Goal: Task Accomplishment & Management: Manage account settings

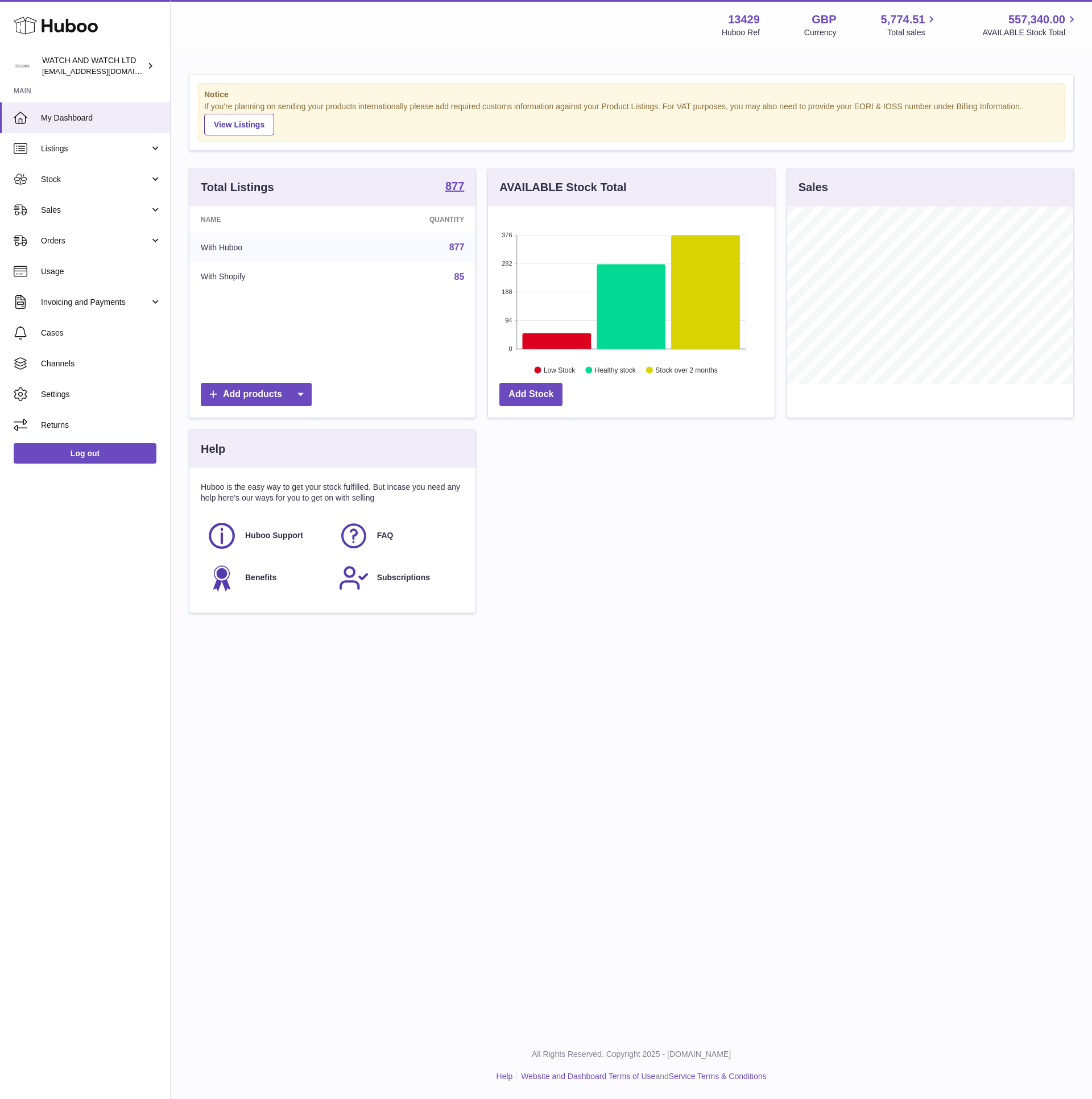
scroll to position [178, 286]
click at [96, 102] on link "My Dashboard" at bounding box center [84, 117] width 170 height 31
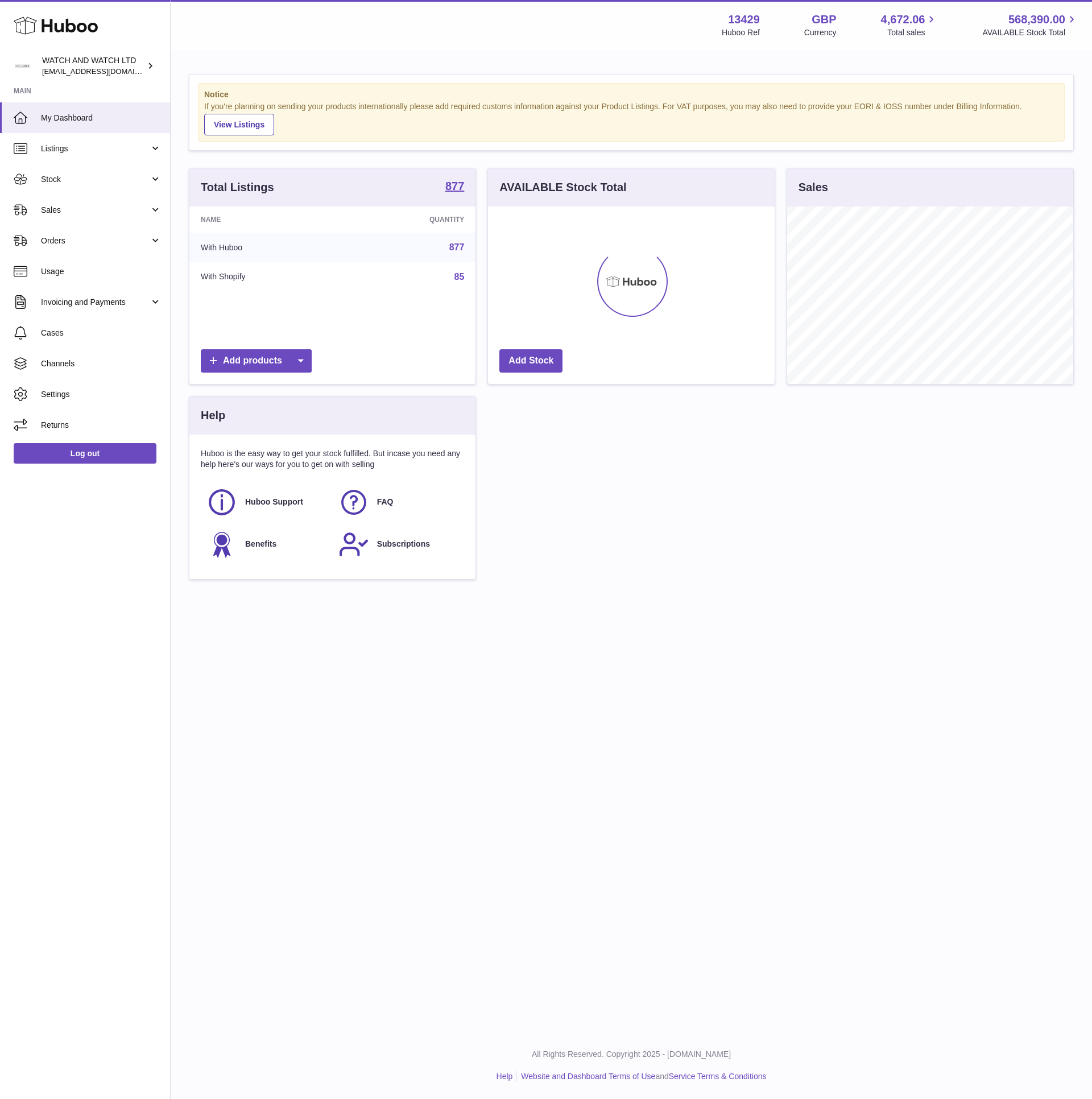
scroll to position [178, 286]
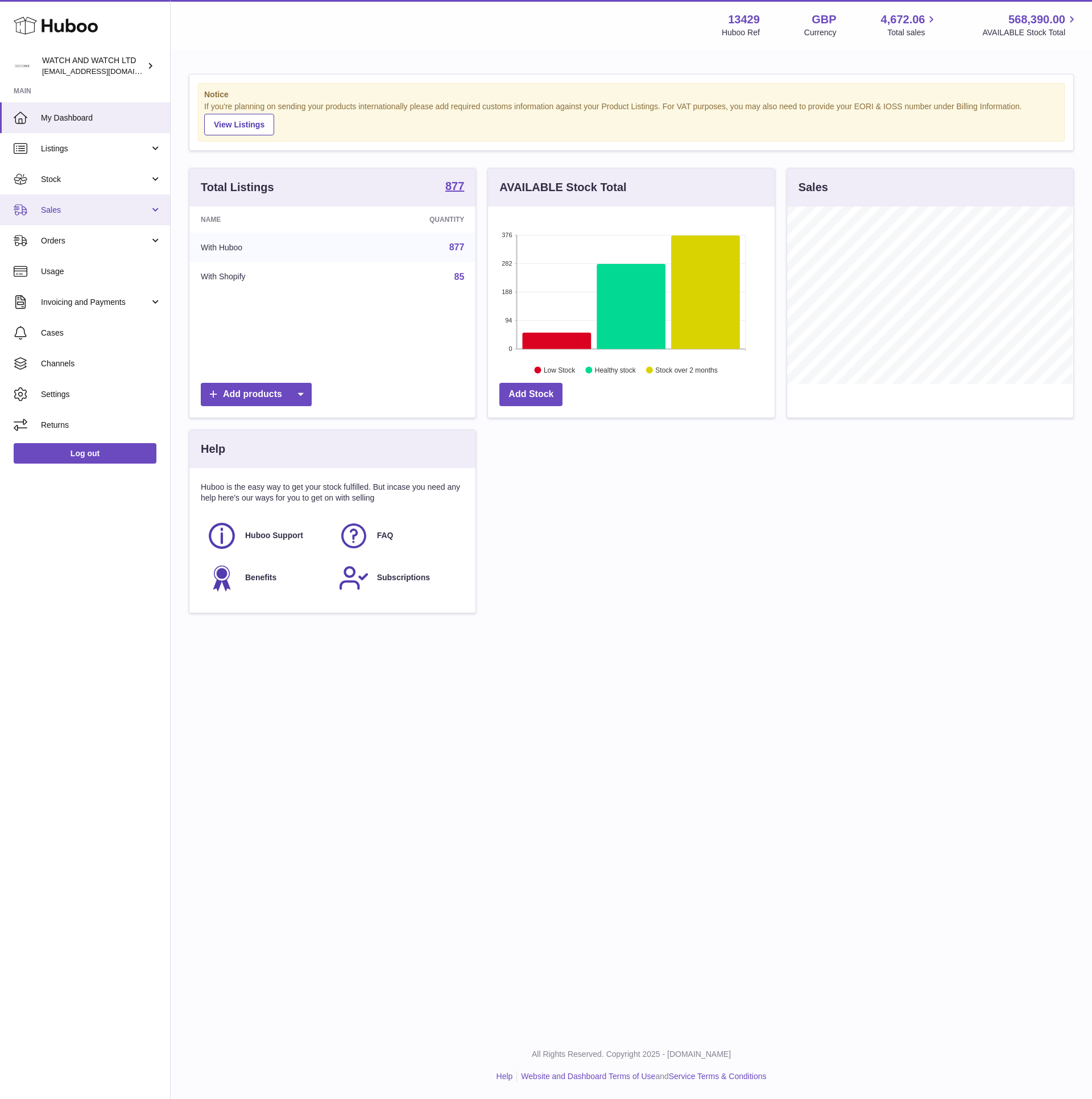
click at [107, 210] on span "Sales" at bounding box center [96, 210] width 109 height 11
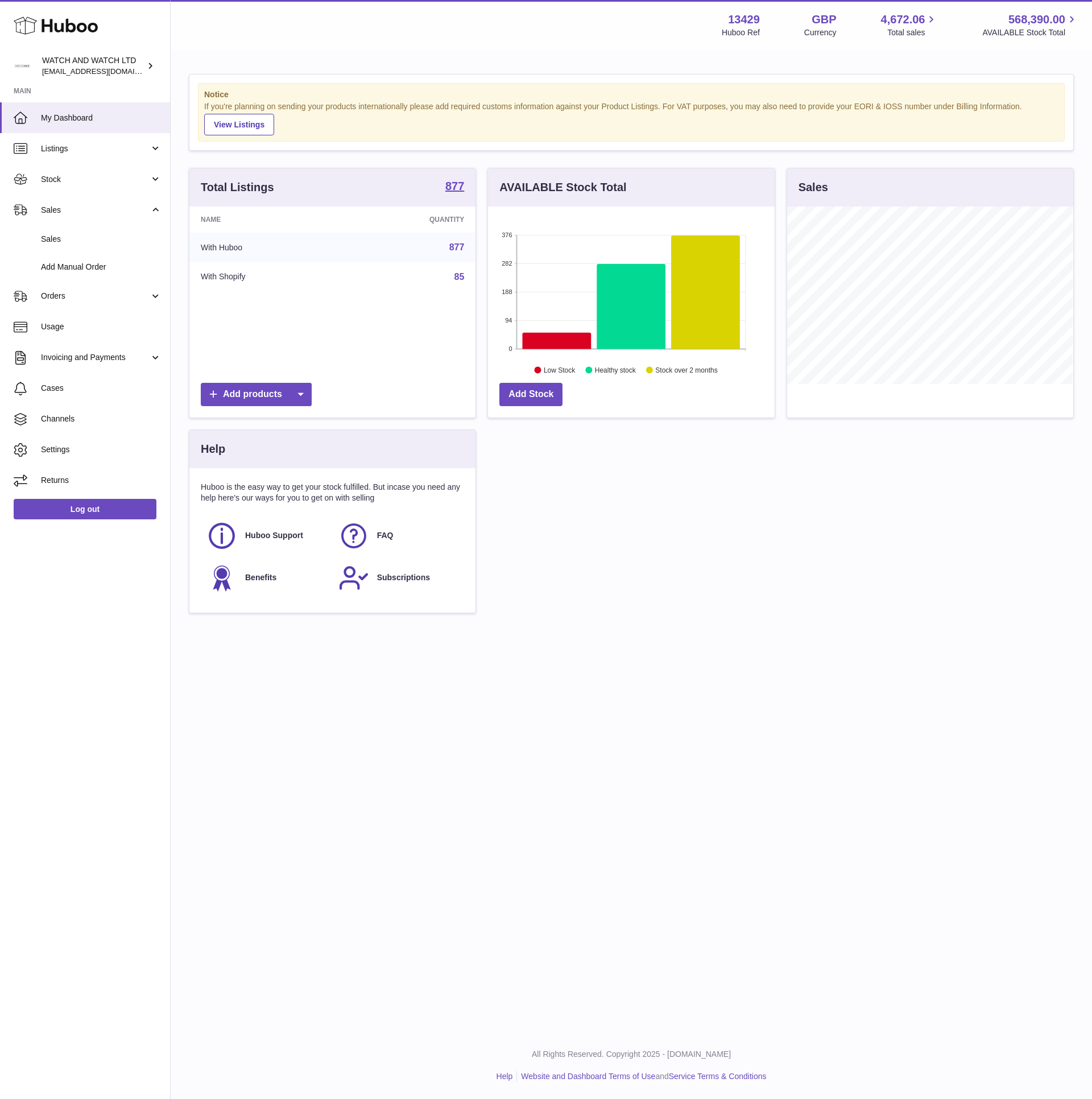
click at [410, 115] on div "If you're planning on sending your products internationally please add required…" at bounding box center [631, 118] width 855 height 34
click at [68, 241] on span "Sales" at bounding box center [101, 239] width 120 height 11
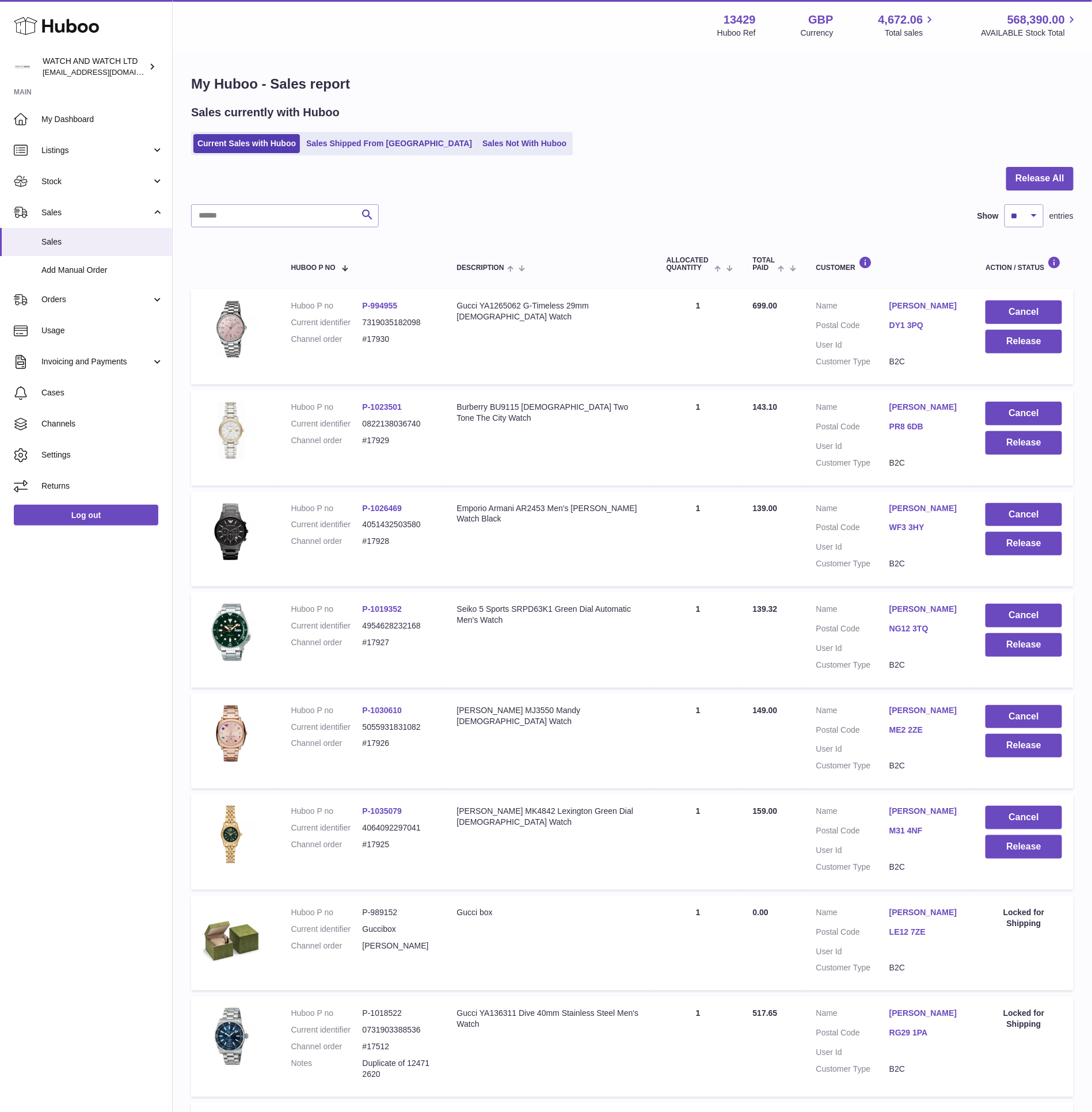
click at [549, 199] on div at bounding box center [633, 186] width 883 height 37
click at [331, 208] on input "text" at bounding box center [285, 216] width 188 height 23
click at [331, 207] on input "text" at bounding box center [285, 216] width 188 height 23
click at [339, 170] on div at bounding box center [633, 186] width 883 height 37
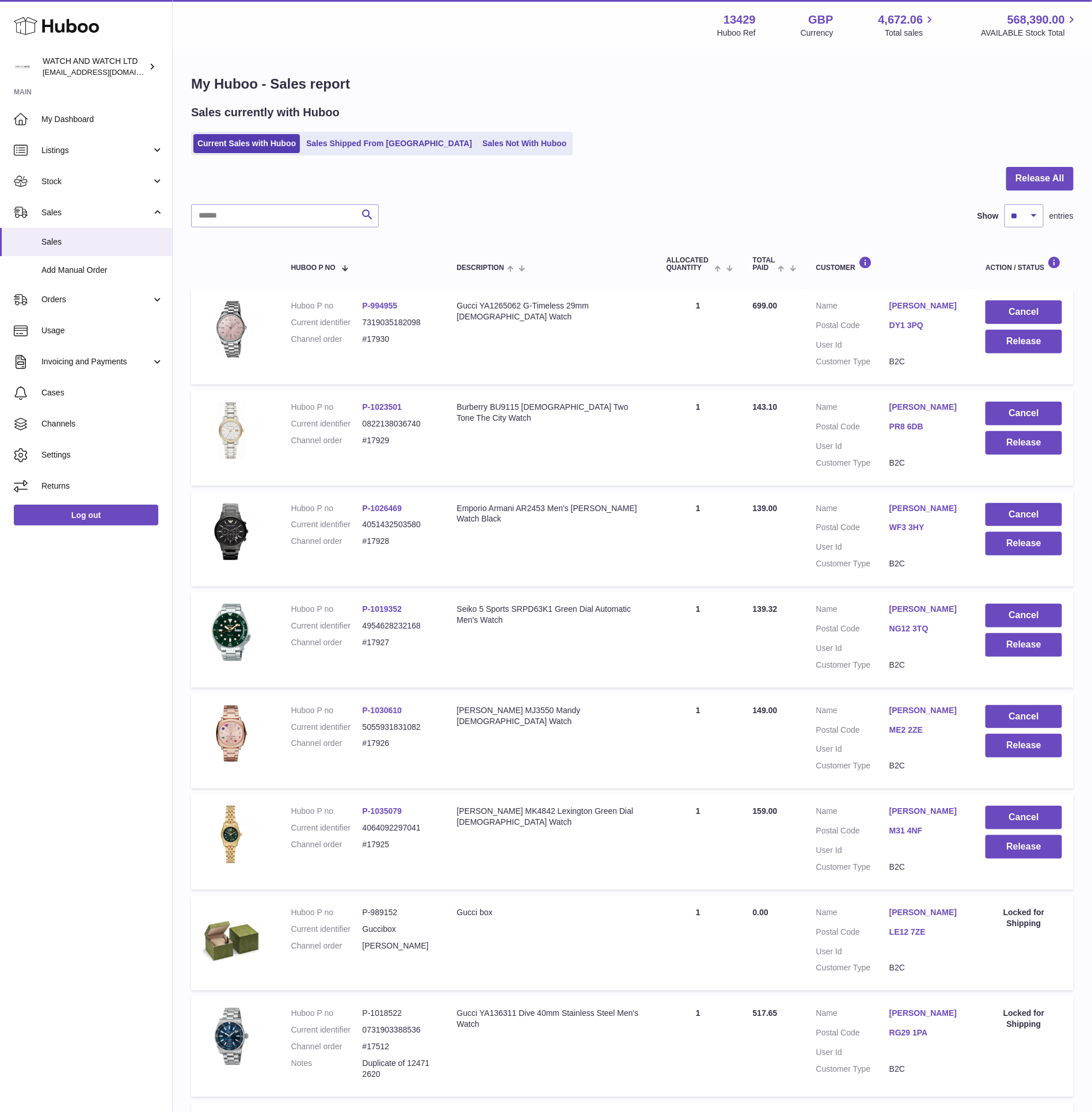
click at [311, 113] on h2 "Sales currently with Huboo" at bounding box center [265, 112] width 149 height 15
click at [334, 87] on h1 "My Huboo - Sales report" at bounding box center [633, 84] width 883 height 19
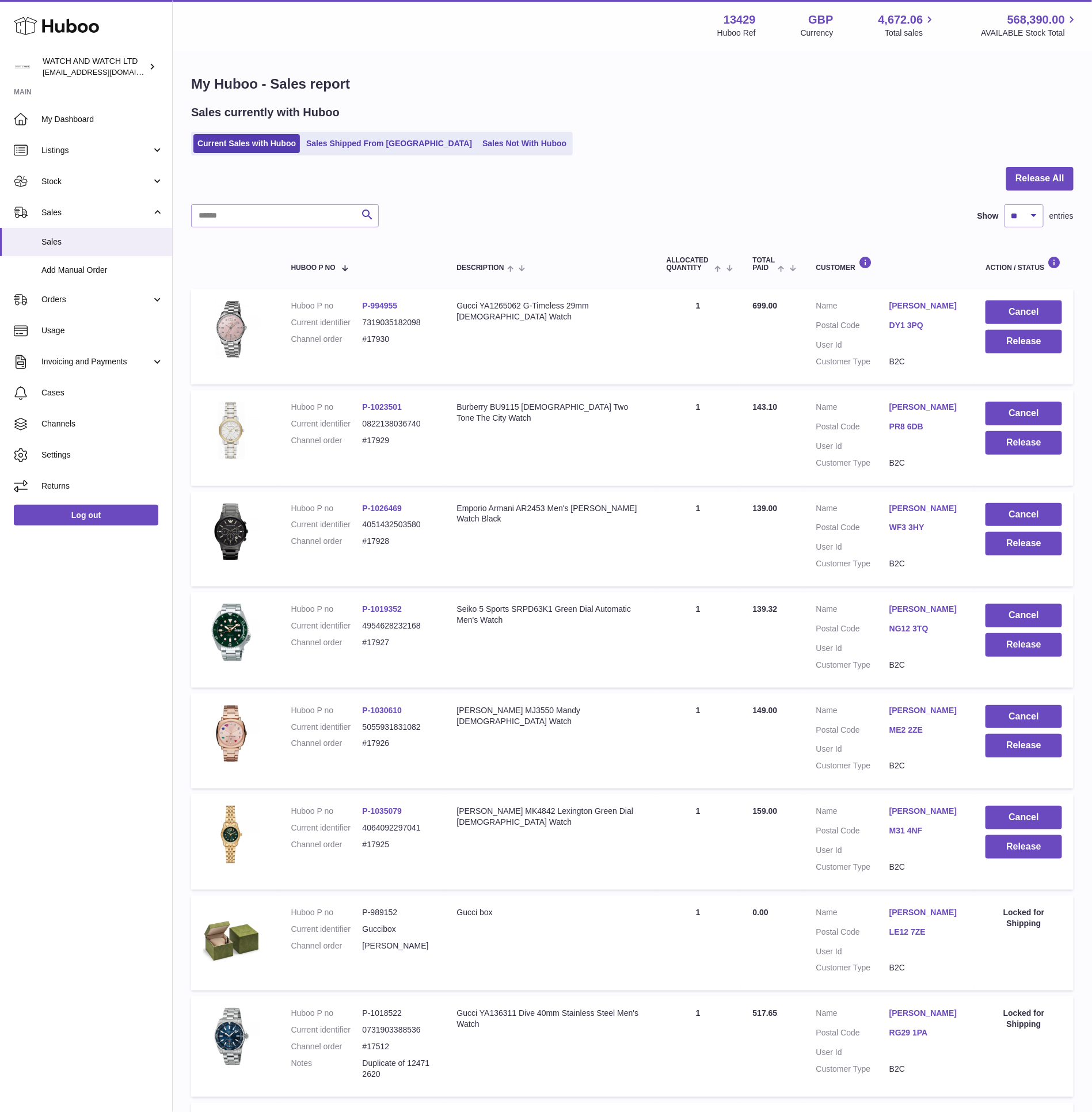
click at [328, 107] on h2 "Sales currently with Huboo" at bounding box center [265, 112] width 149 height 15
click at [280, 76] on h1 "My Huboo - Sales report" at bounding box center [633, 84] width 883 height 19
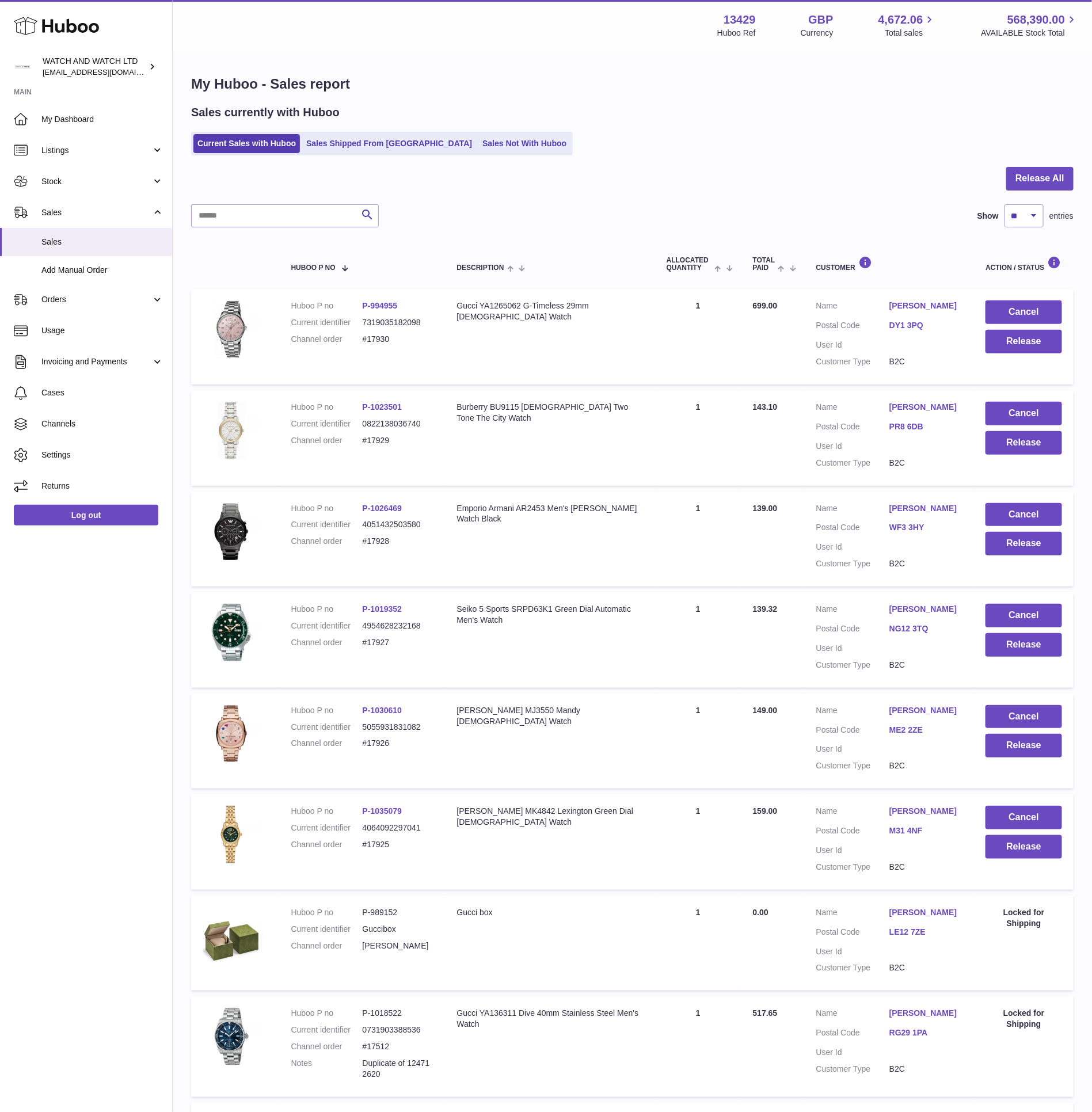
click at [283, 114] on h2 "Sales currently with Huboo" at bounding box center [265, 112] width 149 height 15
drag, startPoint x: 283, startPoint y: 114, endPoint x: 342, endPoint y: 127, distance: 60.4
click at [287, 114] on h2 "Sales currently with Huboo" at bounding box center [265, 112] width 149 height 15
click at [343, 127] on div "Sales currently with Huboo Current Sales with Huboo Sales Shipped From Huboo Sa…" at bounding box center [633, 130] width 883 height 51
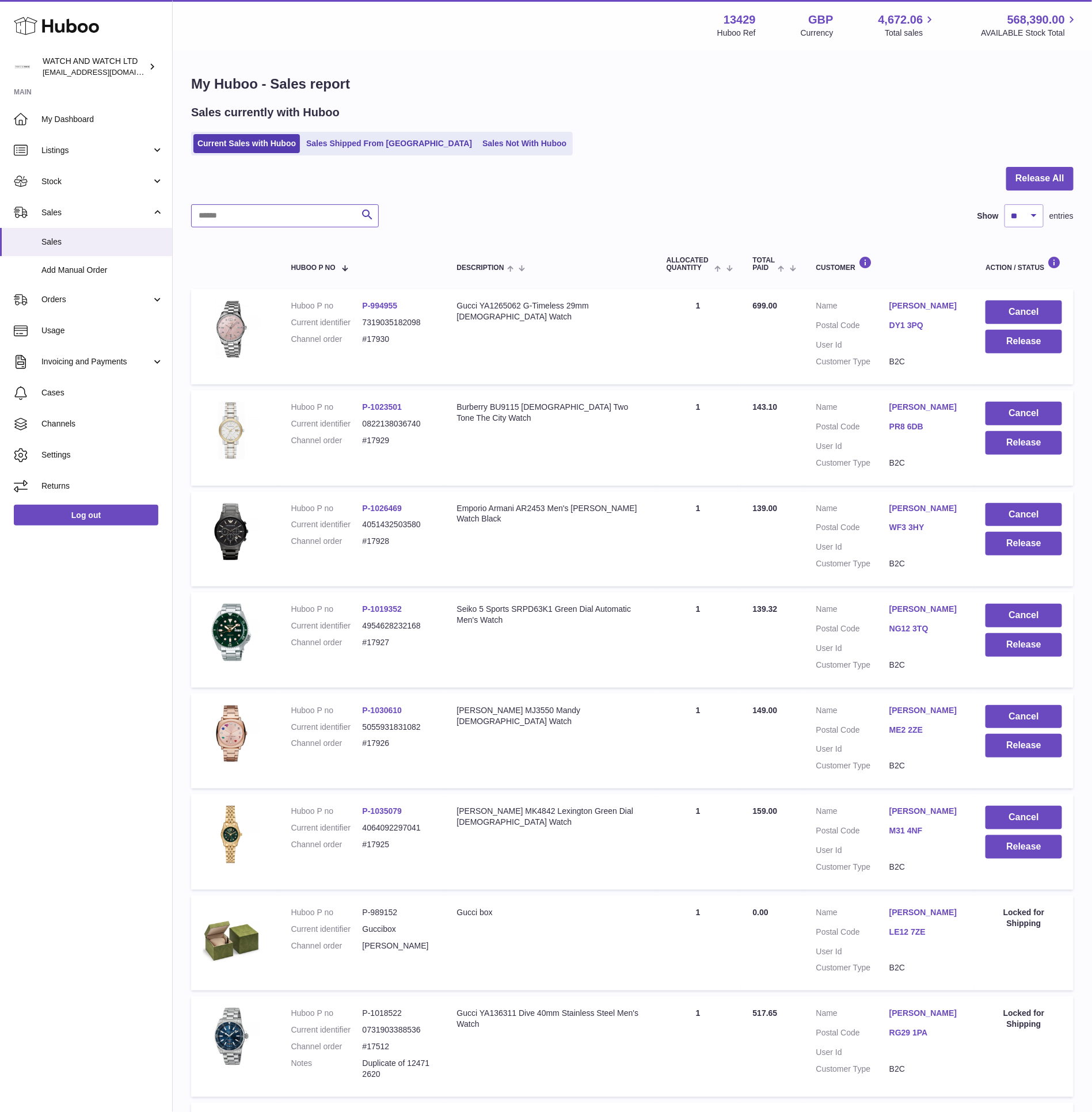
click at [219, 219] on input "text" at bounding box center [285, 216] width 188 height 23
click at [222, 190] on div at bounding box center [633, 186] width 883 height 37
click at [440, 218] on div "Search Show ** ** ** *** entries" at bounding box center [633, 216] width 883 height 23
click at [568, 164] on div "My Huboo - Sales report Sales currently with Huboo Current Sales with Huboo Sal…" at bounding box center [632, 709] width 919 height 1316
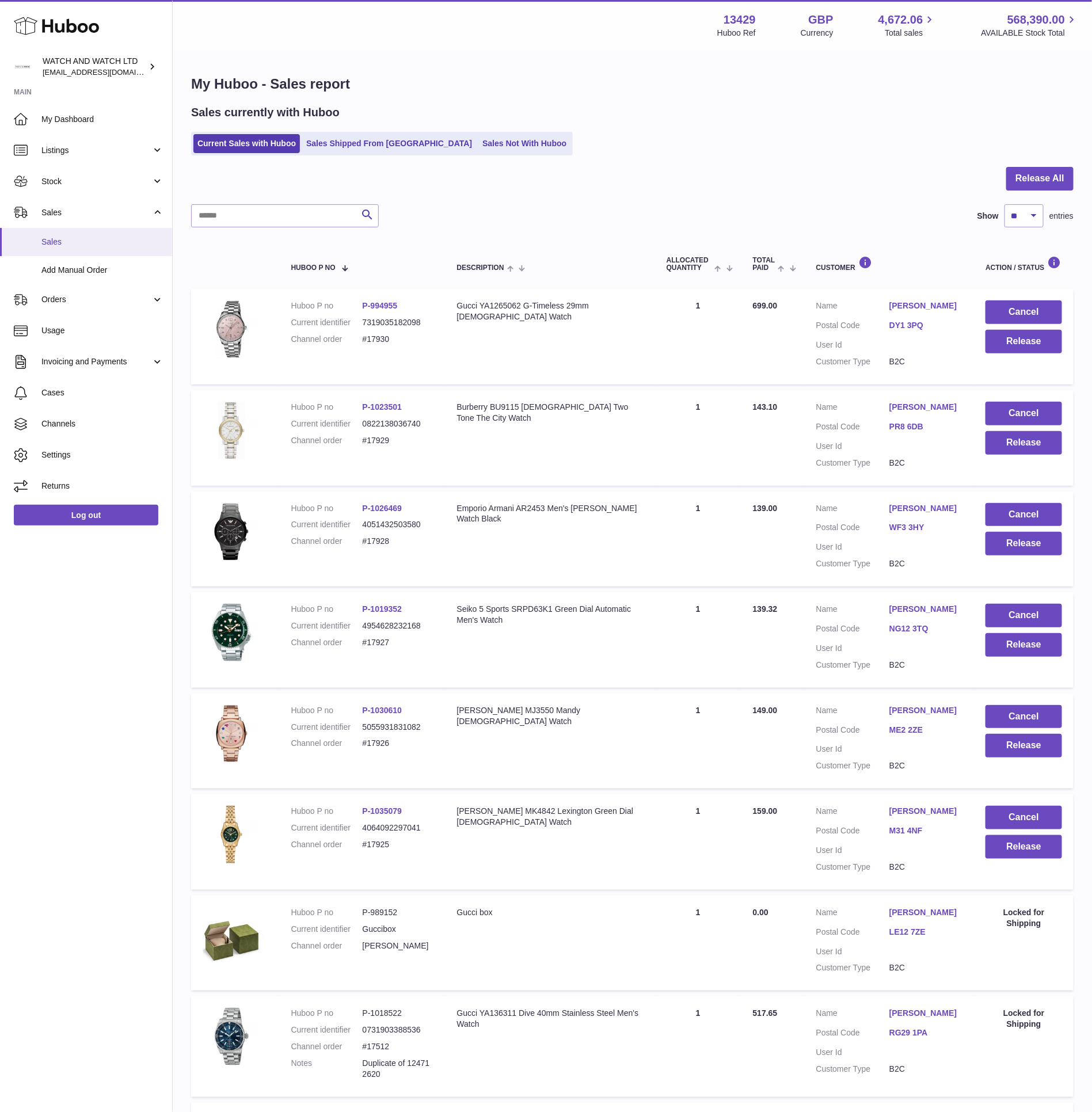
click at [81, 247] on link "Sales" at bounding box center [85, 242] width 172 height 28
click at [652, 181] on div at bounding box center [633, 186] width 883 height 37
click at [684, 145] on div "Current Sales with Huboo Sales Shipped From Huboo Sales Not With Huboo" at bounding box center [633, 143] width 883 height 24
click at [381, 142] on link "Sales Shipped From Huboo" at bounding box center [389, 143] width 174 height 19
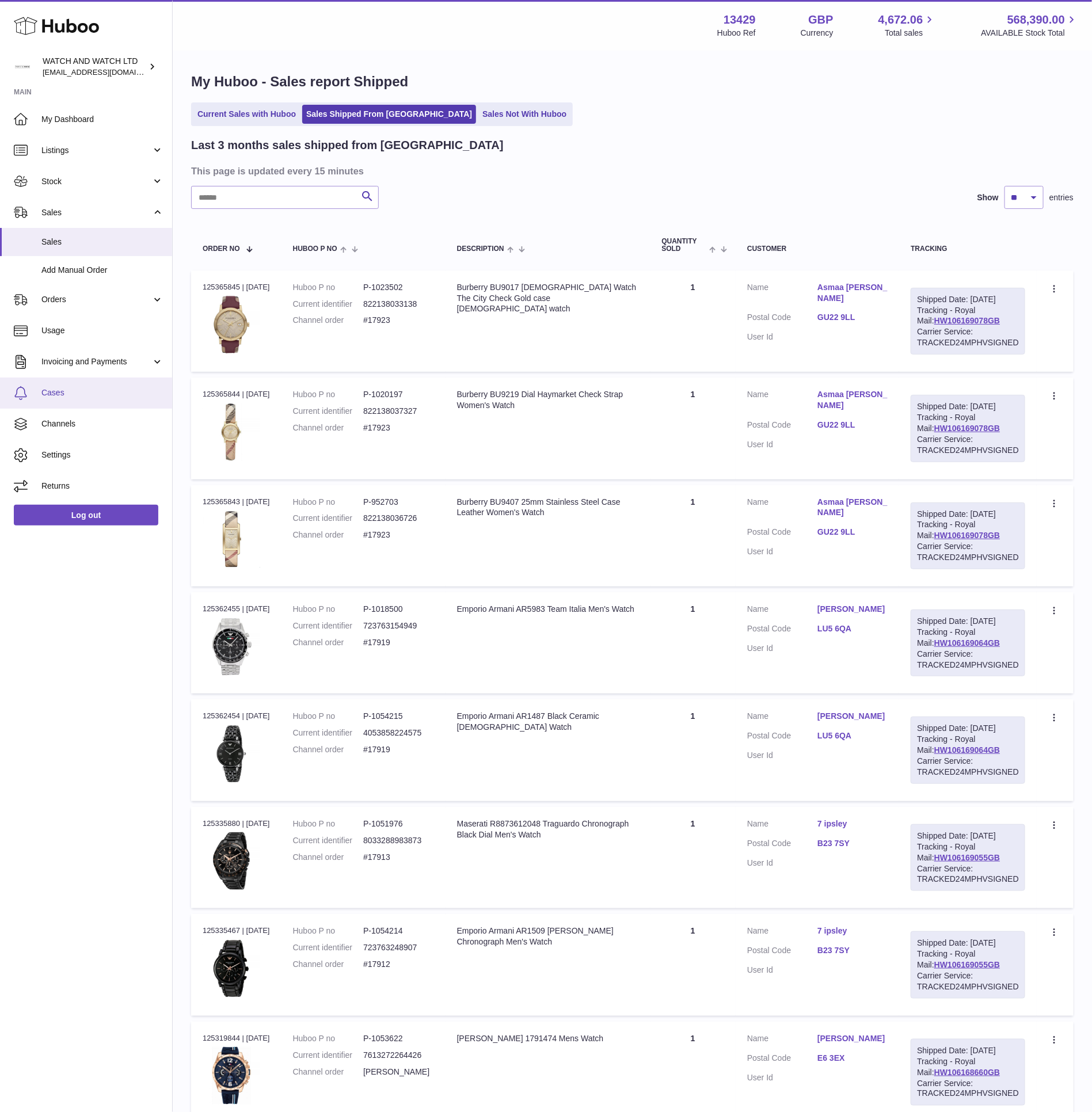
scroll to position [4, 0]
click at [101, 115] on span "My Dashboard" at bounding box center [102, 119] width 122 height 11
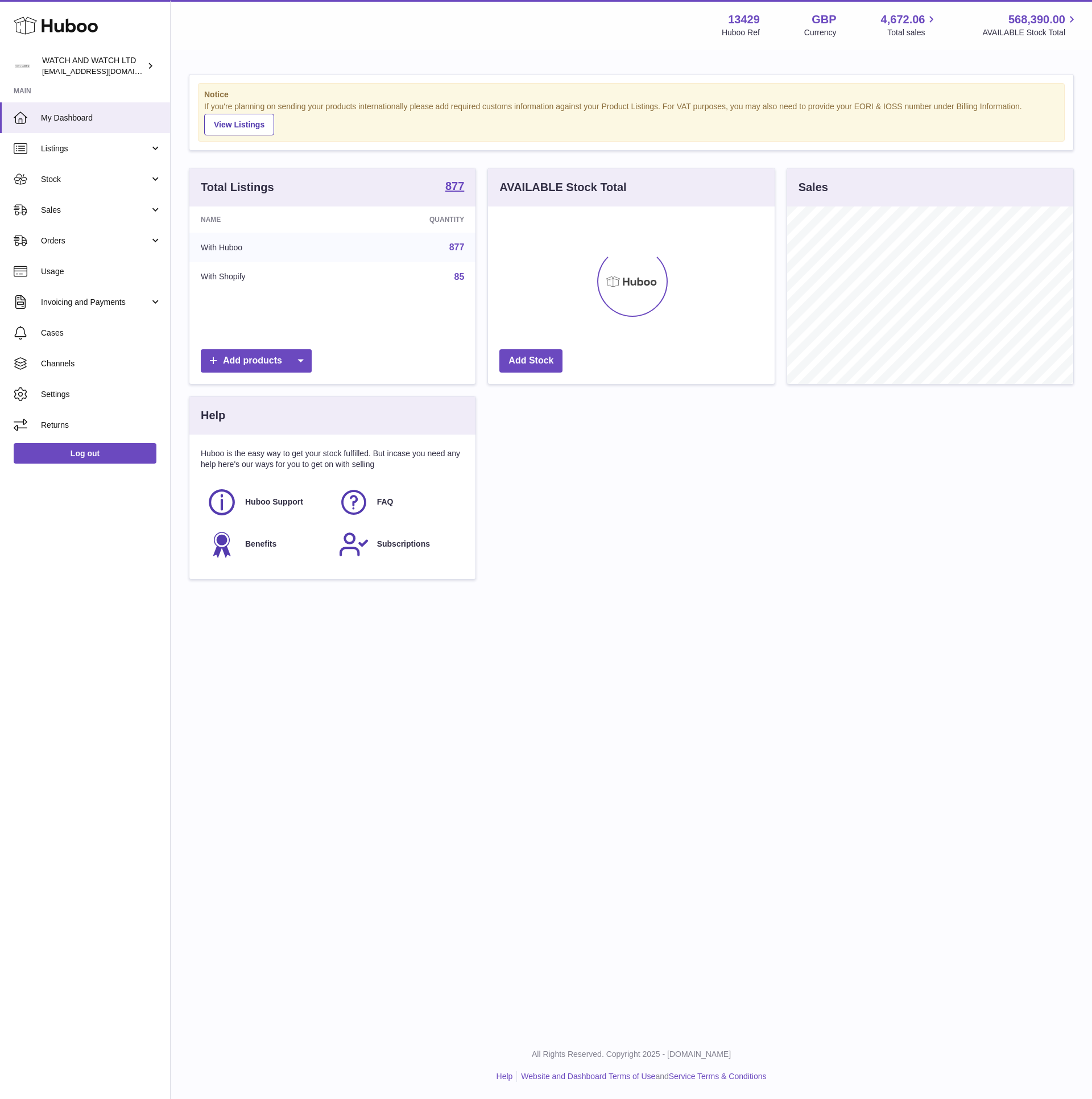
scroll to position [568548, 568457]
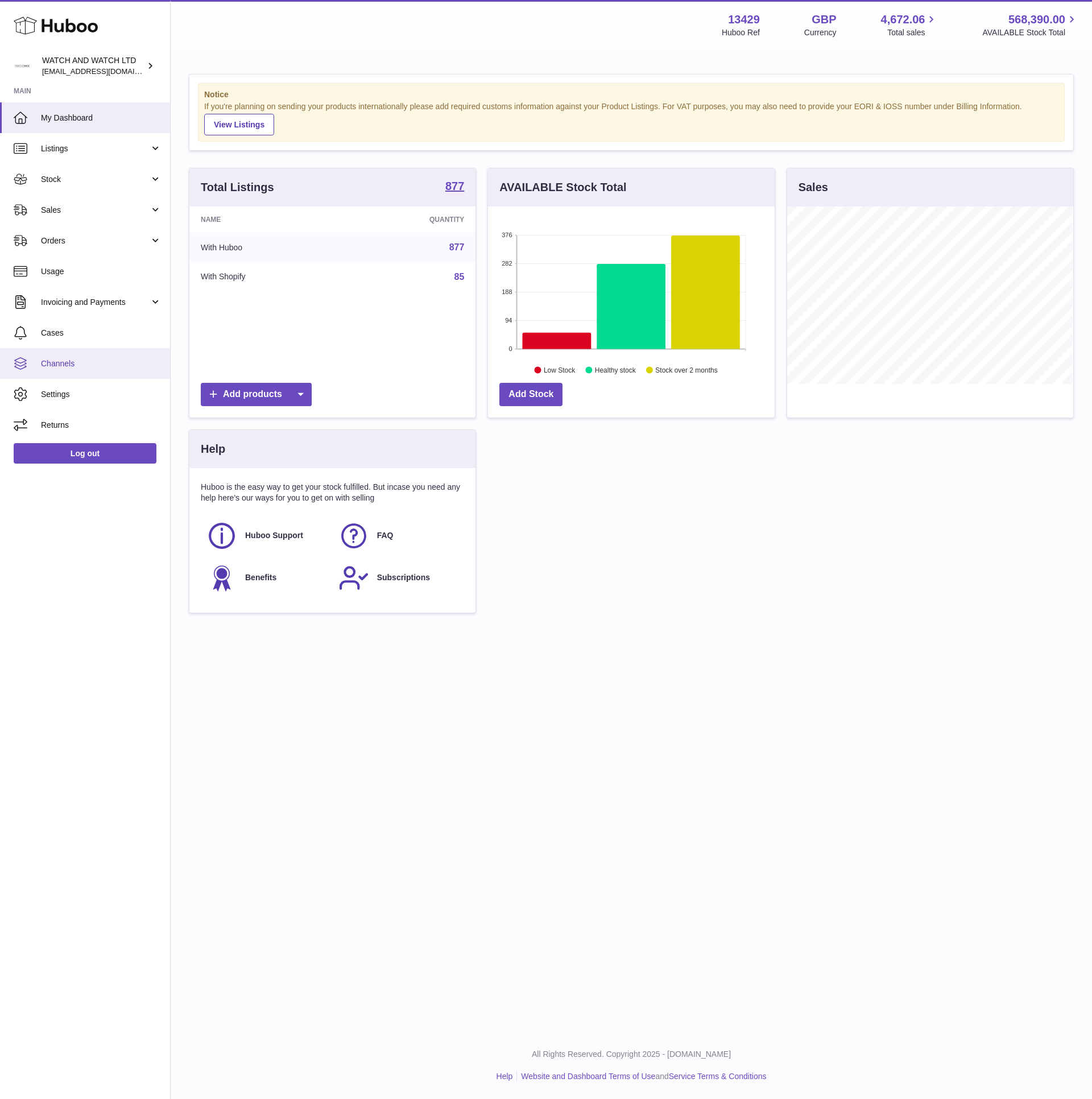
click at [118, 361] on span "Channels" at bounding box center [101, 364] width 120 height 11
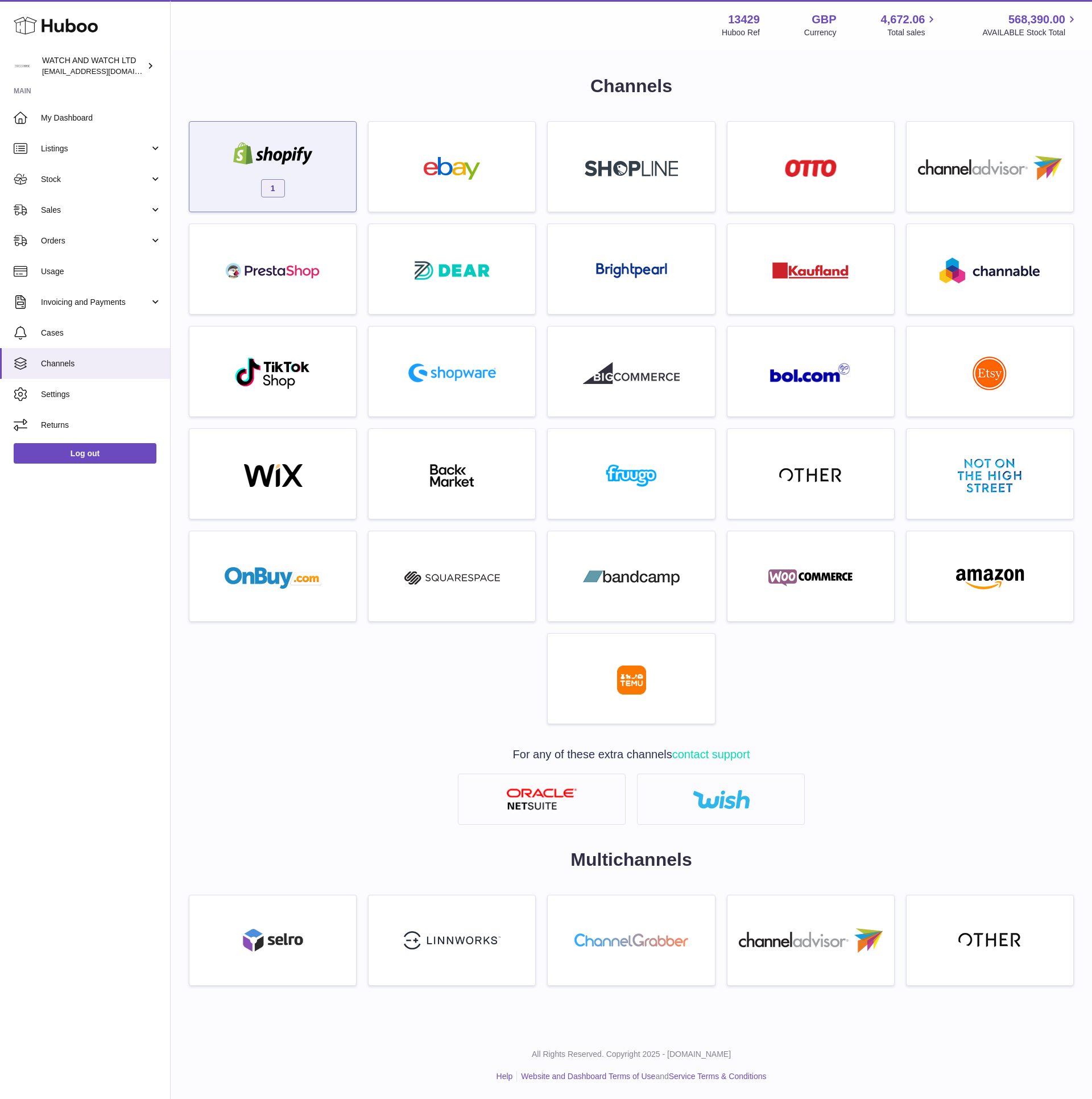
click at [288, 166] on div at bounding box center [273, 155] width 97 height 25
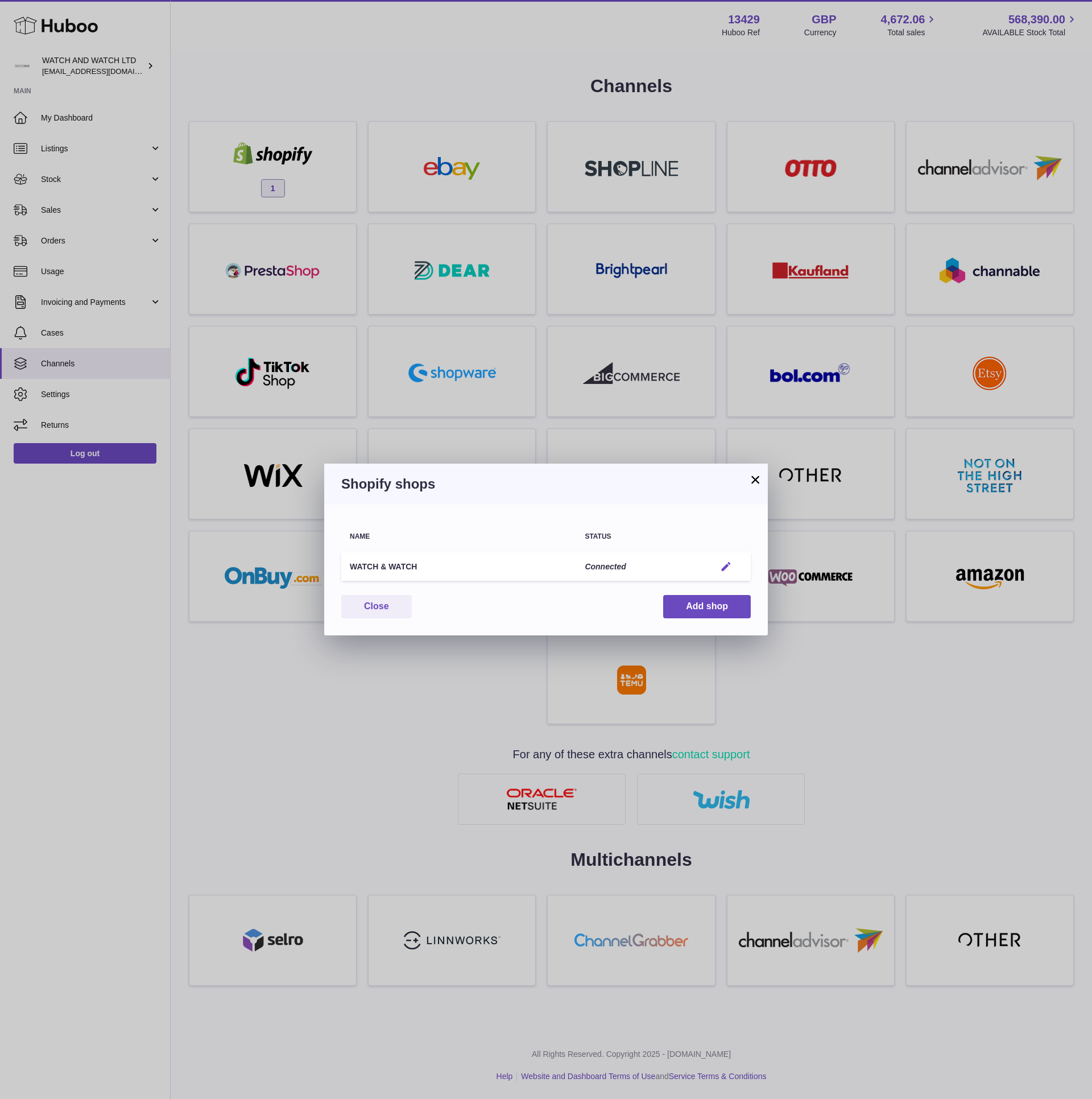
click at [726, 567] on em "button" at bounding box center [726, 567] width 12 height 12
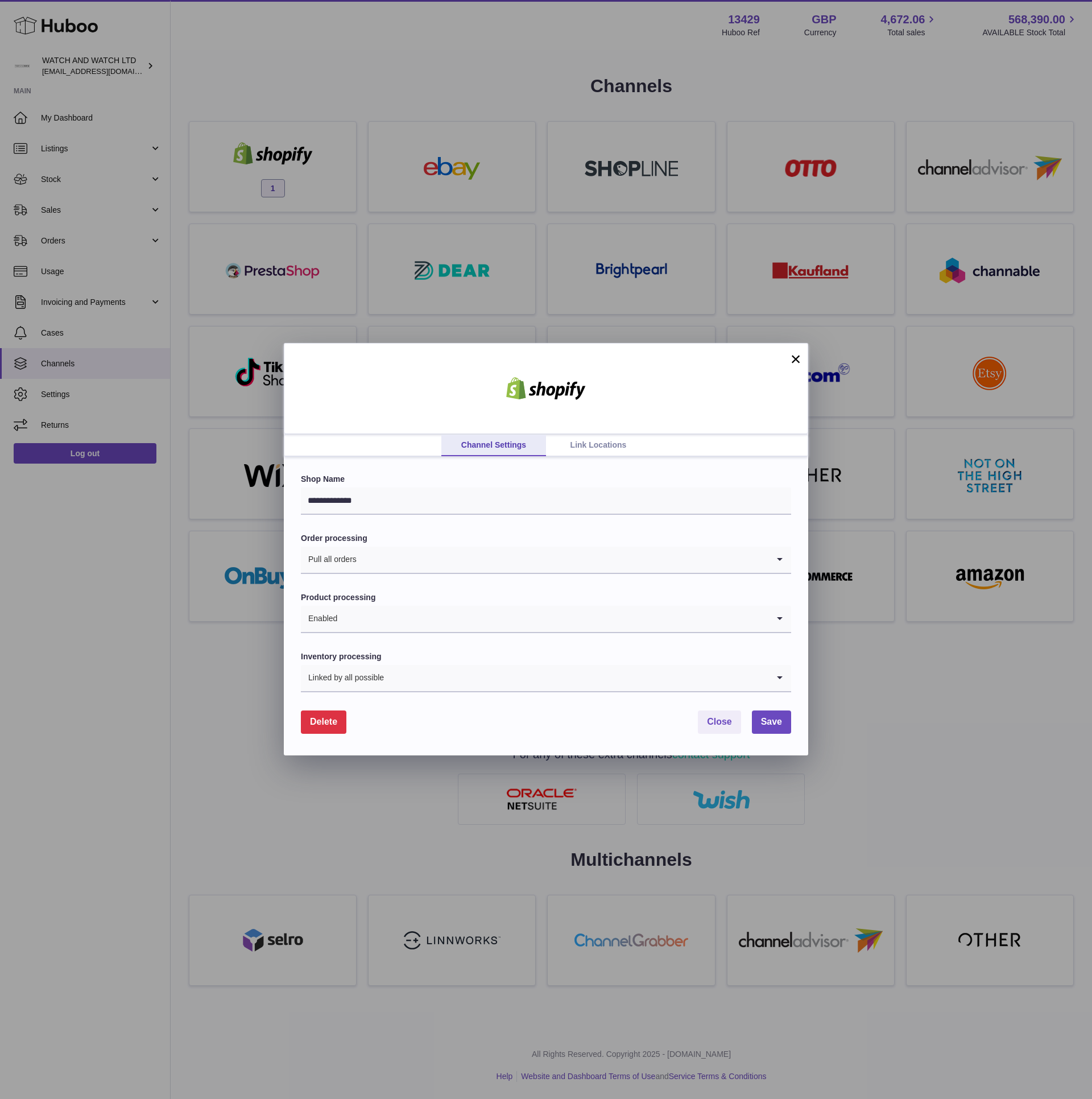
click at [597, 445] on link "Link Locations" at bounding box center [598, 445] width 105 height 22
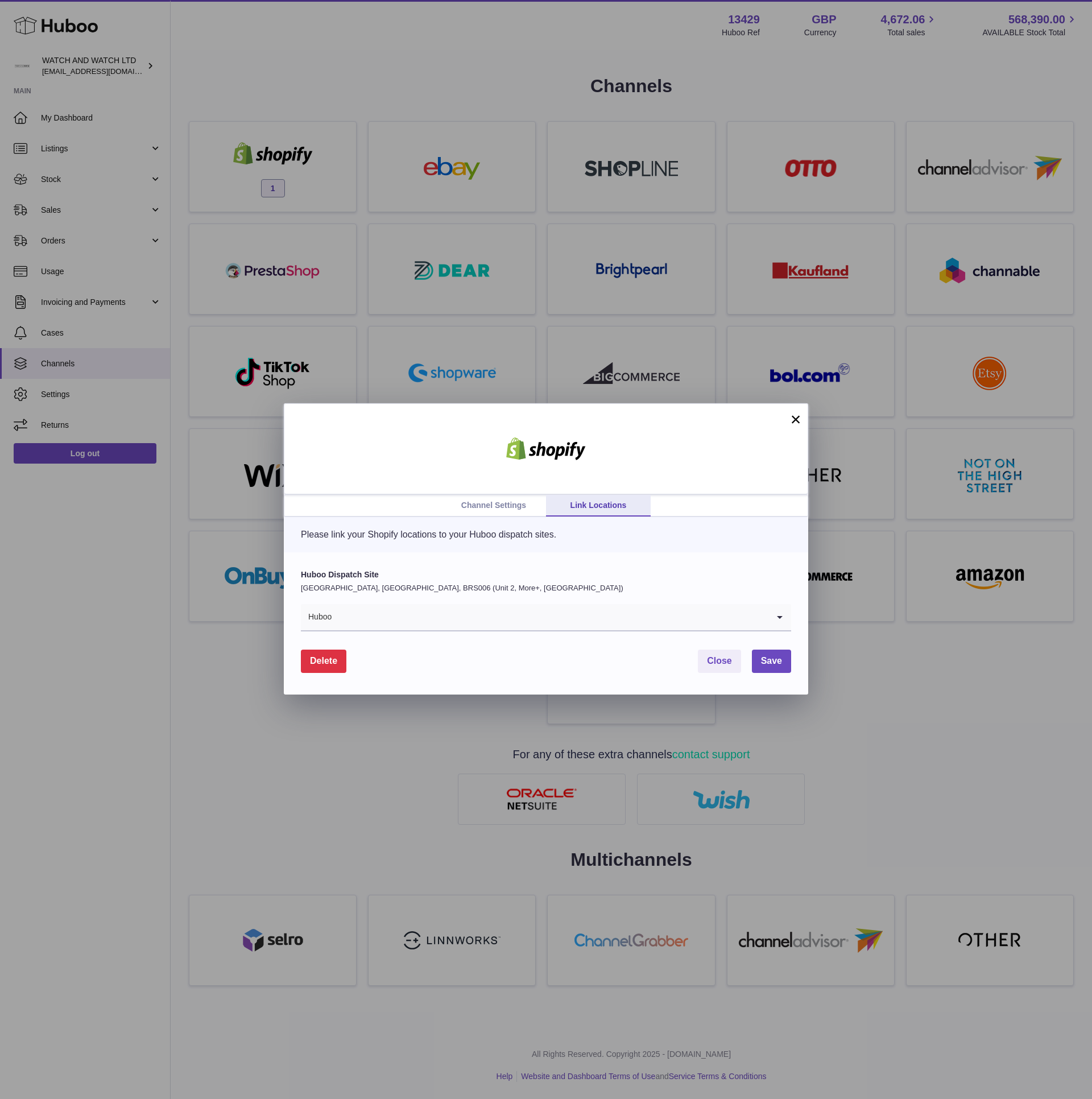
click at [476, 617] on input "Search for option" at bounding box center [550, 617] width 436 height 26
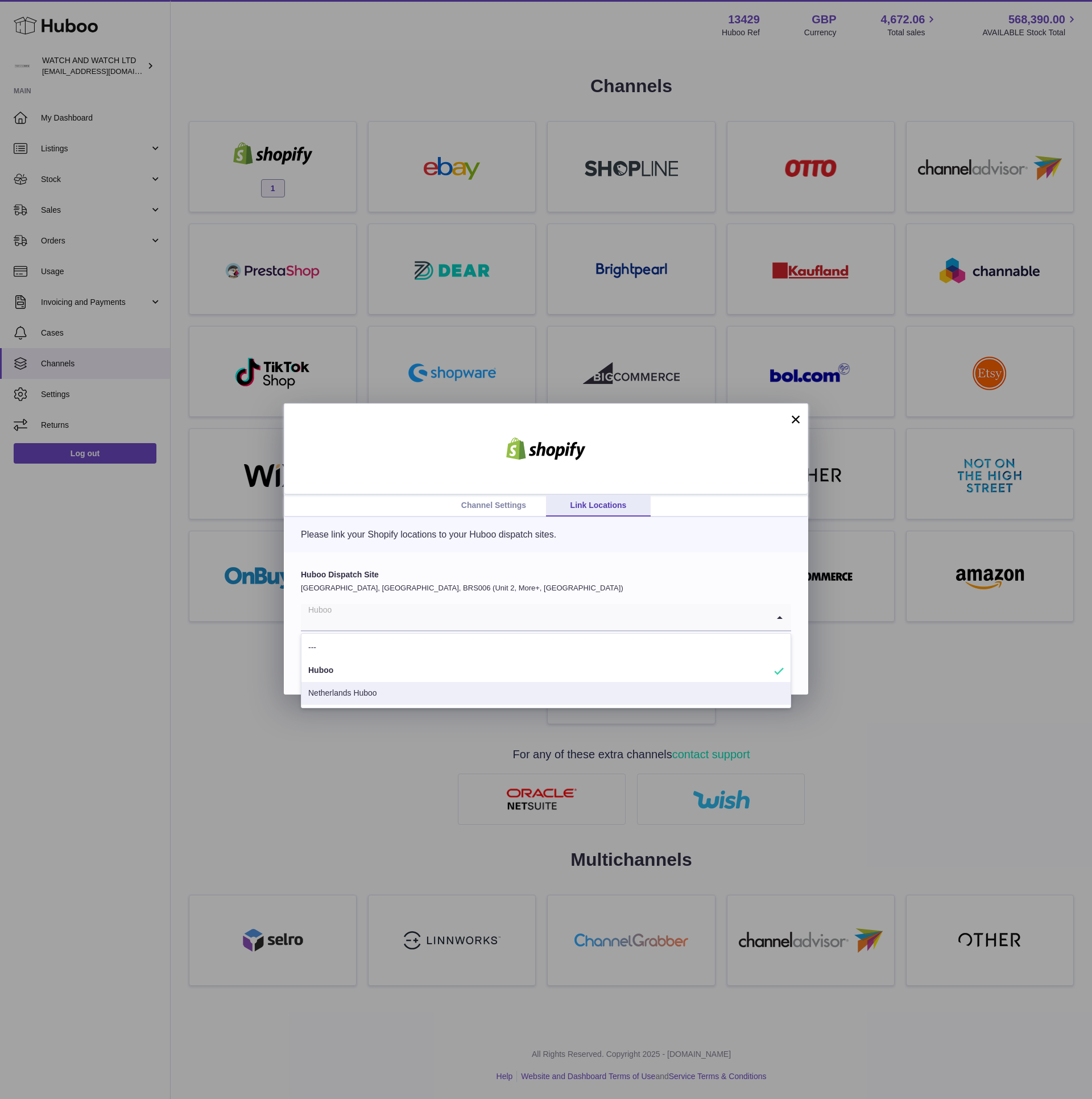
click at [451, 687] on li "Netherlands Huboo" at bounding box center [546, 694] width 489 height 23
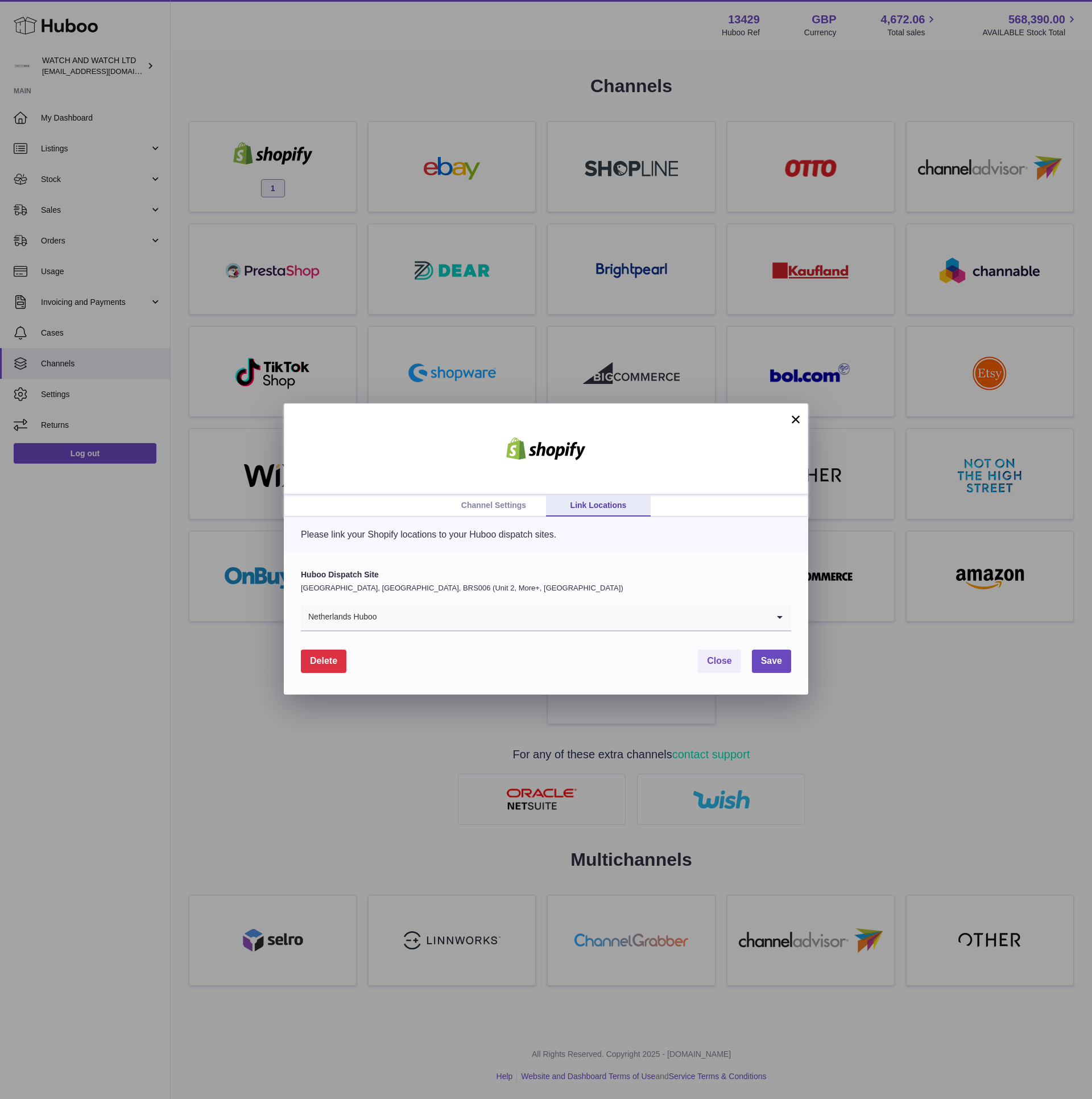
click at [456, 586] on p "United Kingdom, Severn Beach, BRS006 (Unit 2, More+, UK)" at bounding box center [546, 588] width 491 height 11
click at [467, 616] on input "Search for option" at bounding box center [573, 617] width 390 height 26
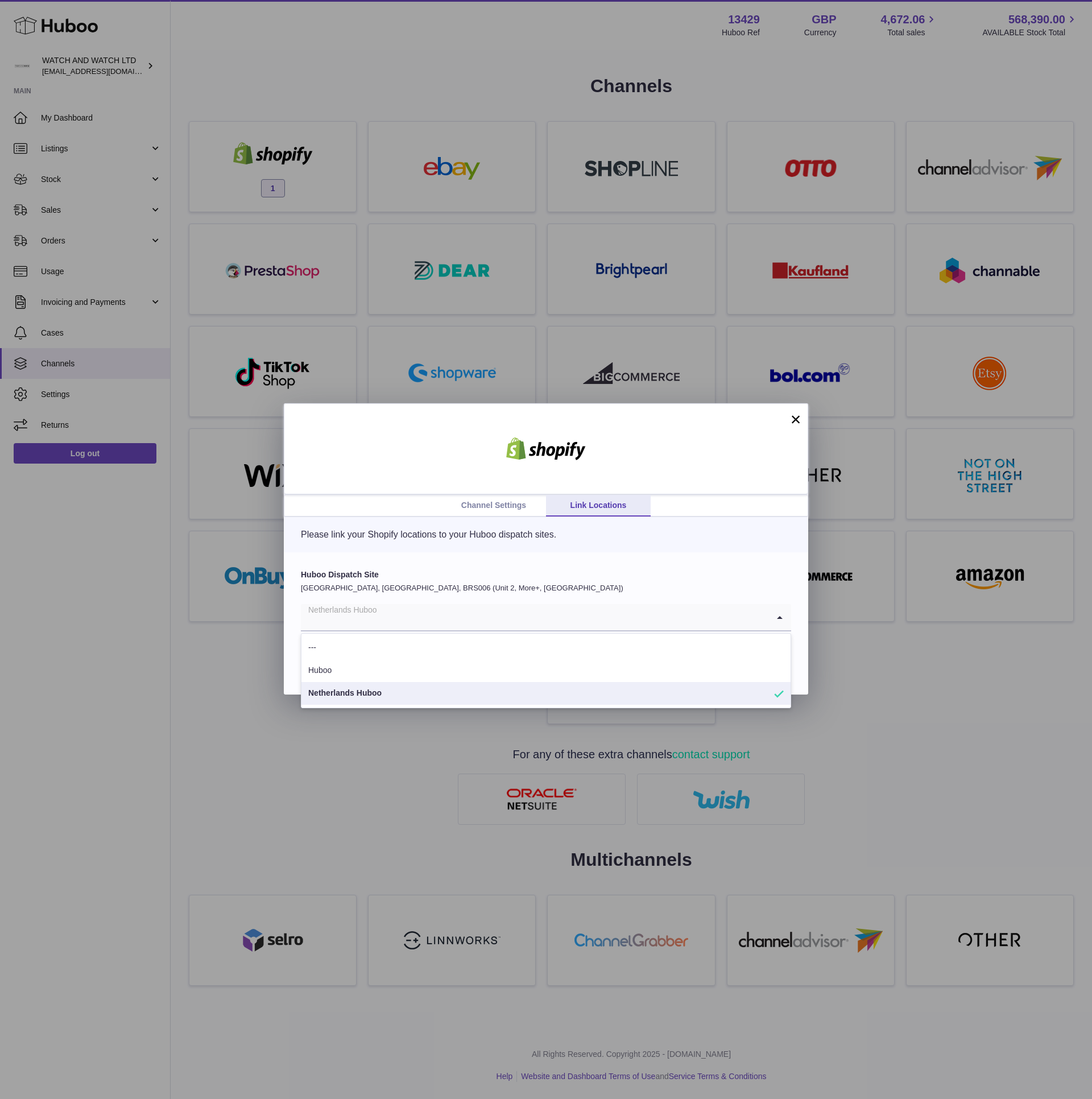
click at [434, 694] on li "Netherlands Huboo" at bounding box center [546, 694] width 489 height 23
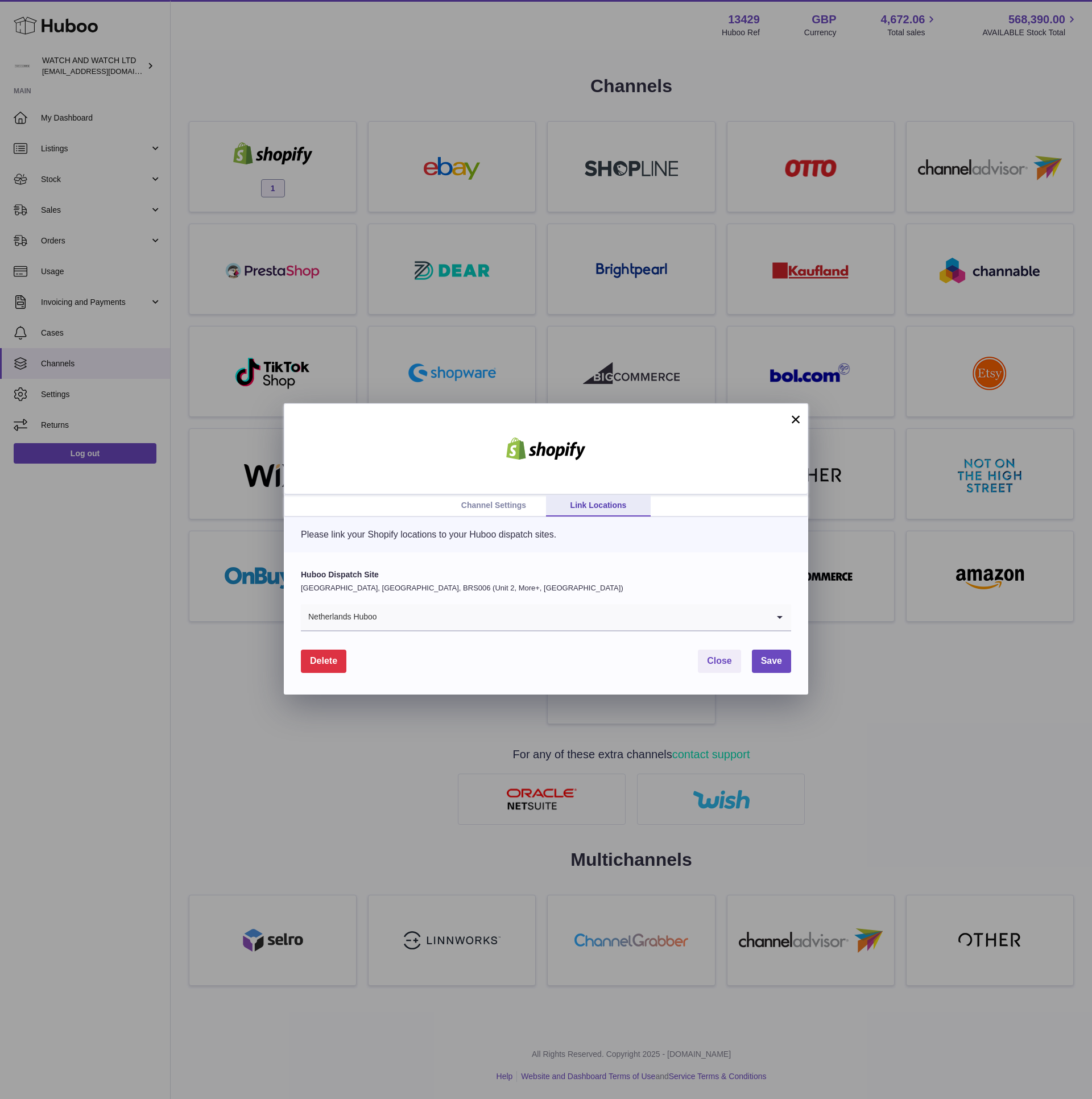
click at [449, 615] on input "Search for option" at bounding box center [573, 617] width 390 height 26
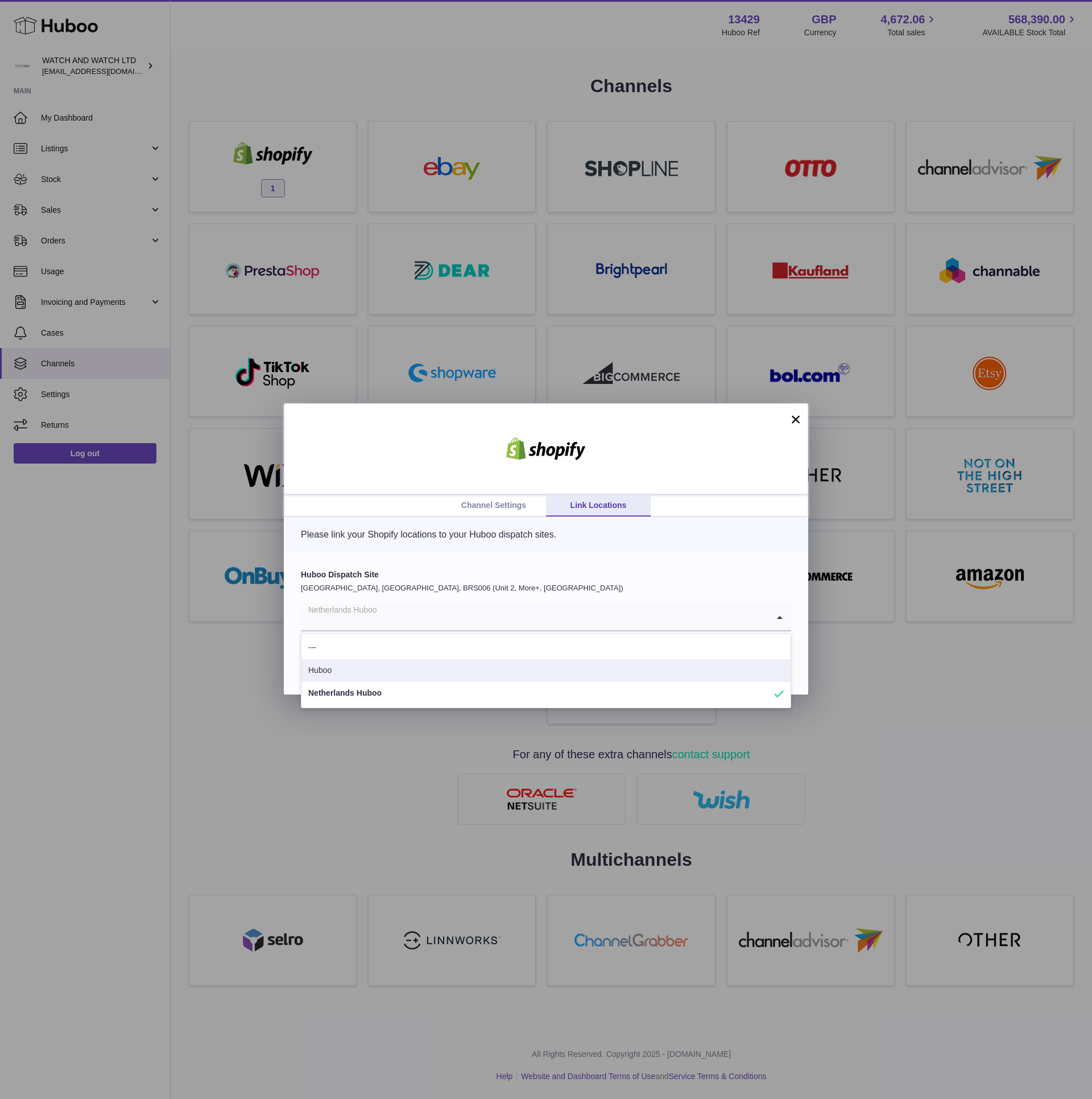
click at [377, 681] on li "Huboo" at bounding box center [546, 671] width 489 height 23
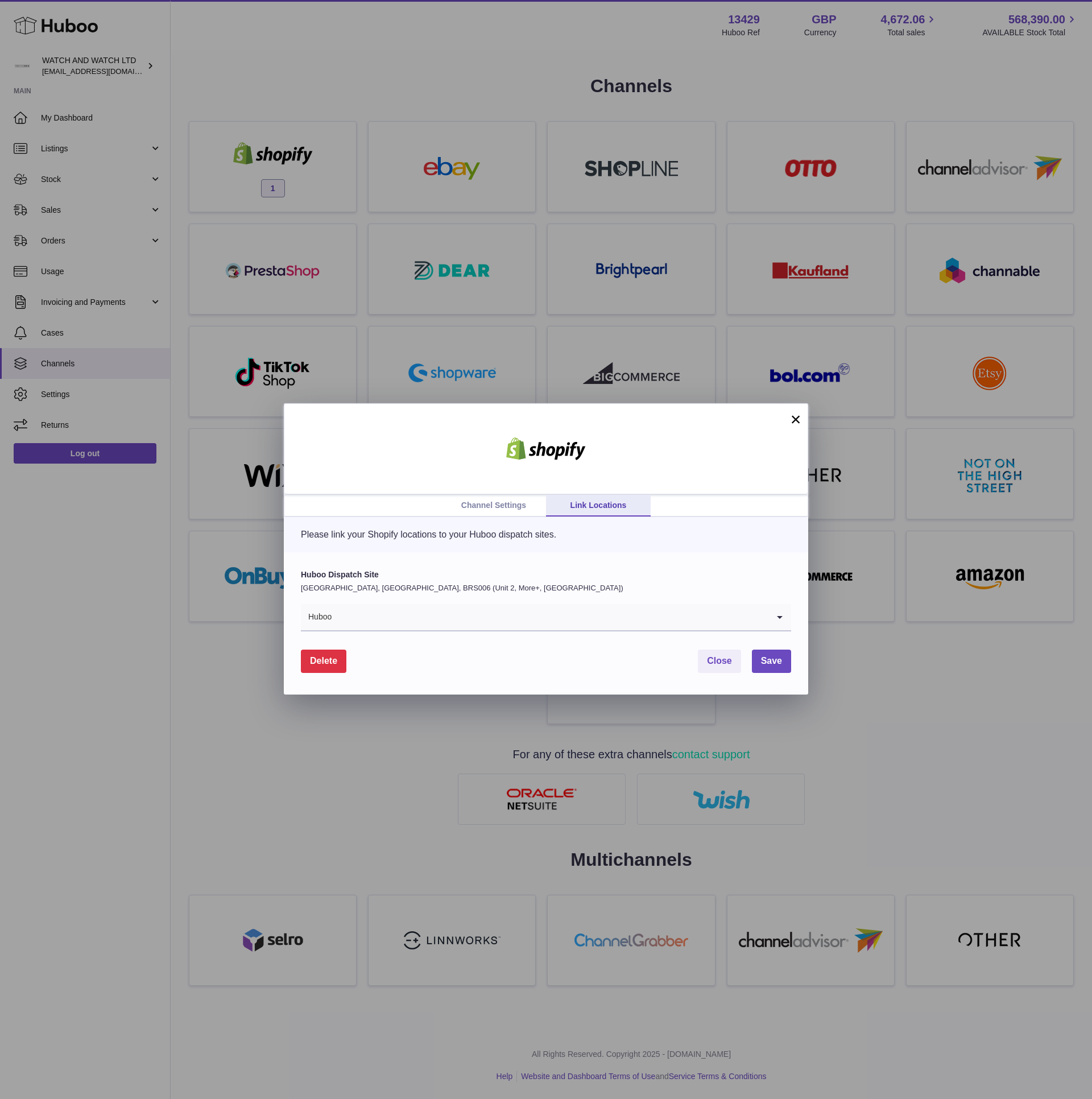
click at [383, 587] on p "United Kingdom, Severn Beach, BRS006 (Unit 2, More+, UK)" at bounding box center [546, 588] width 491 height 11
click at [358, 568] on div "Huboo Dispatch Site United Kingdom, Severn Beach, BRS006 (Unit 2, More+, UK) Hu…" at bounding box center [546, 623] width 524 height 142
click at [500, 508] on link "Channel Settings" at bounding box center [493, 506] width 105 height 22
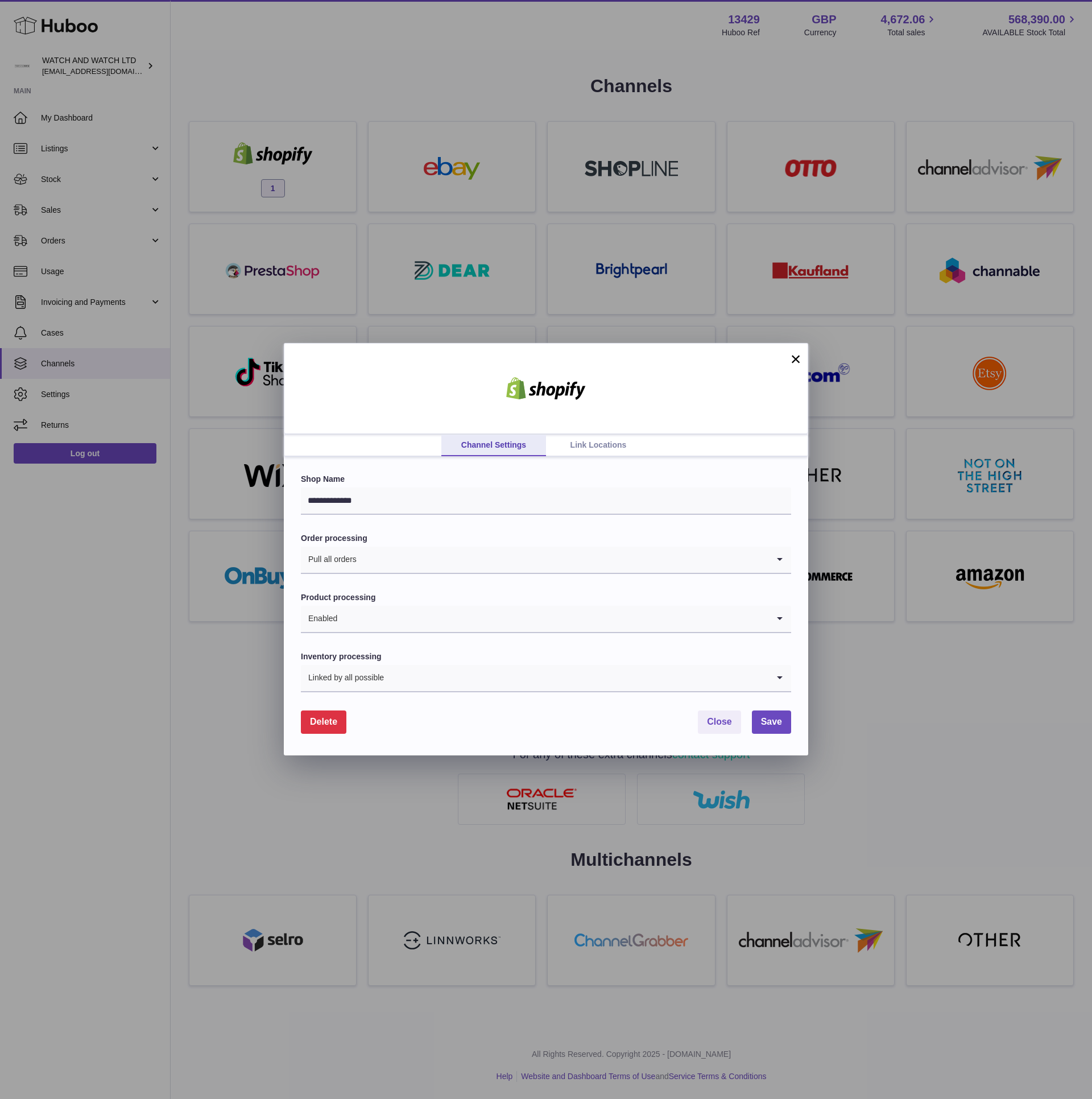
click at [434, 680] on input "Search for option" at bounding box center [576, 678] width 384 height 26
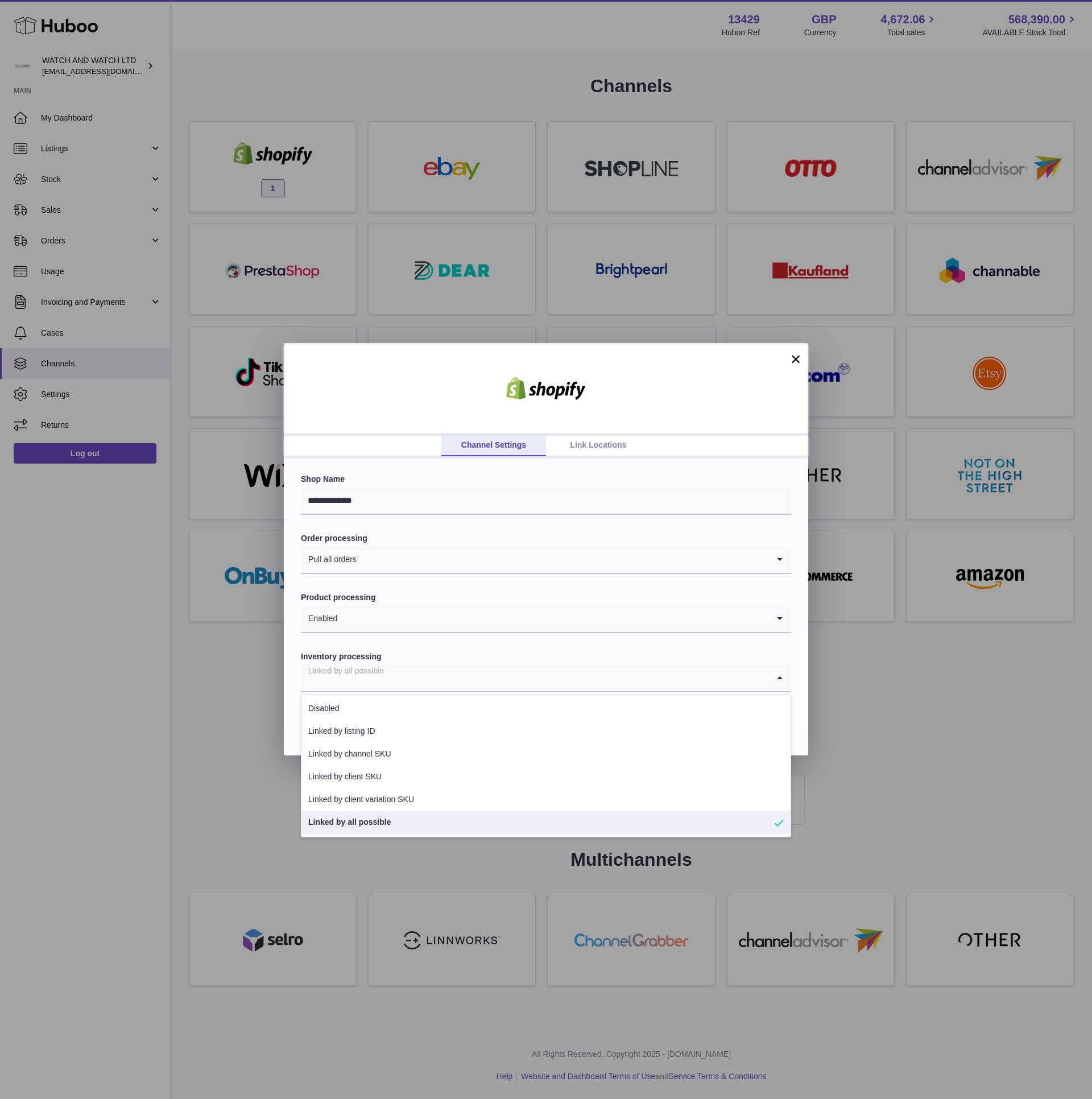
click at [436, 646] on form "**********" at bounding box center [546, 603] width 491 height 259
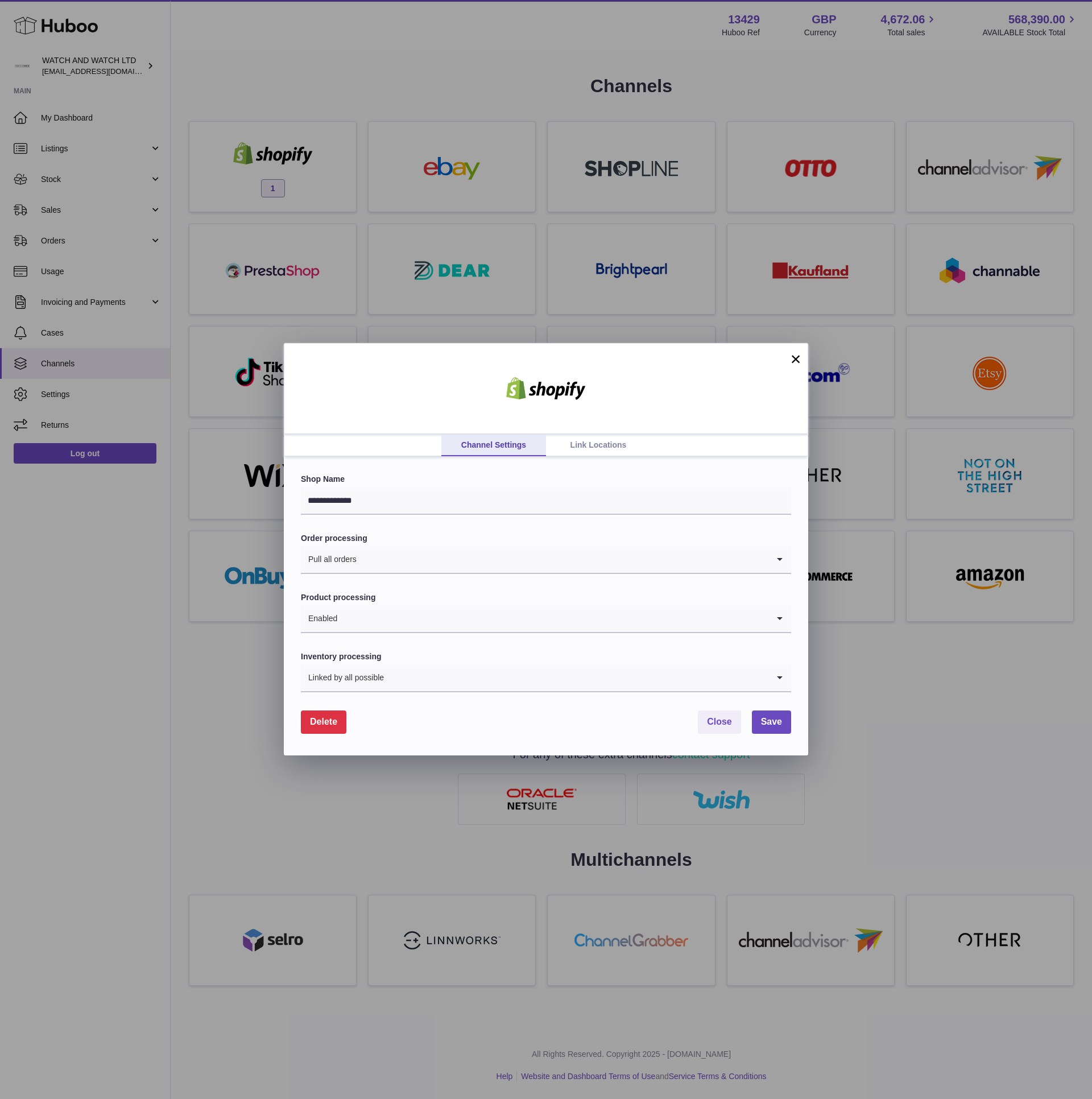
click at [465, 669] on input "Search for option" at bounding box center [576, 678] width 384 height 26
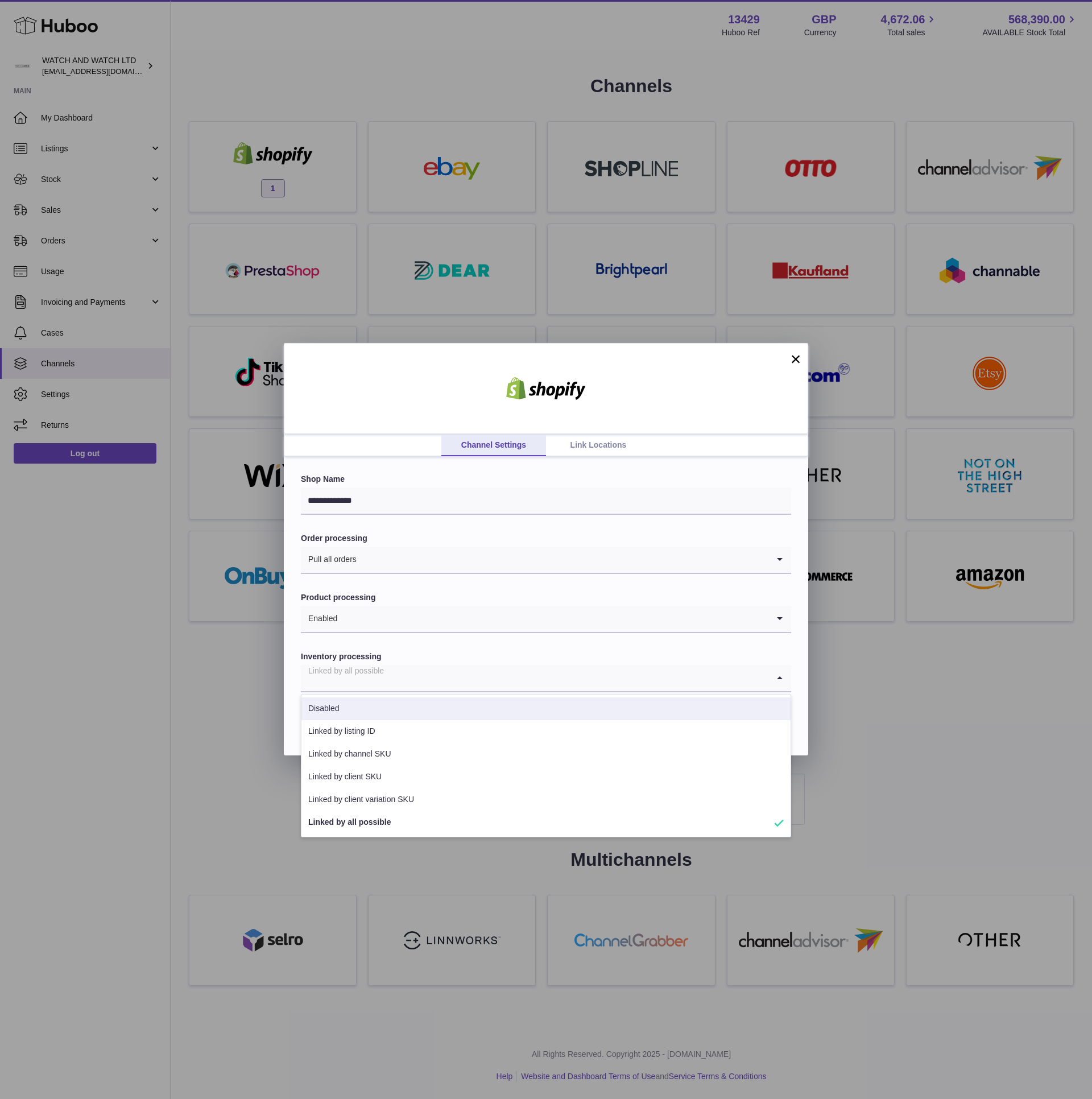
click at [477, 654] on label "Inventory processing" at bounding box center [546, 657] width 491 height 11
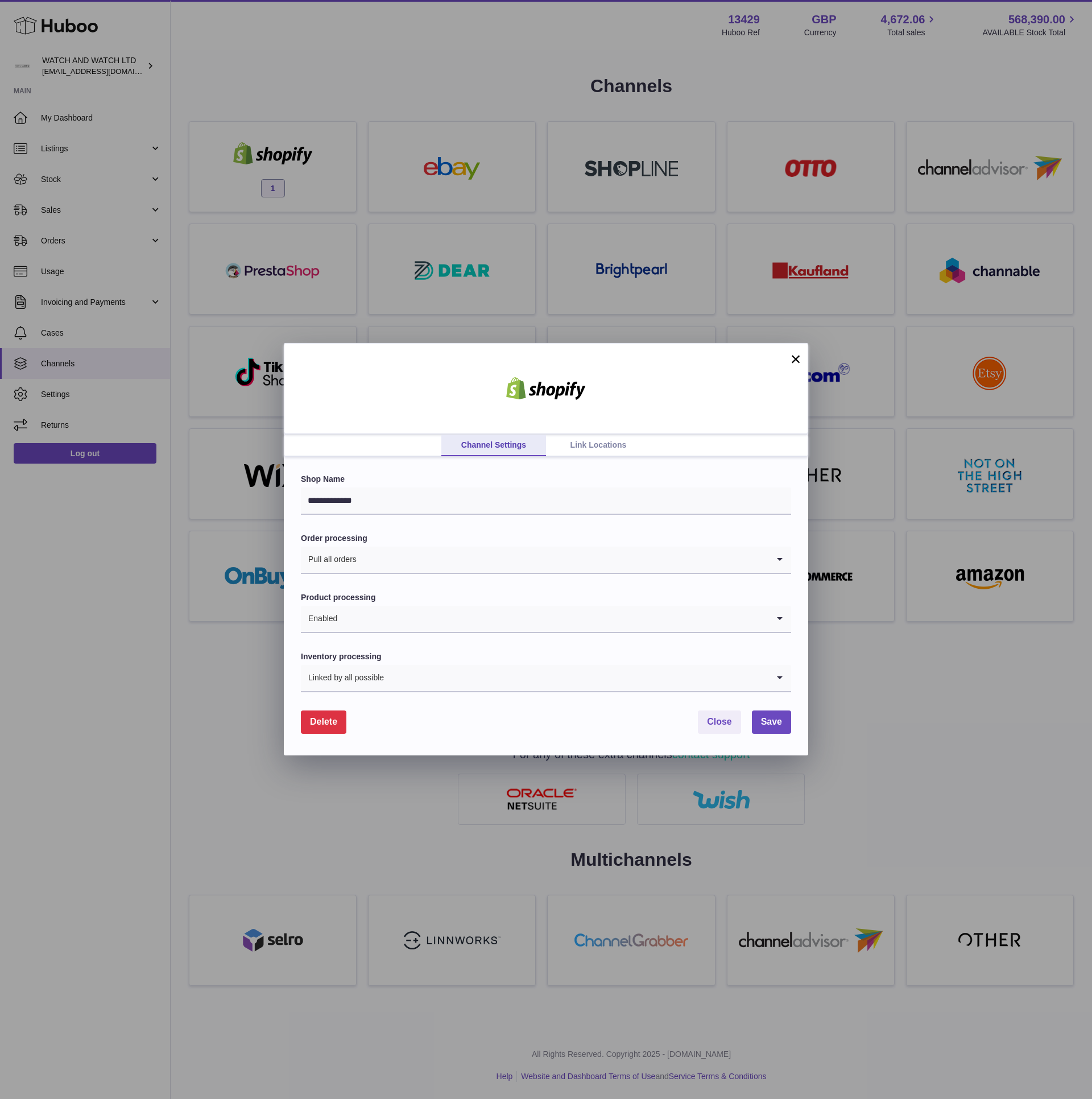
click at [607, 442] on link "Link Locations" at bounding box center [598, 445] width 105 height 22
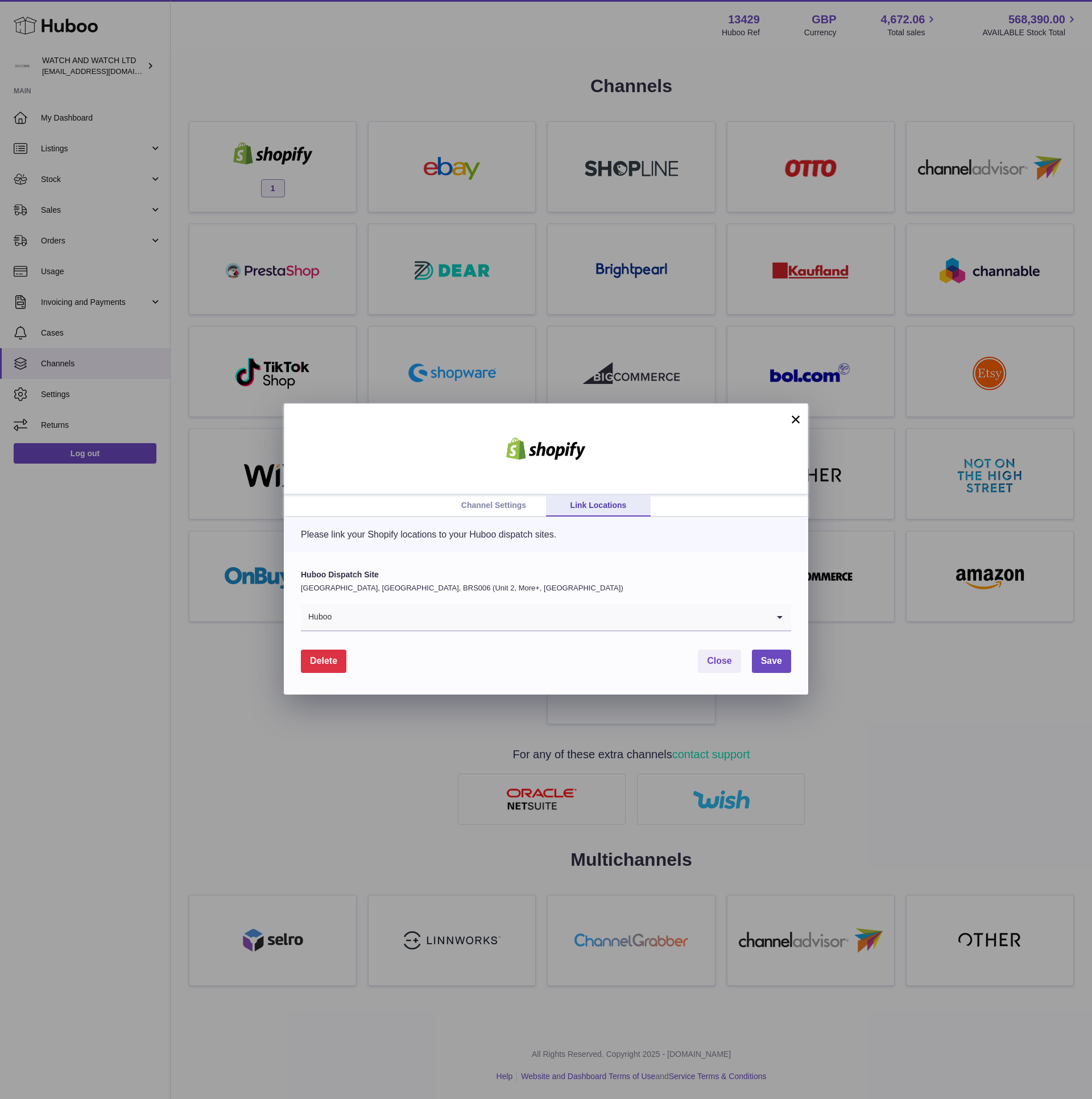
click at [548, 617] on input "Search for option" at bounding box center [550, 617] width 436 height 26
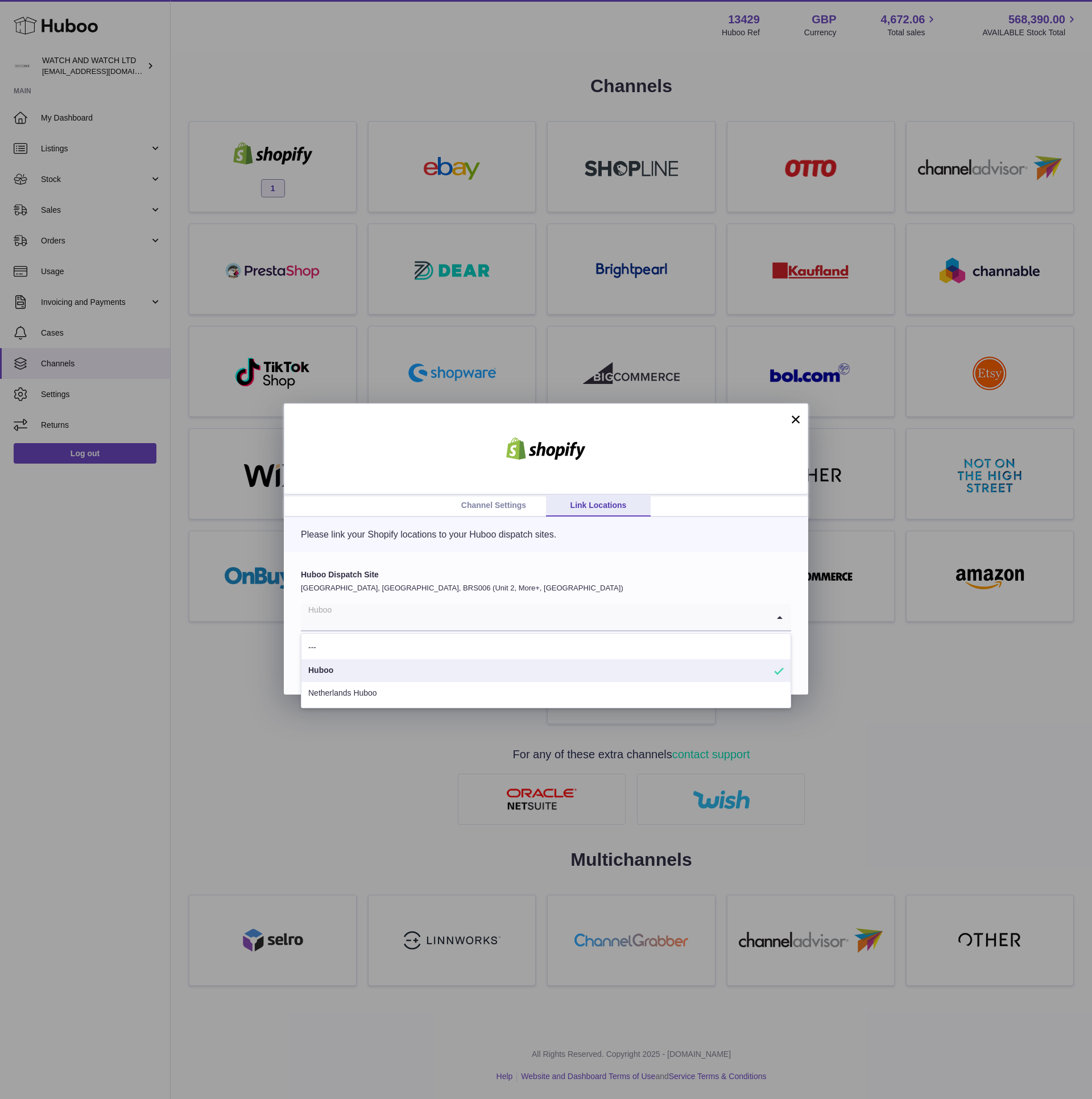
click at [548, 617] on input "Search for option" at bounding box center [535, 617] width 468 height 26
click at [555, 566] on div "Huboo Dispatch Site United Kingdom, Severn Beach, BRS006 (Unit 2, More+, UK) Hu…" at bounding box center [546, 623] width 524 height 142
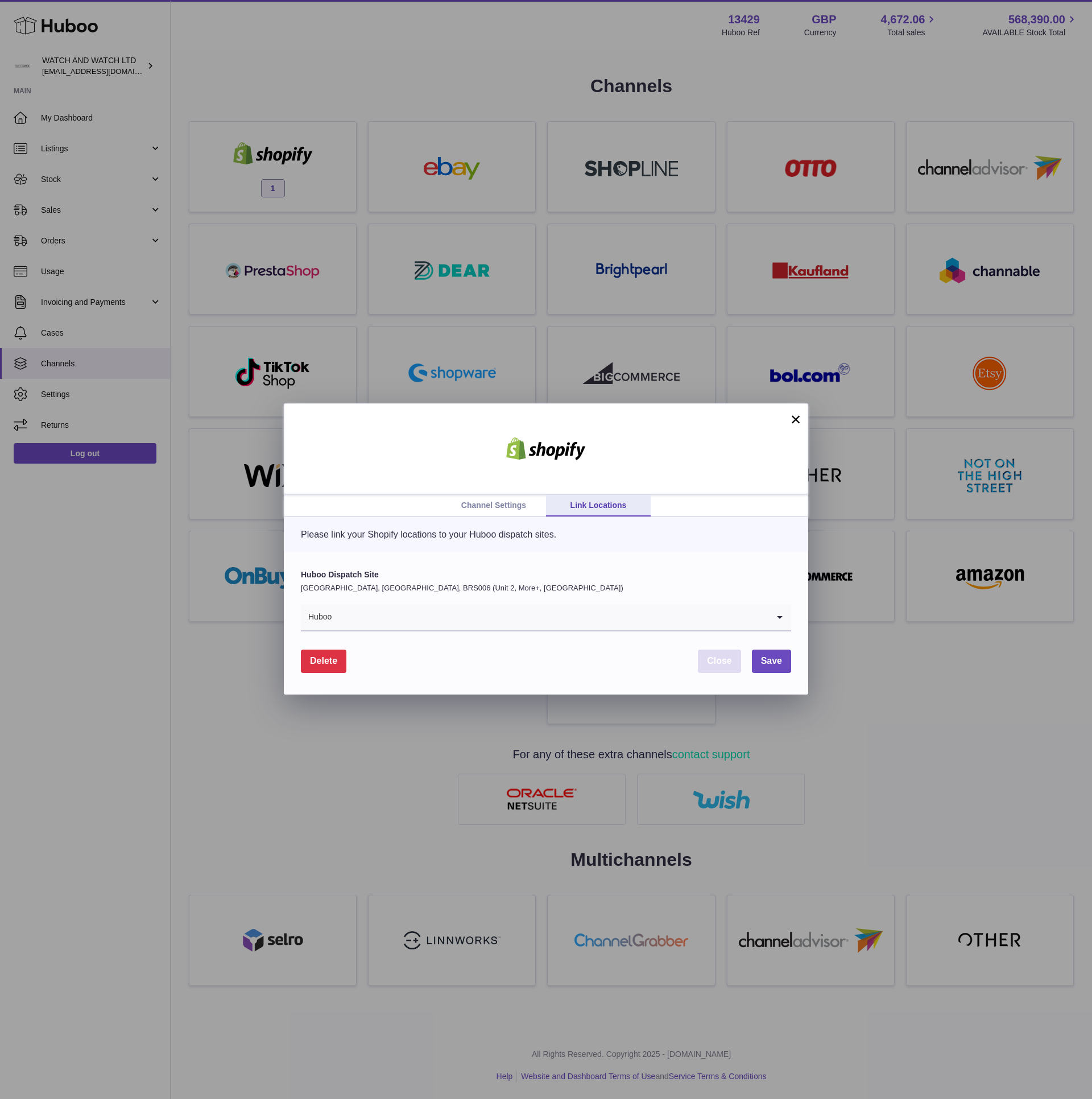
click at [727, 663] on span "Close" at bounding box center [719, 660] width 25 height 10
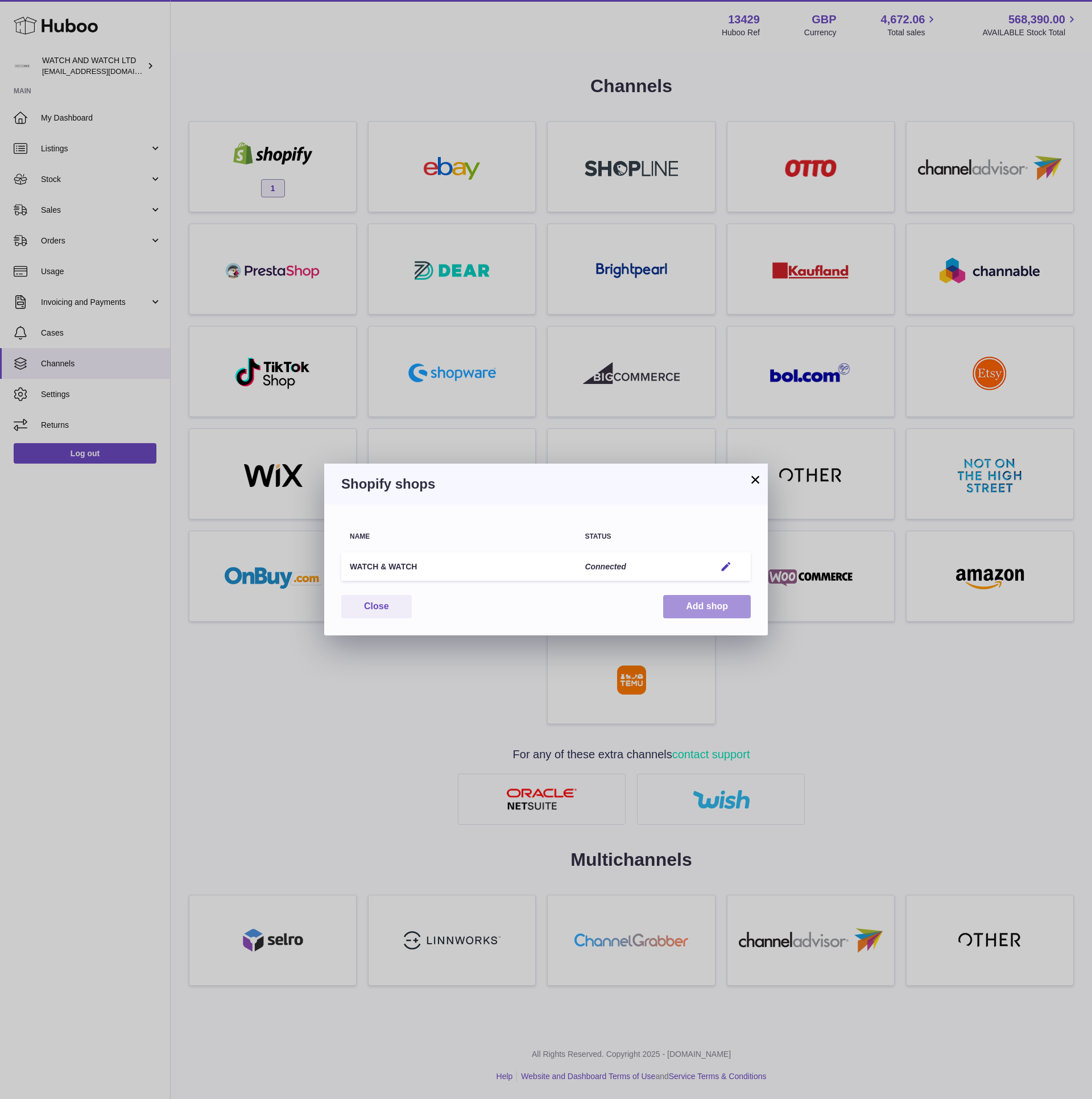
click at [717, 609] on button "Add shop" at bounding box center [707, 607] width 88 height 24
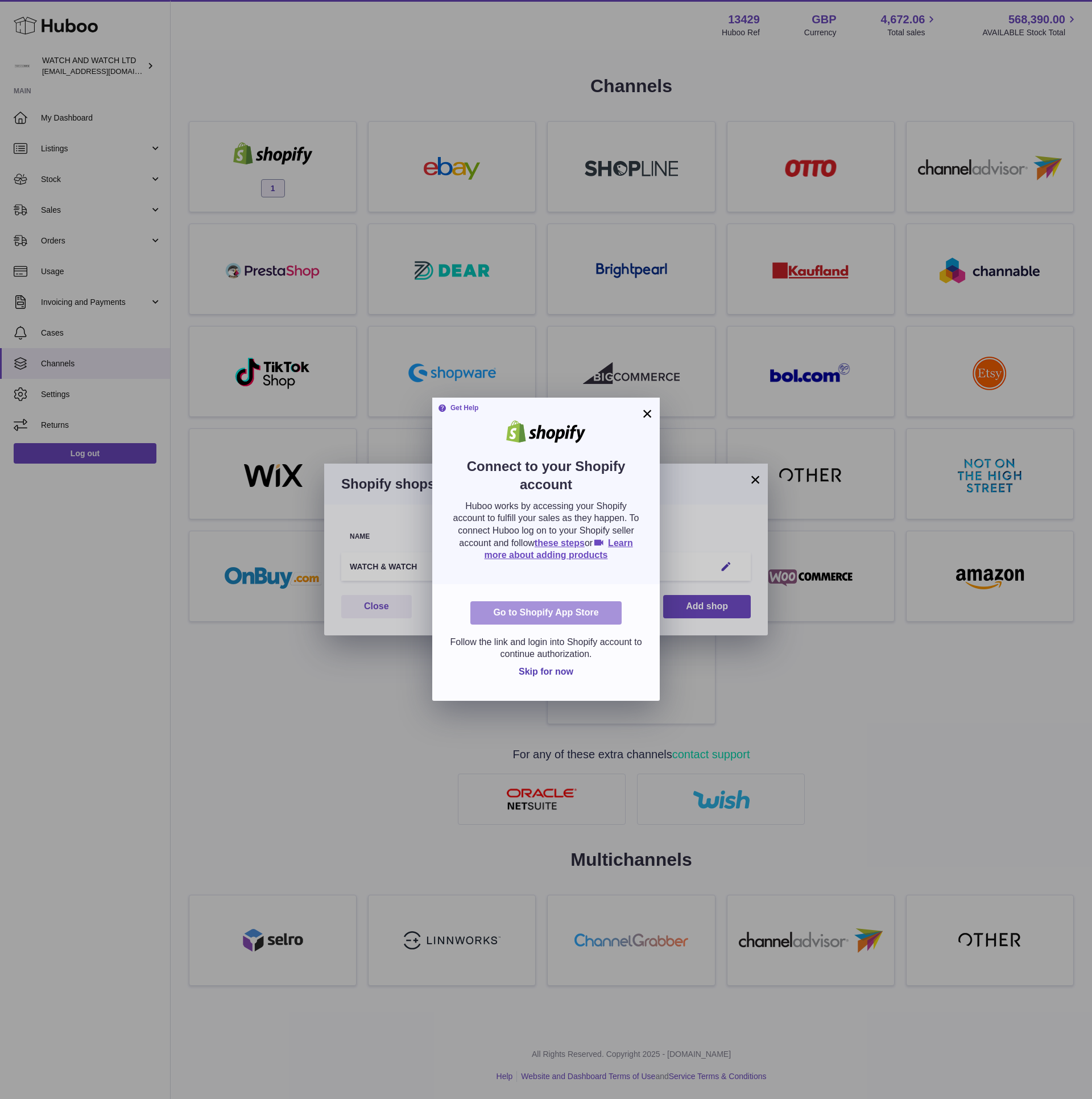
click at [582, 615] on link "Go to Shopify App Store" at bounding box center [545, 613] width 150 height 24
click at [642, 416] on div "× Get Help Connect to your Shopify account Huboo works by accessing your Shopif…" at bounding box center [546, 549] width 228 height 303
click at [645, 415] on button "×" at bounding box center [647, 414] width 14 height 14
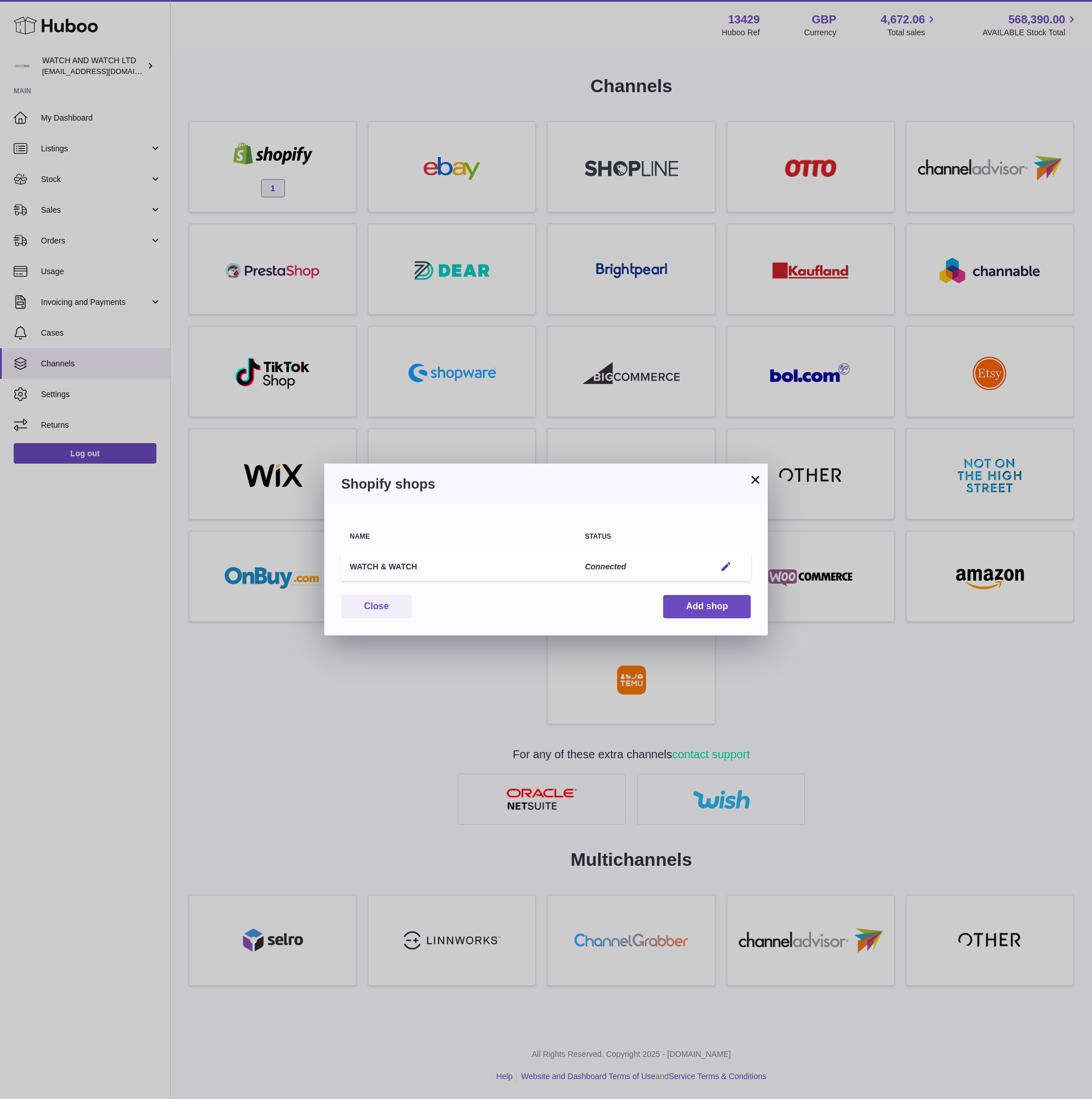
click at [731, 485] on h3 "Shopify shops" at bounding box center [546, 484] width 410 height 18
drag, startPoint x: 764, startPoint y: 483, endPoint x: 753, endPoint y: 483, distance: 11.0
click at [764, 483] on div "Shopify shops" at bounding box center [546, 484] width 444 height 41
click at [753, 483] on button "×" at bounding box center [755, 480] width 14 height 14
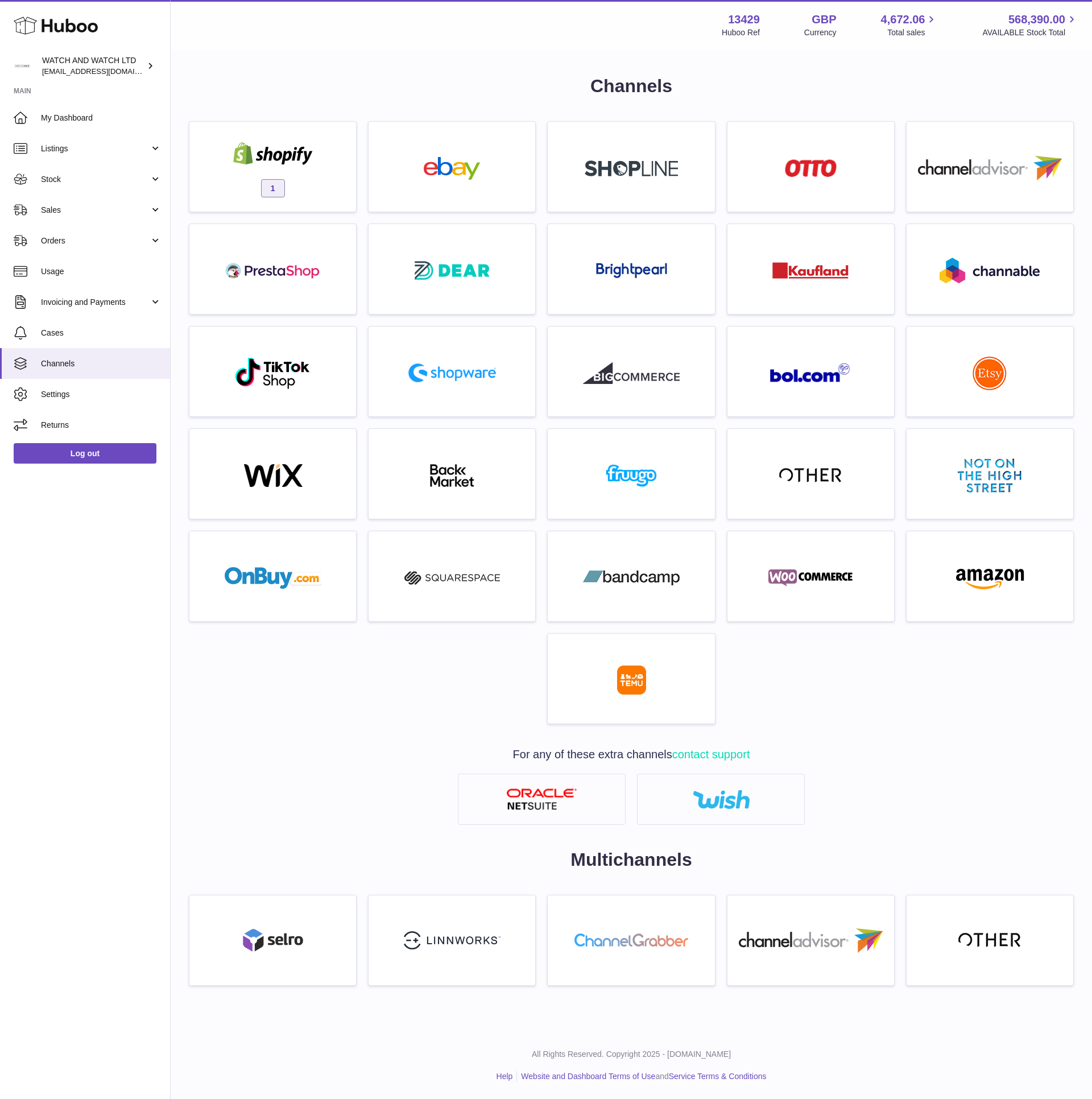
drag, startPoint x: 801, startPoint y: 681, endPoint x: 796, endPoint y: 684, distance: 5.8
click at [800, 681] on div "1" at bounding box center [630, 428] width 896 height 615
click at [310, 170] on div "1" at bounding box center [273, 169] width 156 height 73
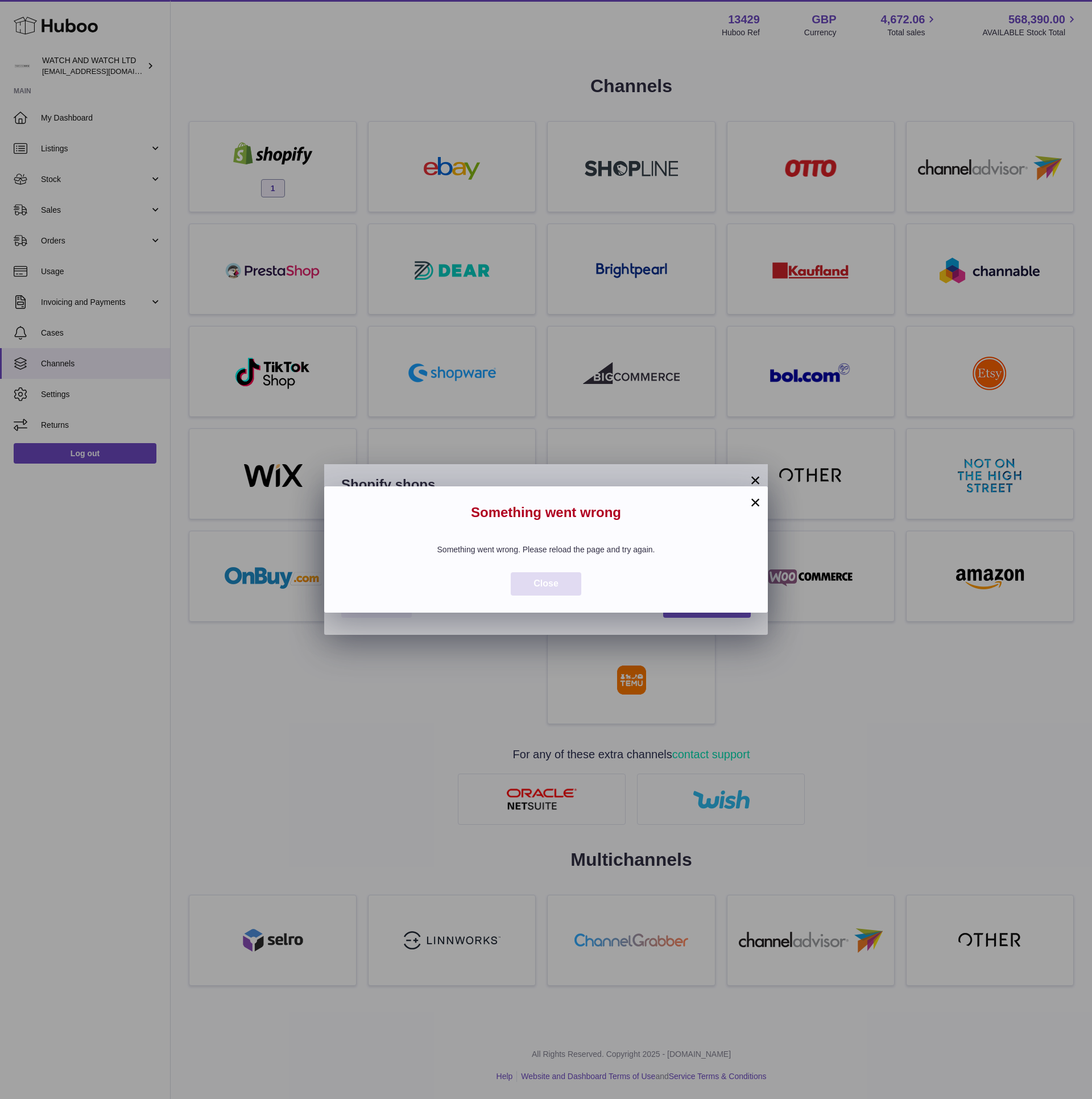
click at [538, 592] on button "Close" at bounding box center [546, 584] width 70 height 24
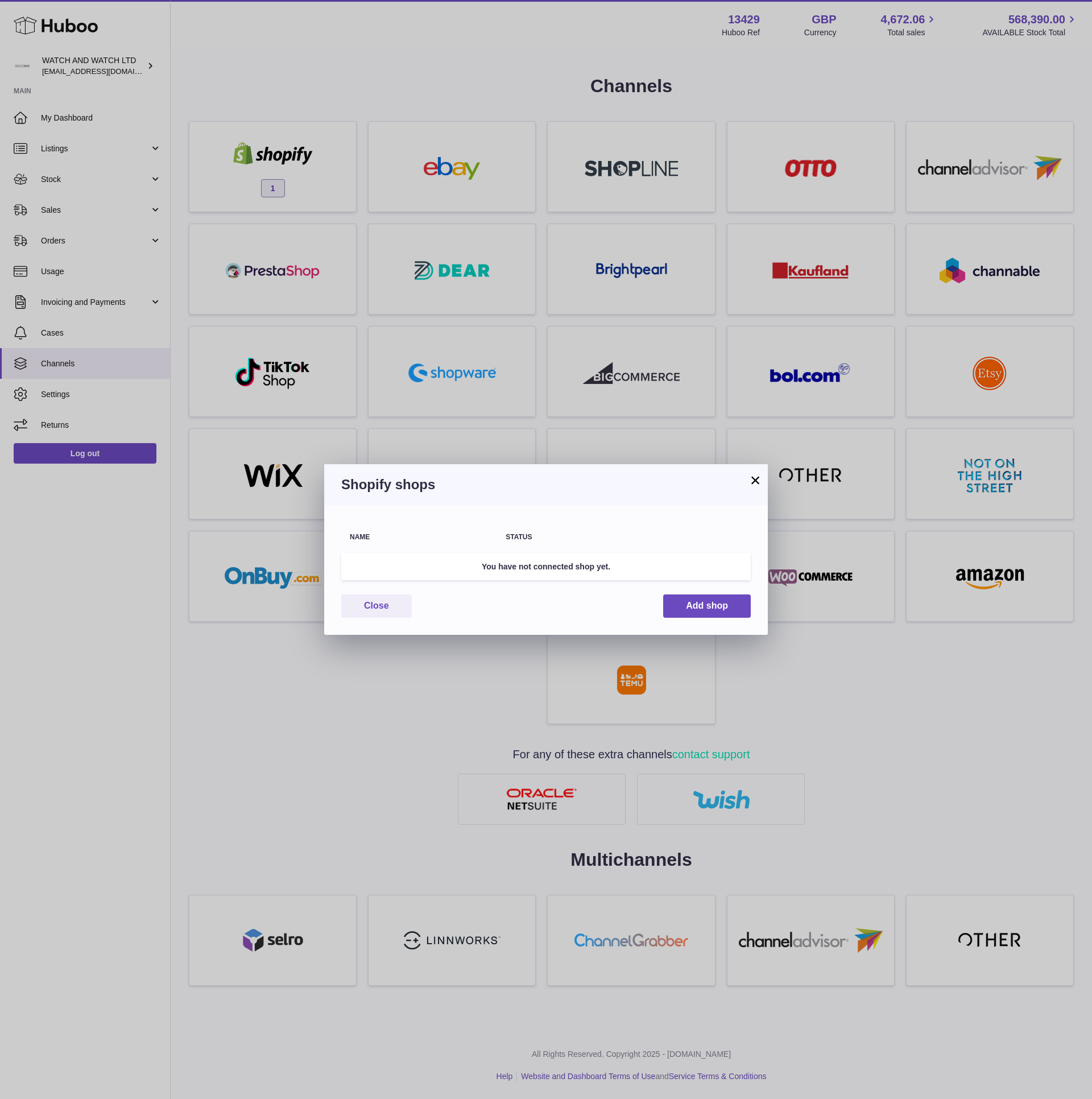
click at [761, 477] on button "×" at bounding box center [755, 480] width 14 height 14
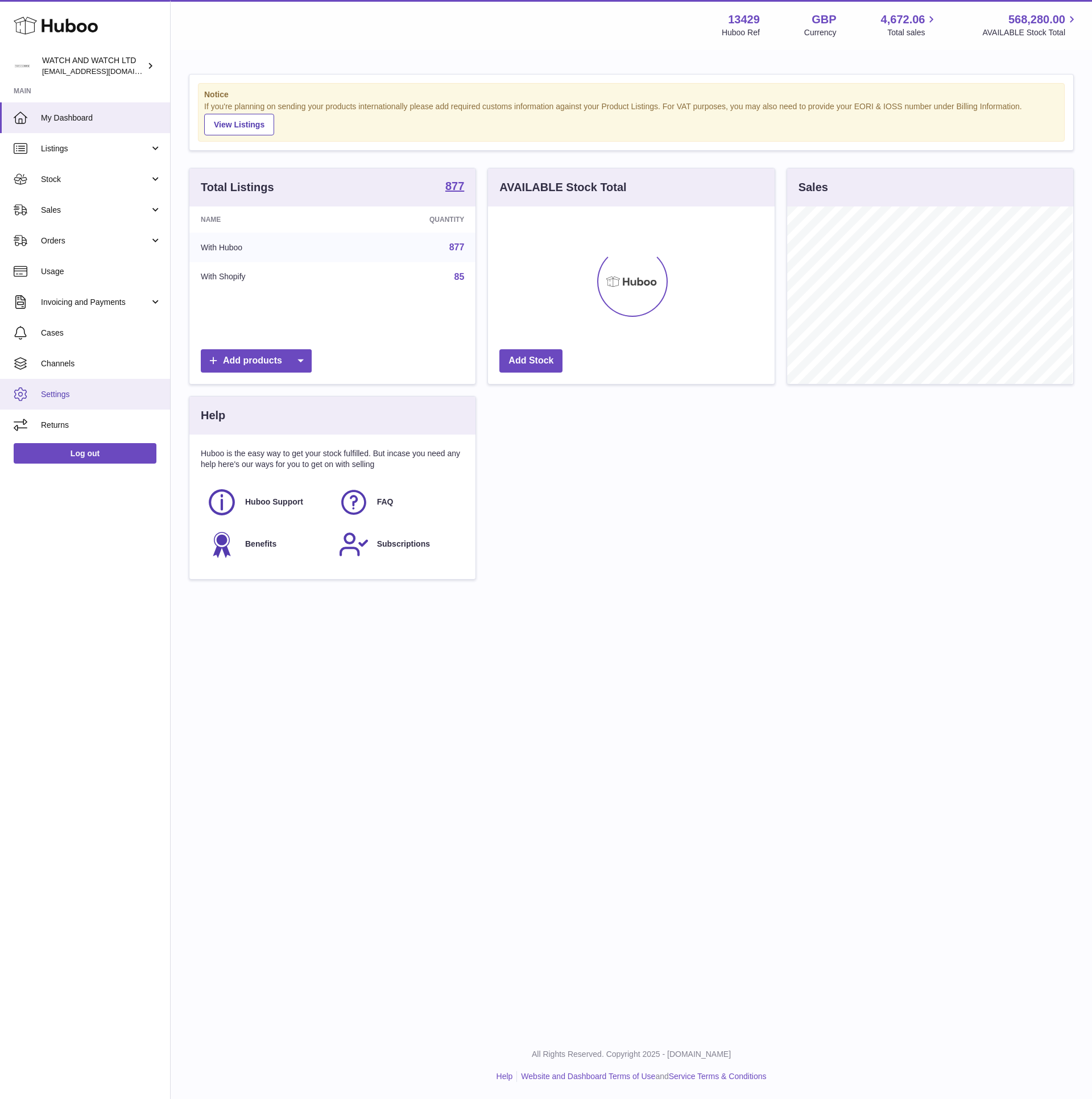
scroll to position [178, 286]
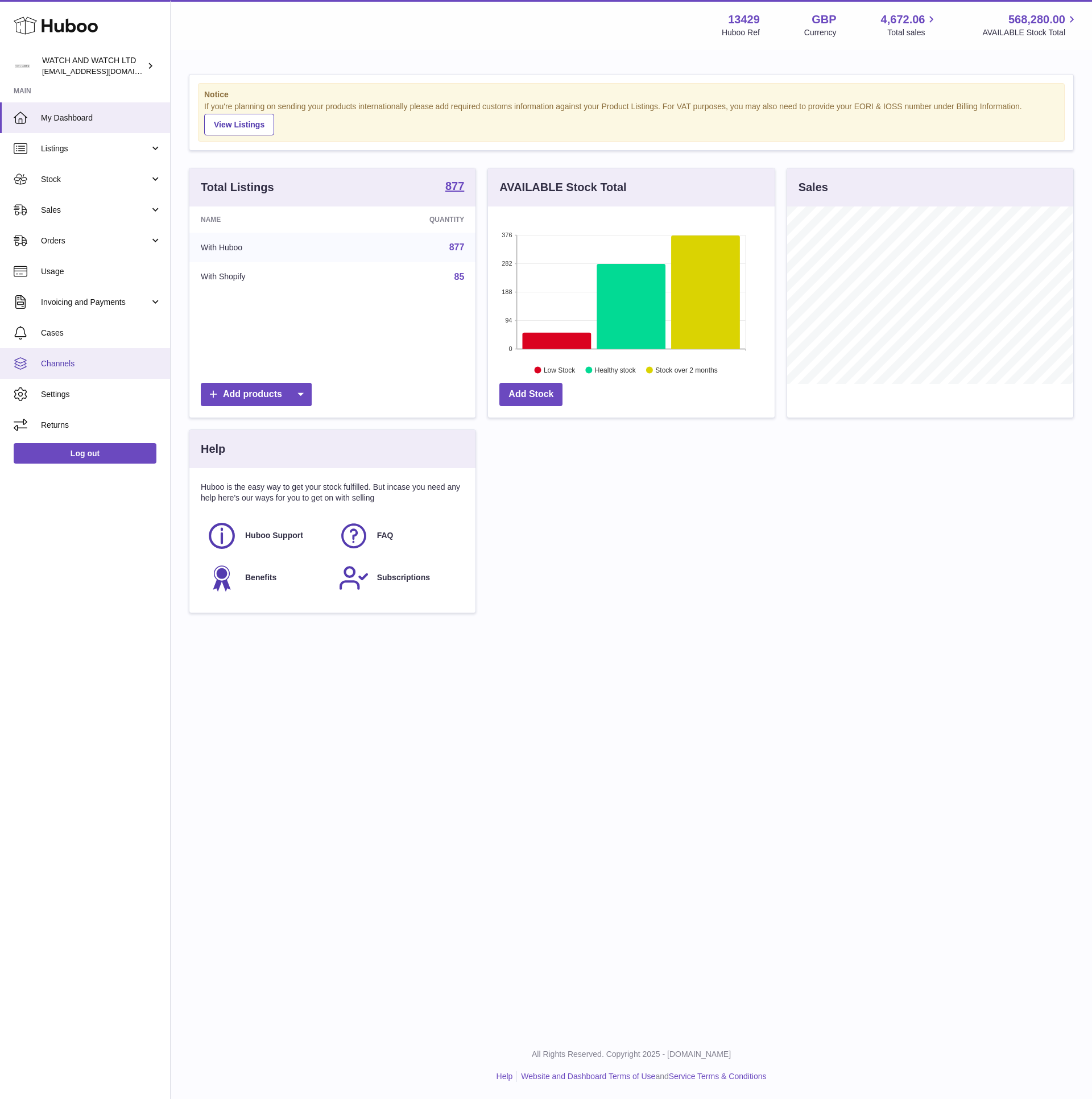
click at [98, 355] on link "Channels" at bounding box center [84, 363] width 170 height 31
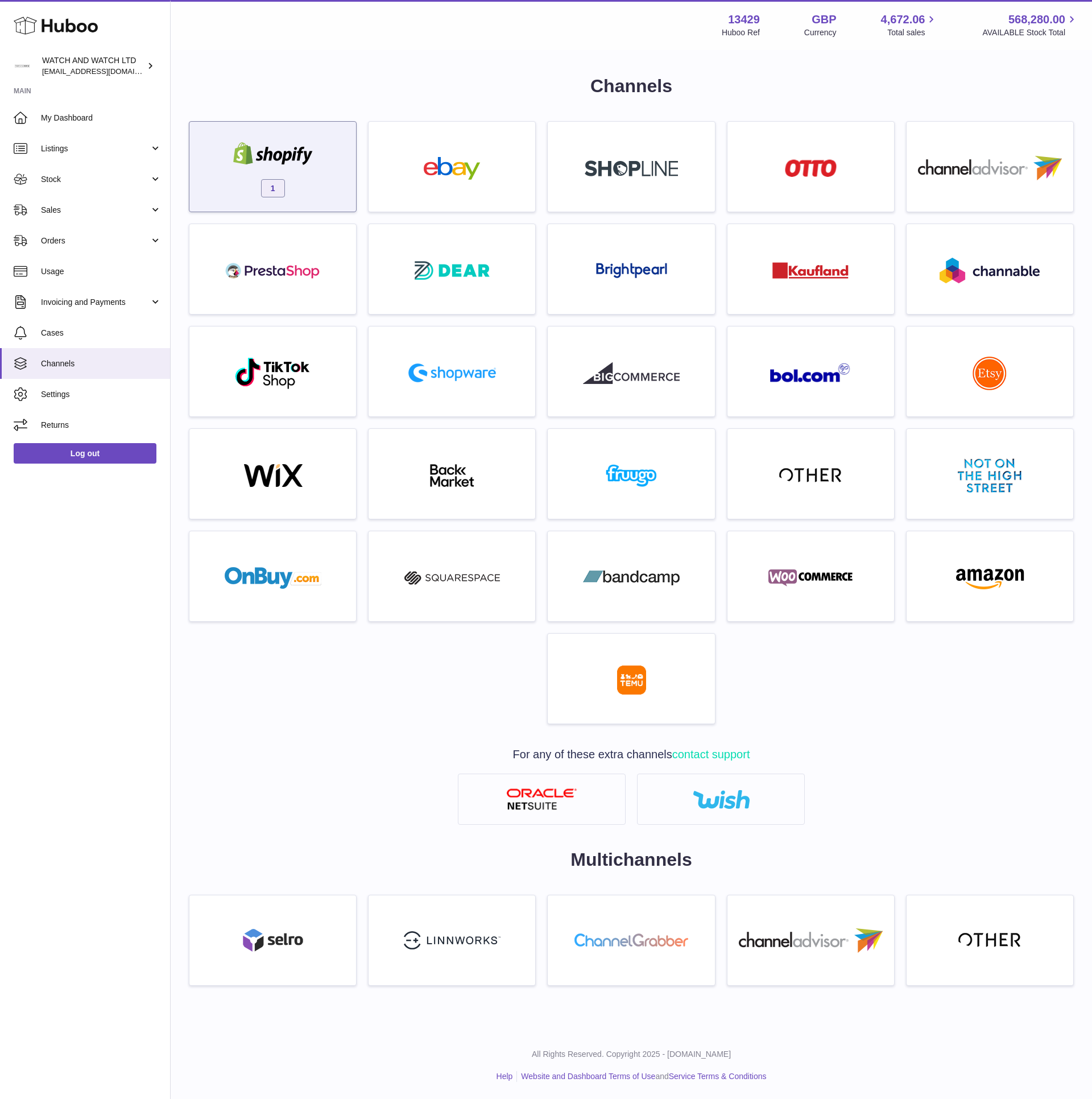
click at [339, 153] on div "1" at bounding box center [273, 169] width 156 height 73
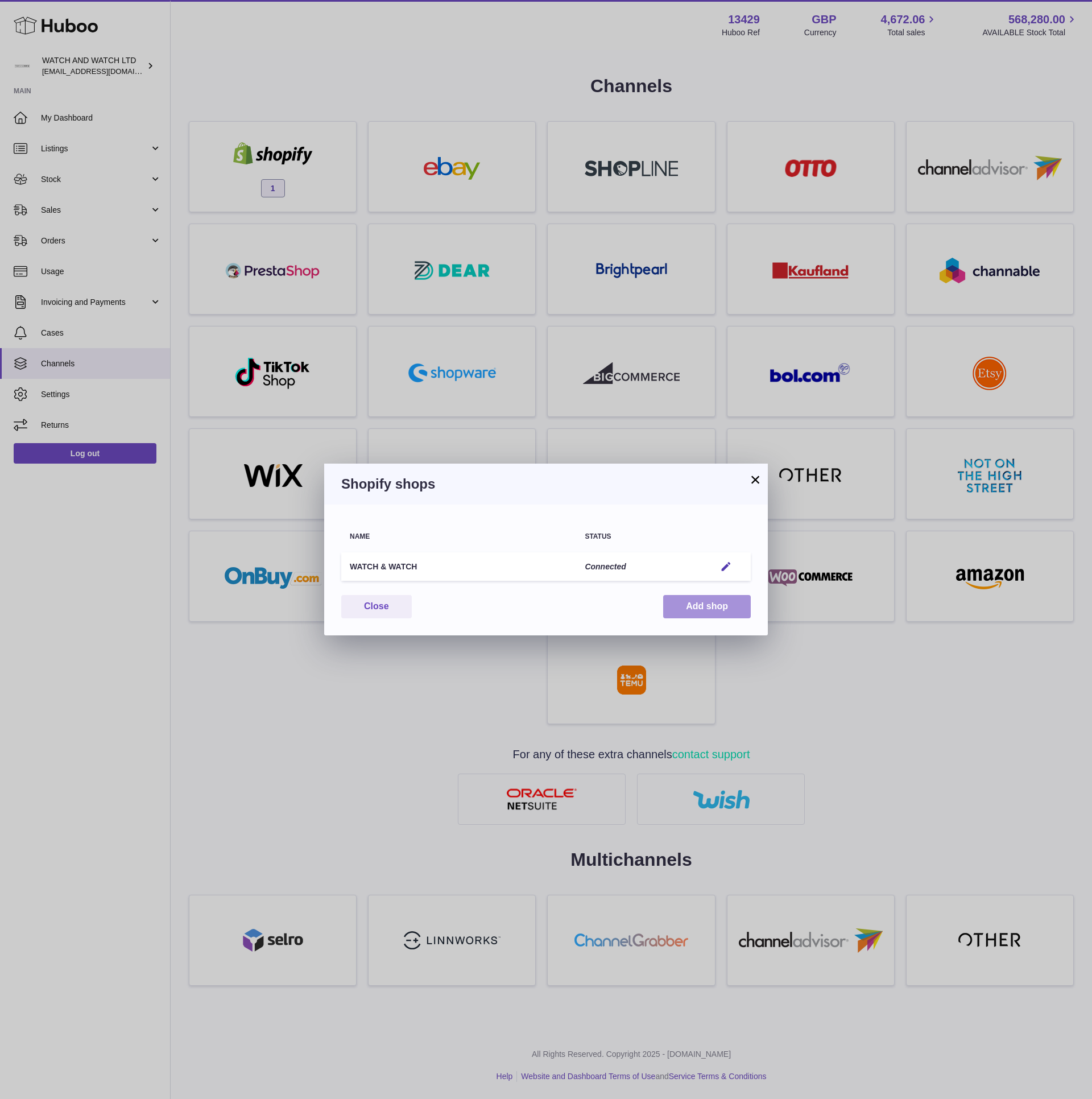
click at [685, 602] on button "Add shop" at bounding box center [707, 607] width 88 height 24
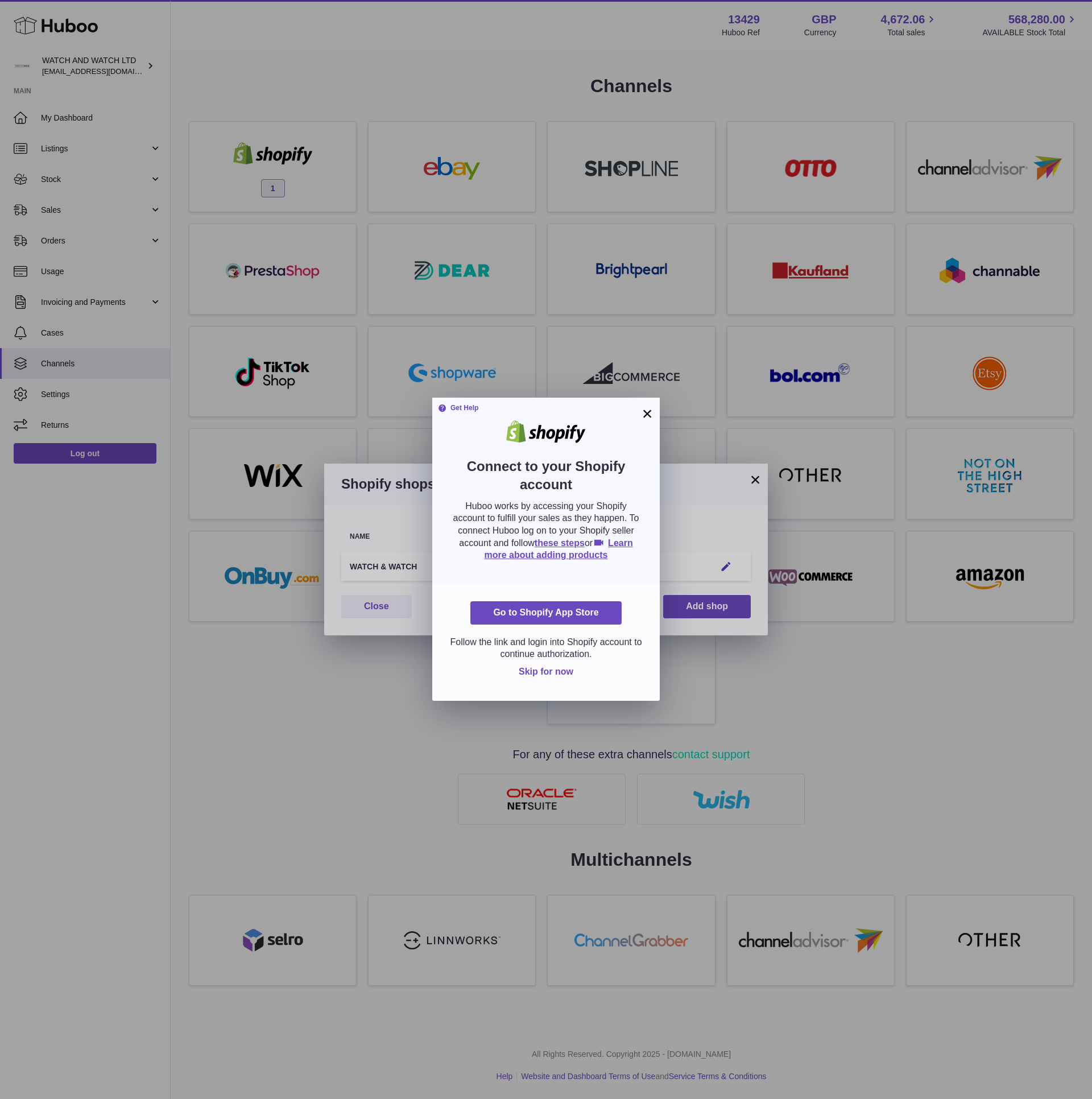
click at [562, 669] on span "Skip for now" at bounding box center [546, 671] width 55 height 10
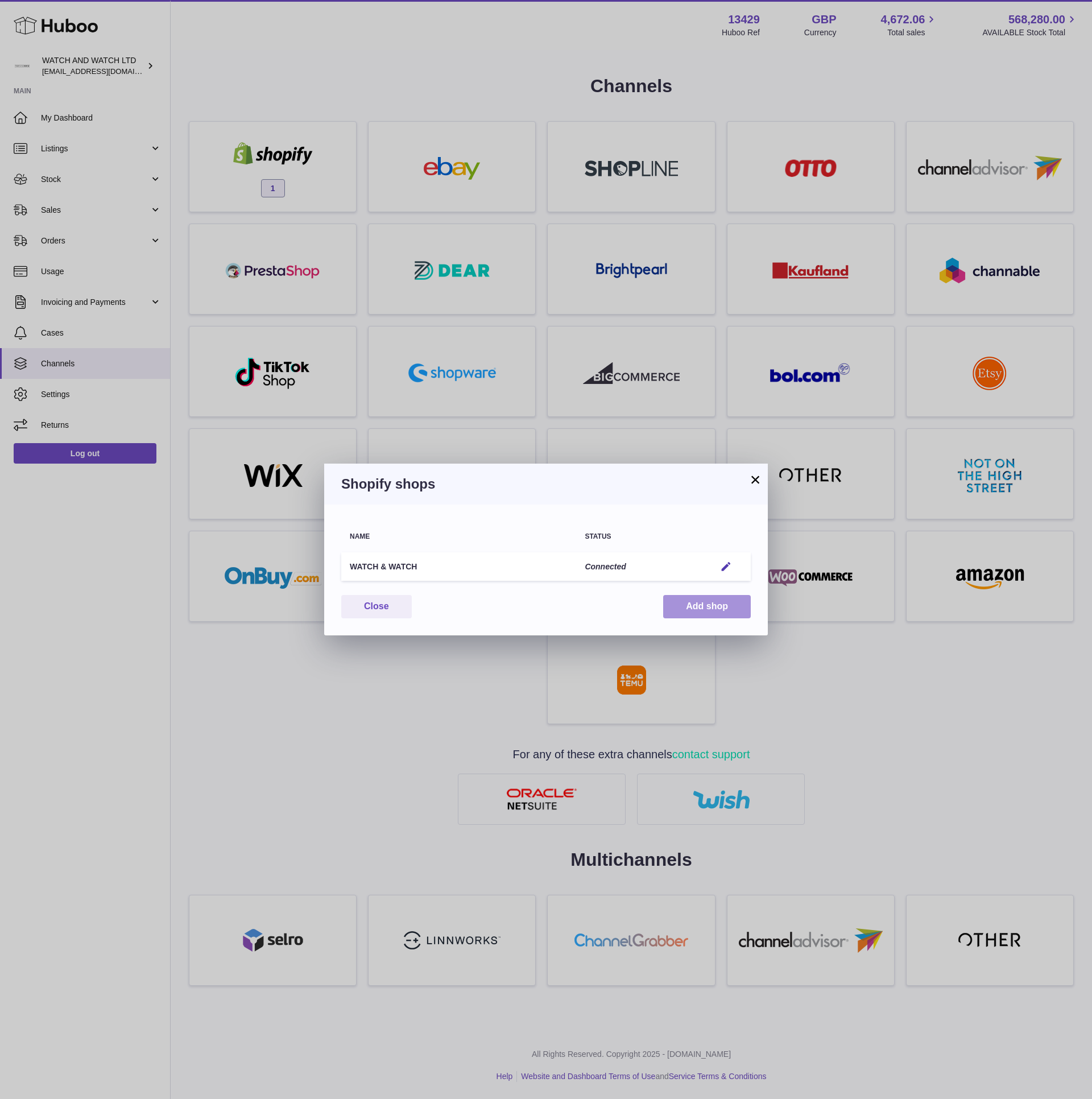
click at [706, 599] on button "Add shop" at bounding box center [707, 607] width 88 height 24
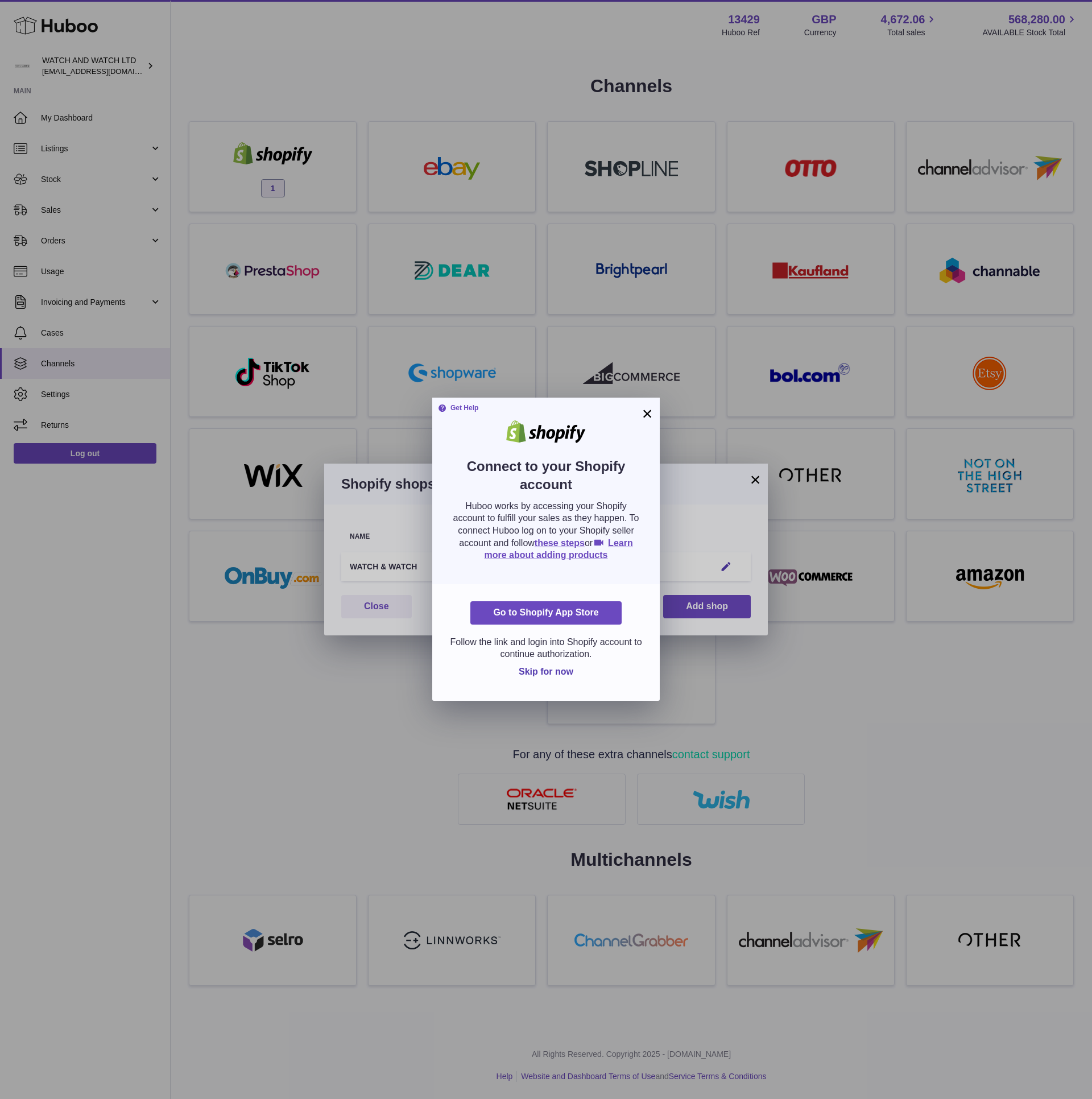
click at [640, 425] on div at bounding box center [546, 432] width 193 height 23
click at [644, 419] on button "×" at bounding box center [647, 414] width 14 height 14
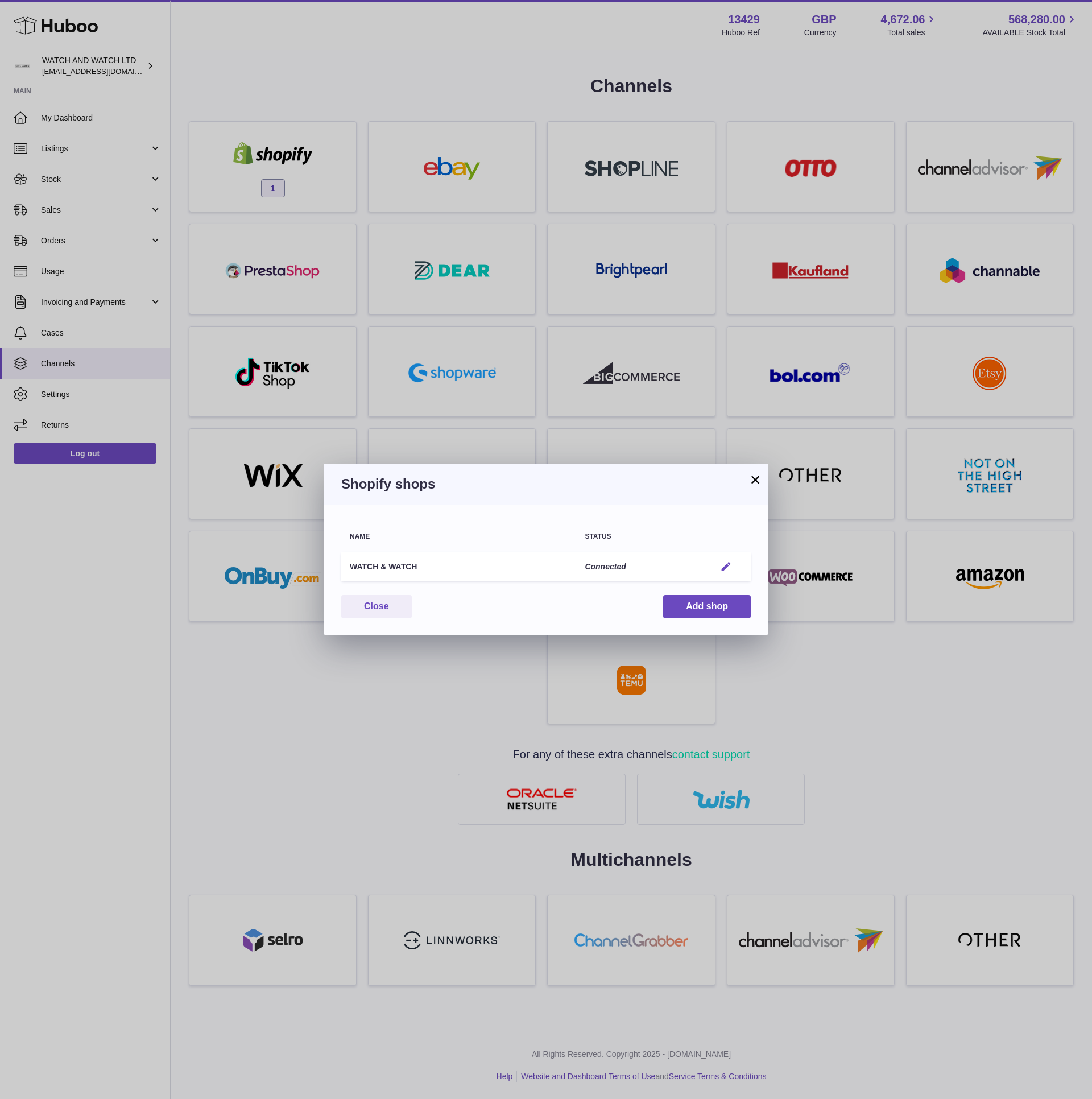
click at [728, 566] on em "button" at bounding box center [726, 567] width 12 height 12
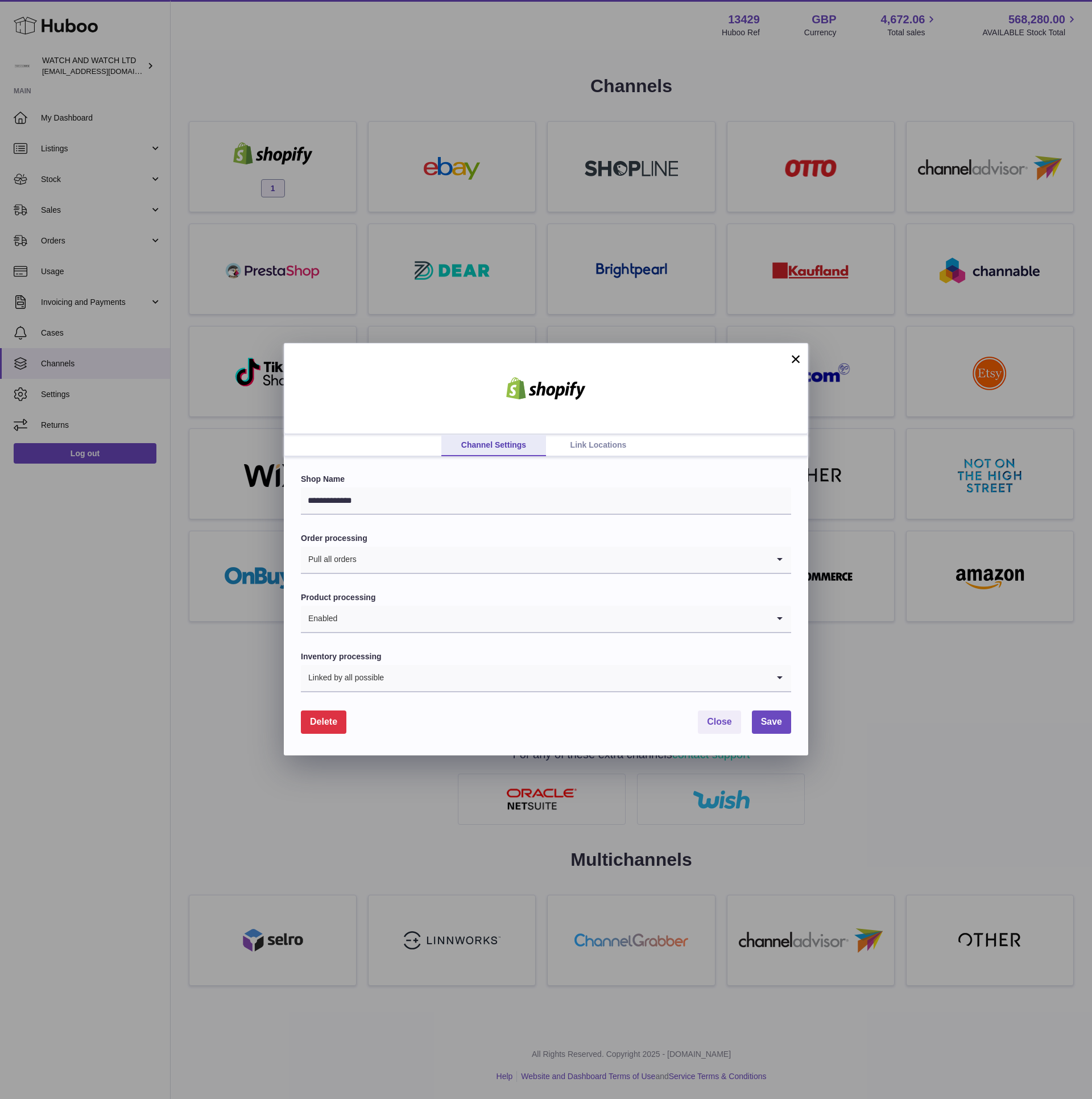
click at [576, 448] on link "Link Locations" at bounding box center [598, 445] width 105 height 22
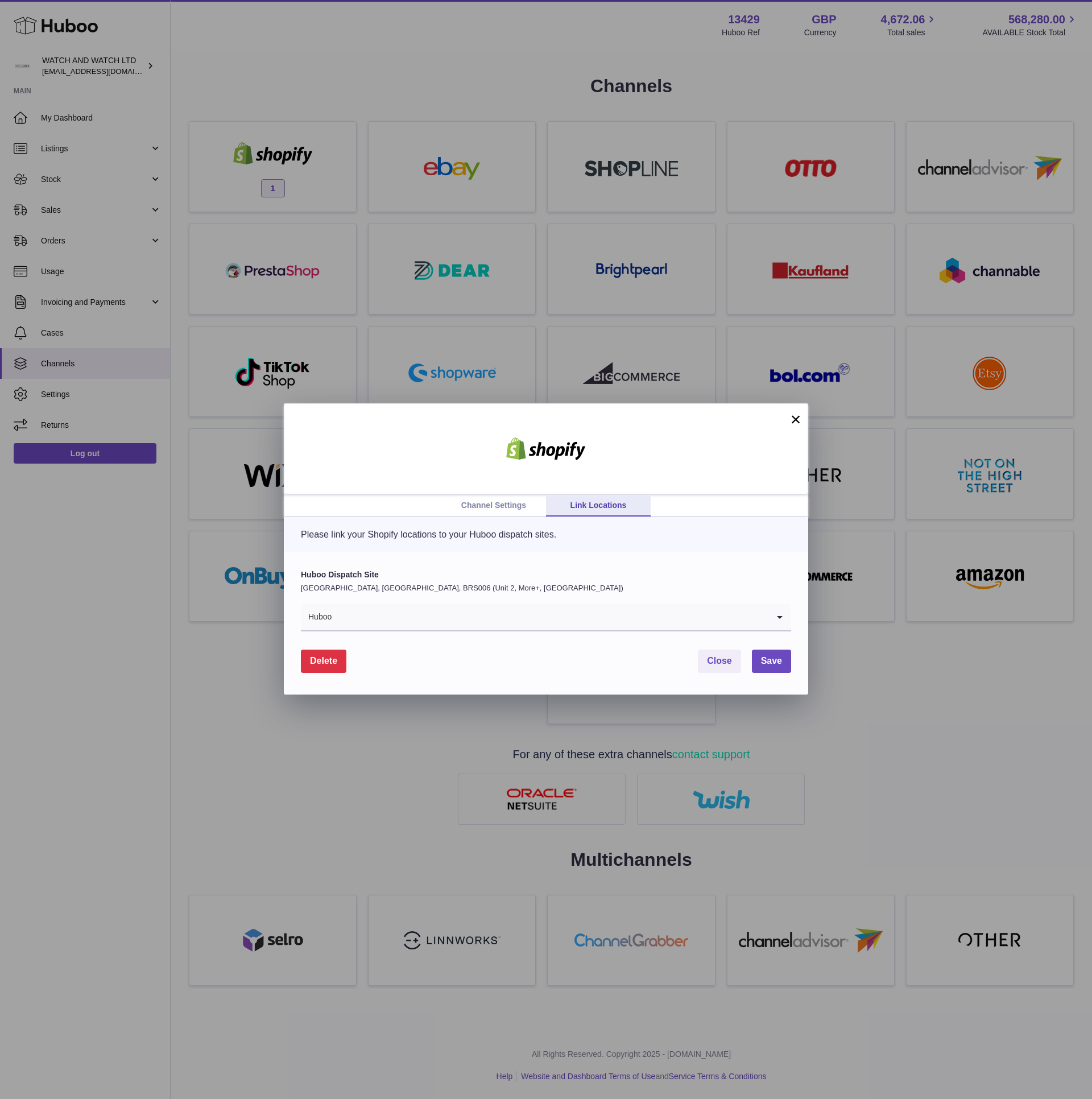
click at [508, 619] on input "Search for option" at bounding box center [550, 617] width 436 height 26
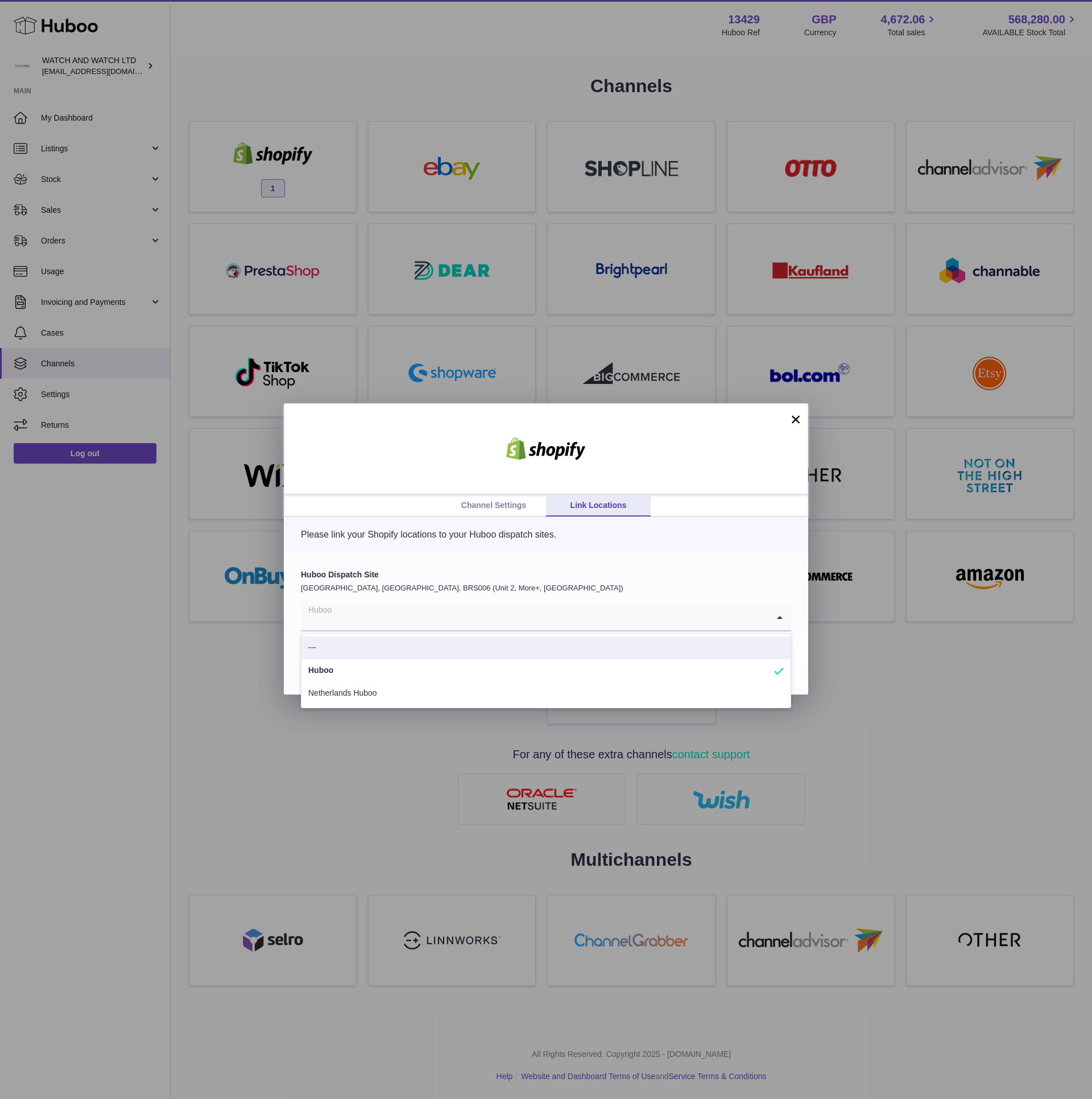
click at [501, 638] on li "---" at bounding box center [546, 648] width 489 height 23
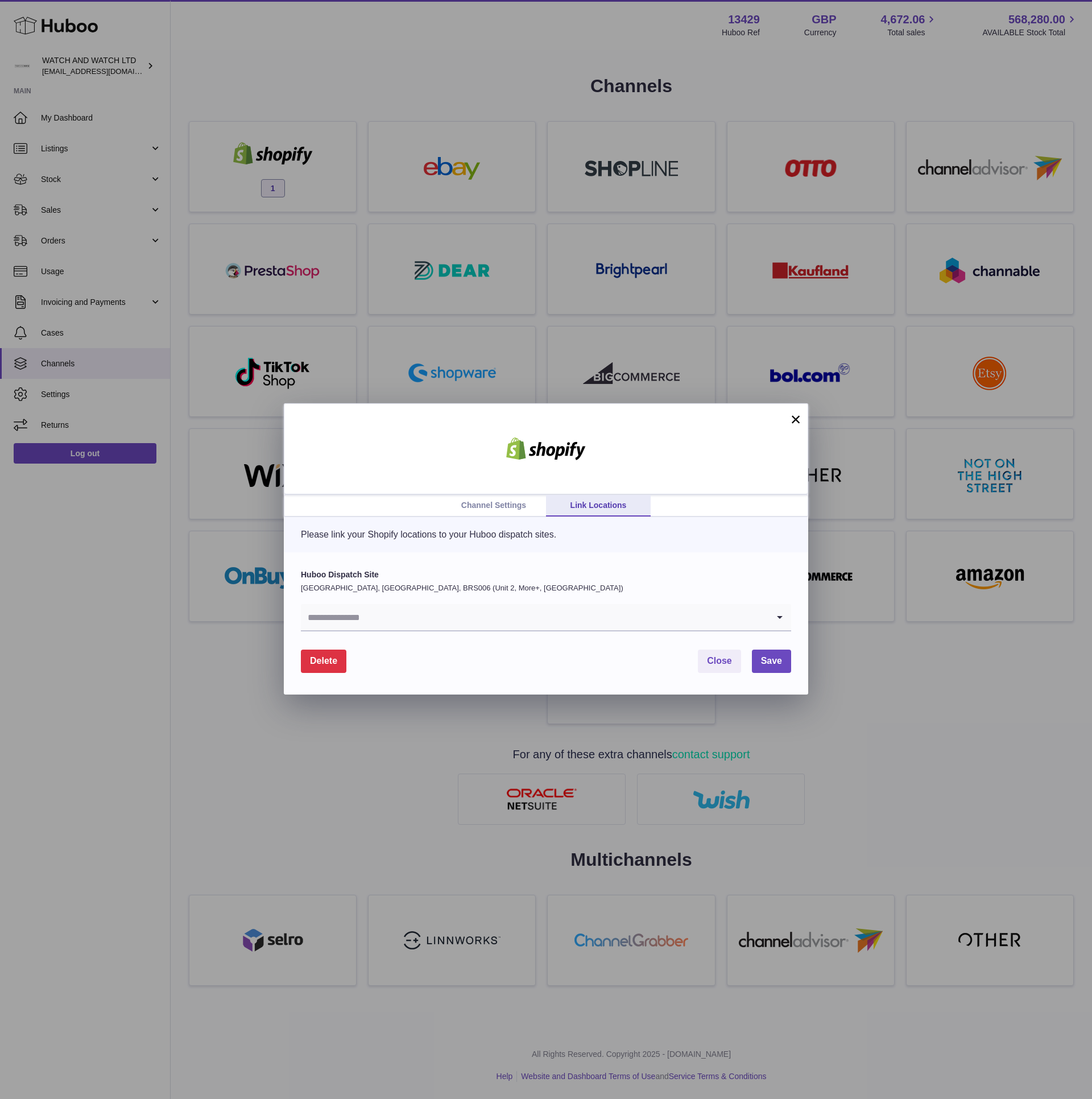
click at [496, 616] on input "Search for option" at bounding box center [535, 617] width 468 height 26
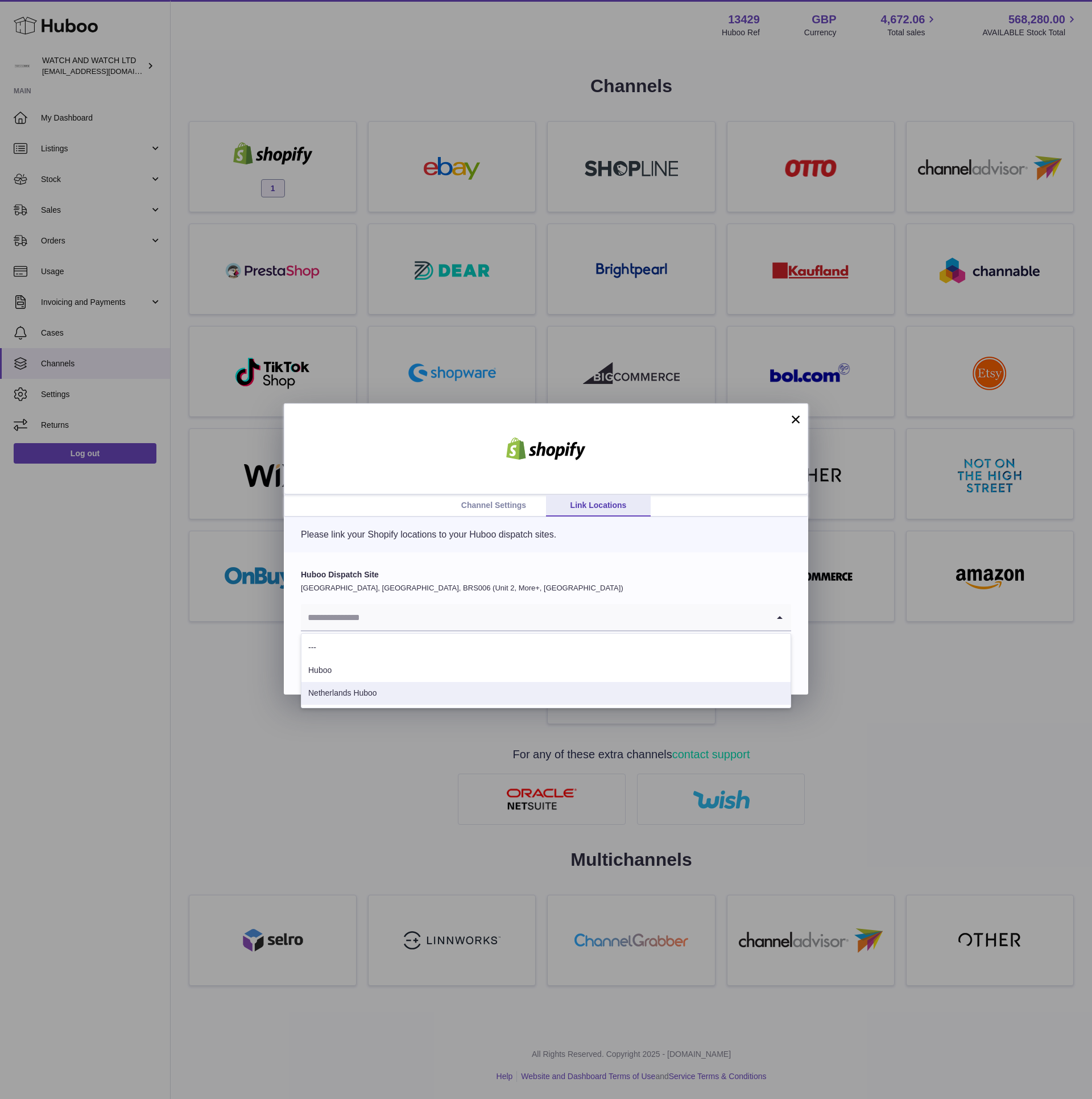
click at [491, 686] on li "Netherlands Huboo" at bounding box center [546, 694] width 489 height 23
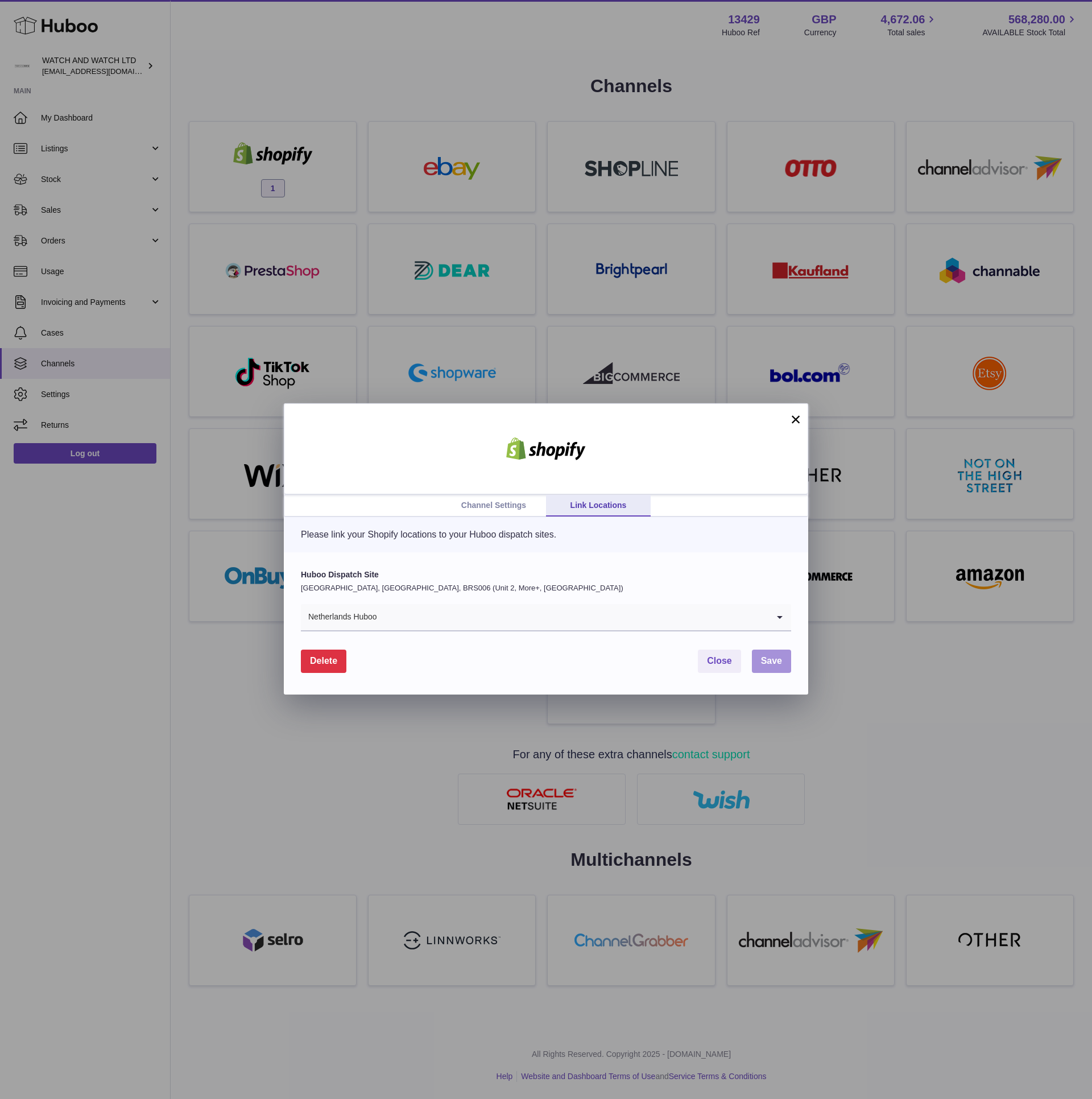
click at [770, 662] on span "Save" at bounding box center [772, 660] width 21 height 10
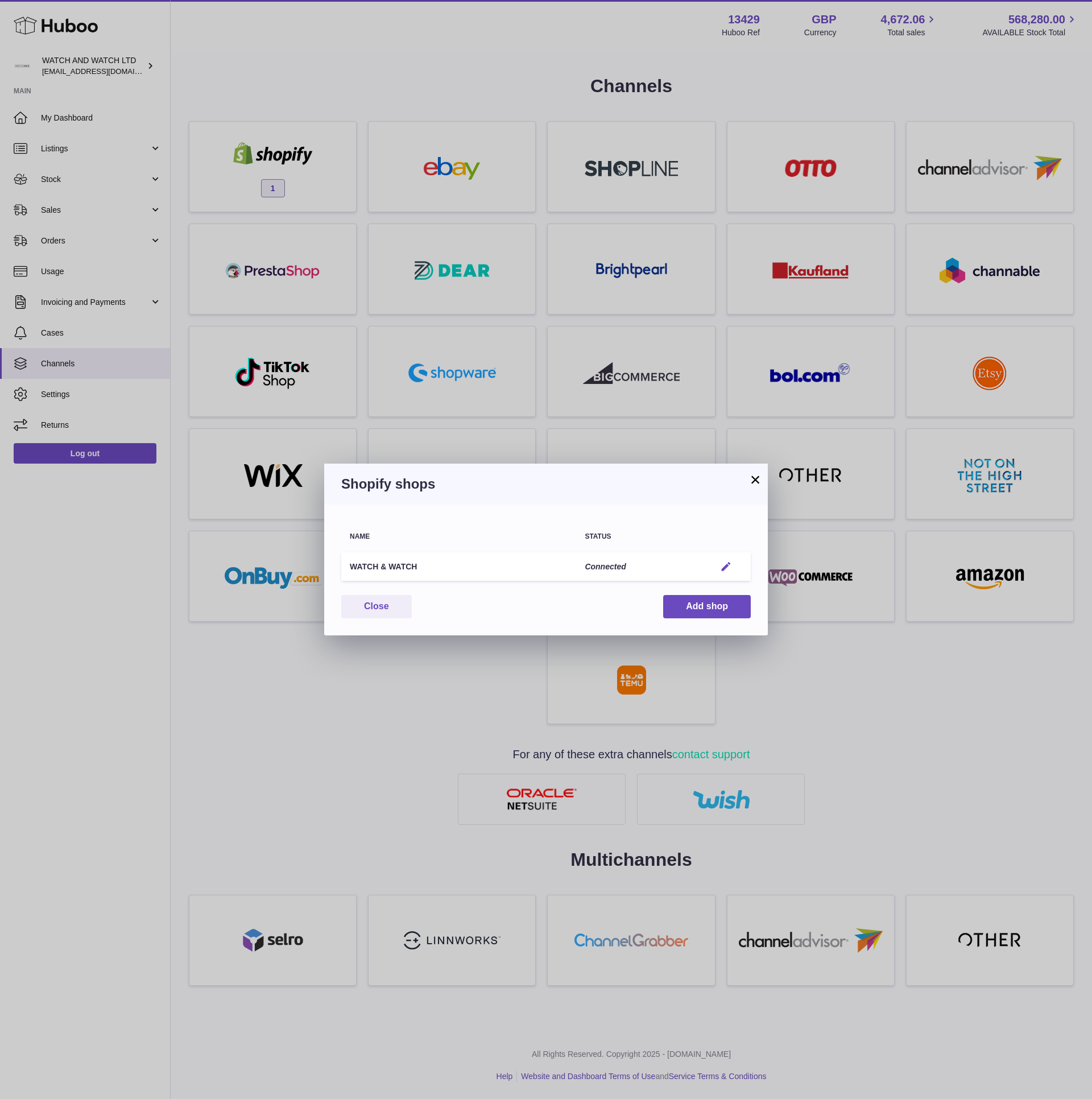
click at [731, 568] on em "button" at bounding box center [726, 567] width 12 height 12
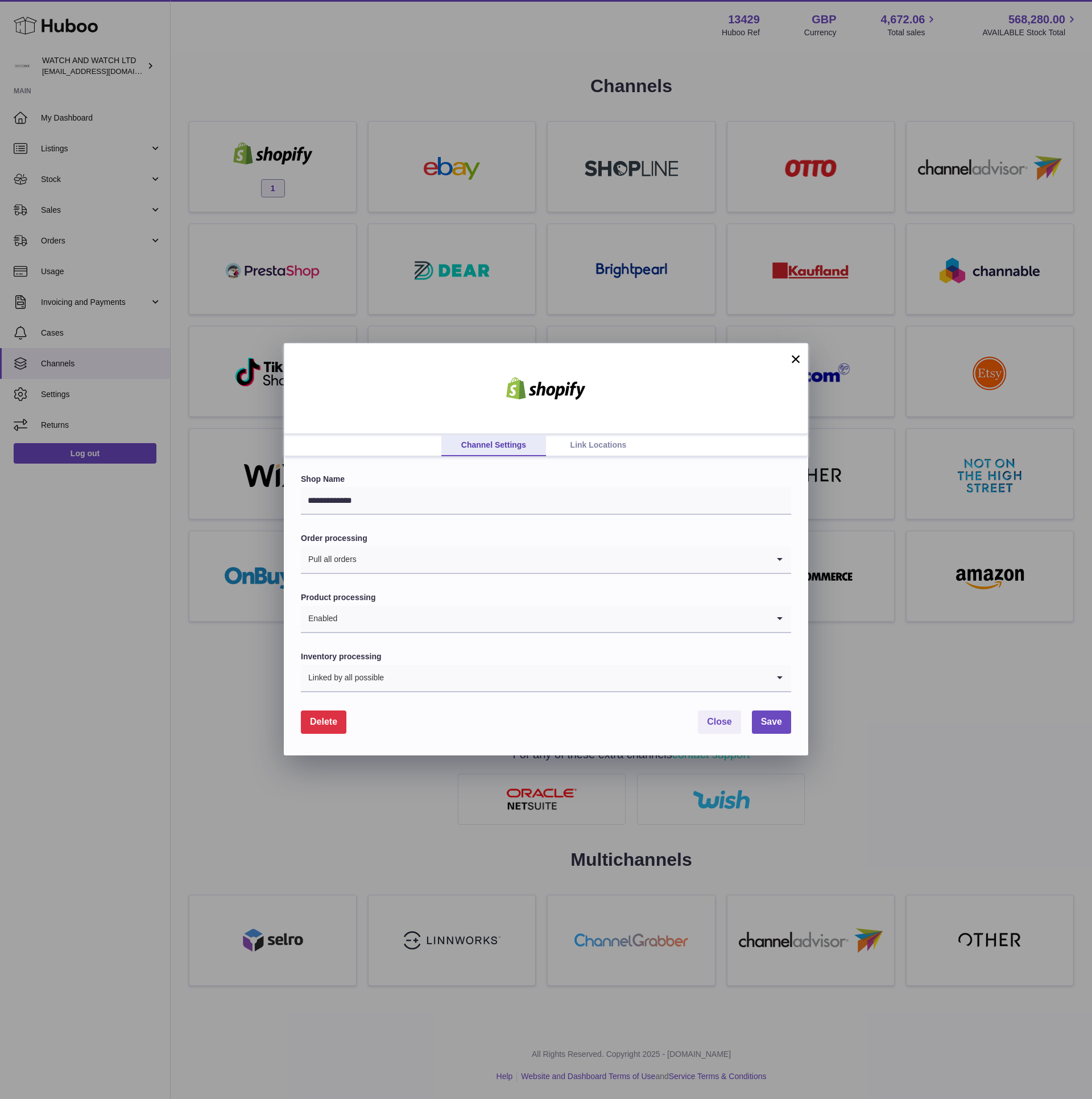
click at [579, 442] on link "Link Locations" at bounding box center [598, 445] width 105 height 22
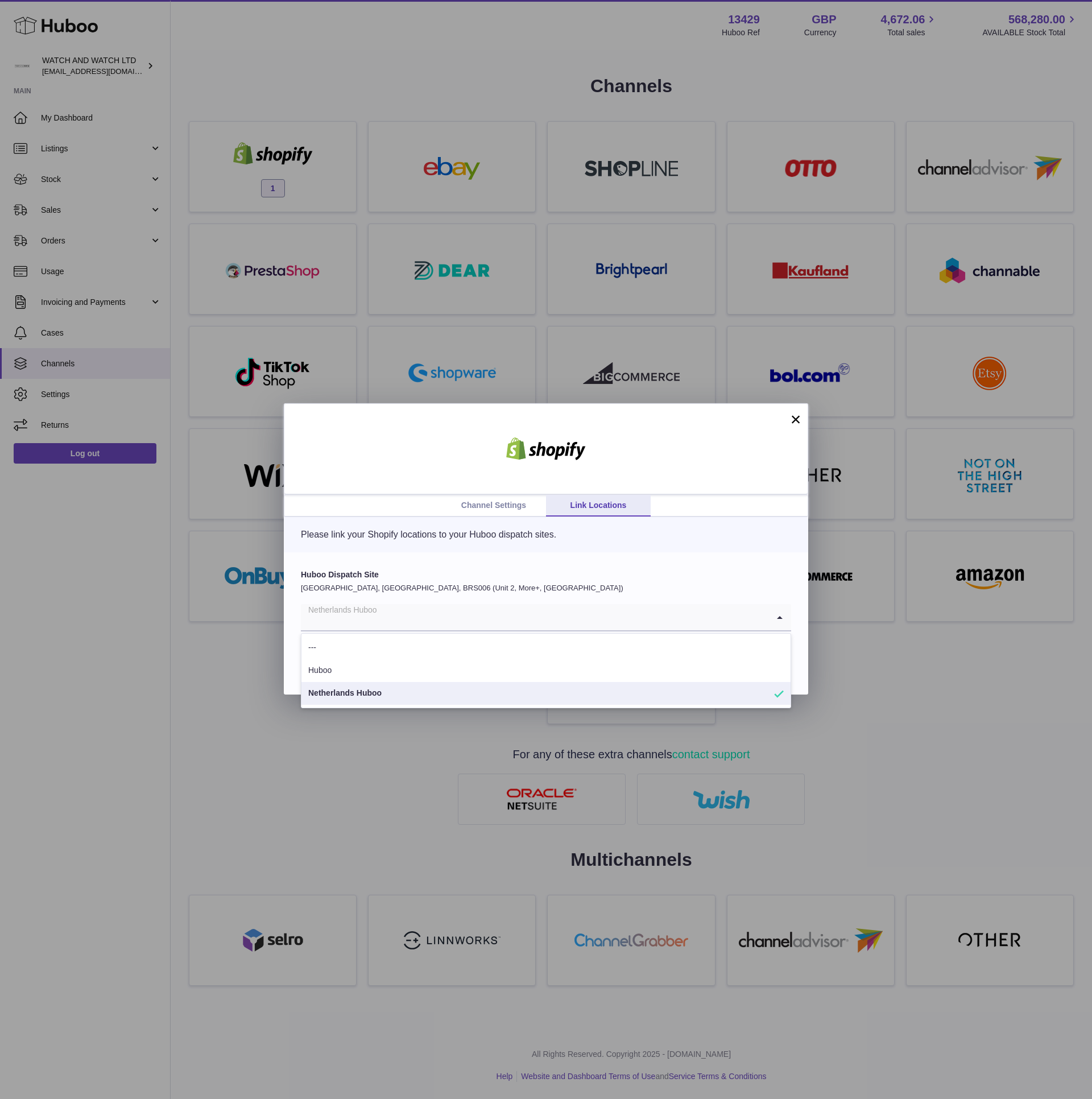
click at [427, 615] on input "Search for option" at bounding box center [535, 617] width 468 height 26
click at [412, 661] on li "Huboo" at bounding box center [546, 671] width 489 height 23
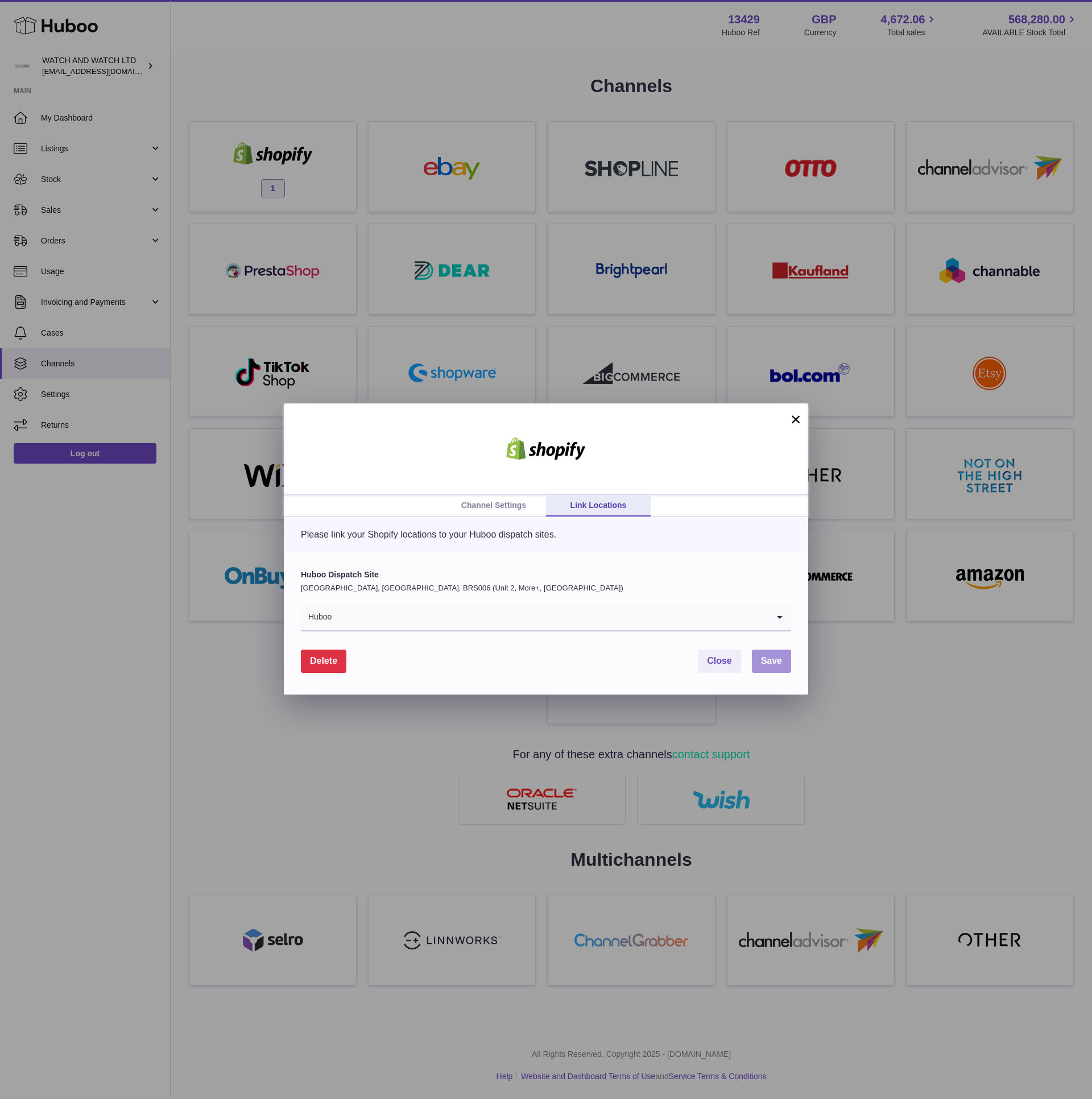
click at [776, 665] on span "Save" at bounding box center [772, 660] width 21 height 10
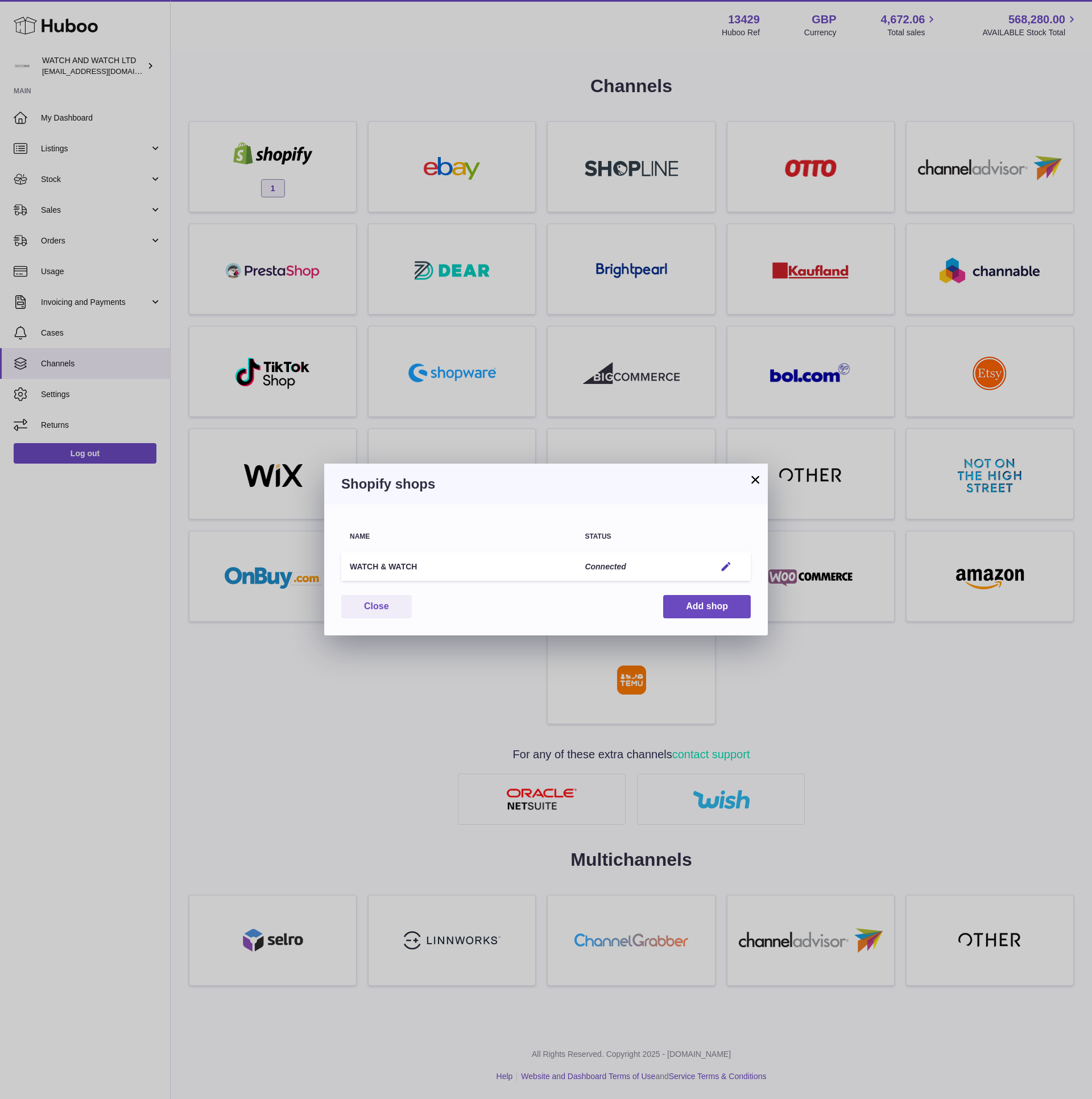
click at [754, 483] on button "×" at bounding box center [755, 480] width 14 height 14
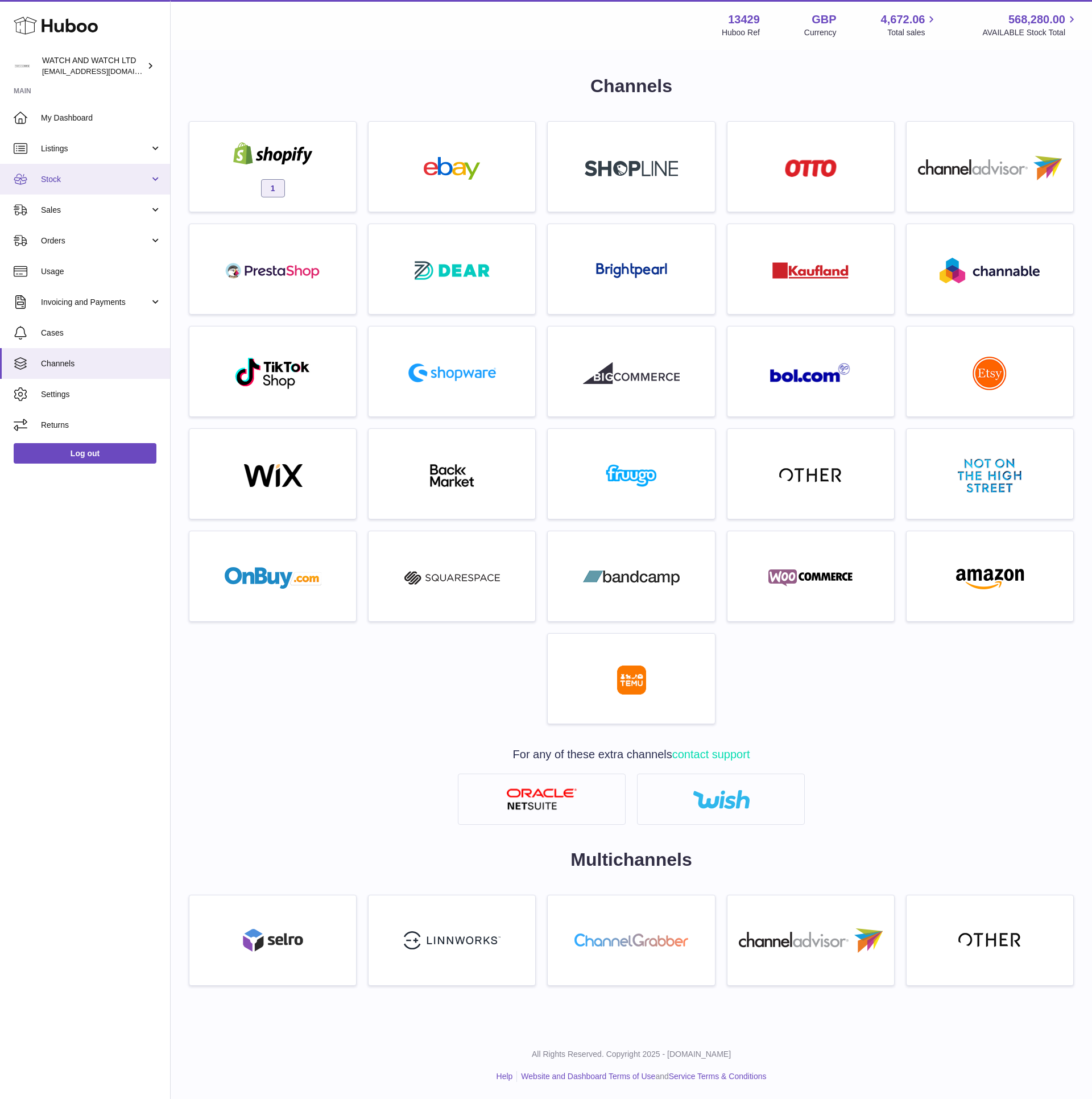
click at [133, 182] on span "Stock" at bounding box center [96, 179] width 109 height 11
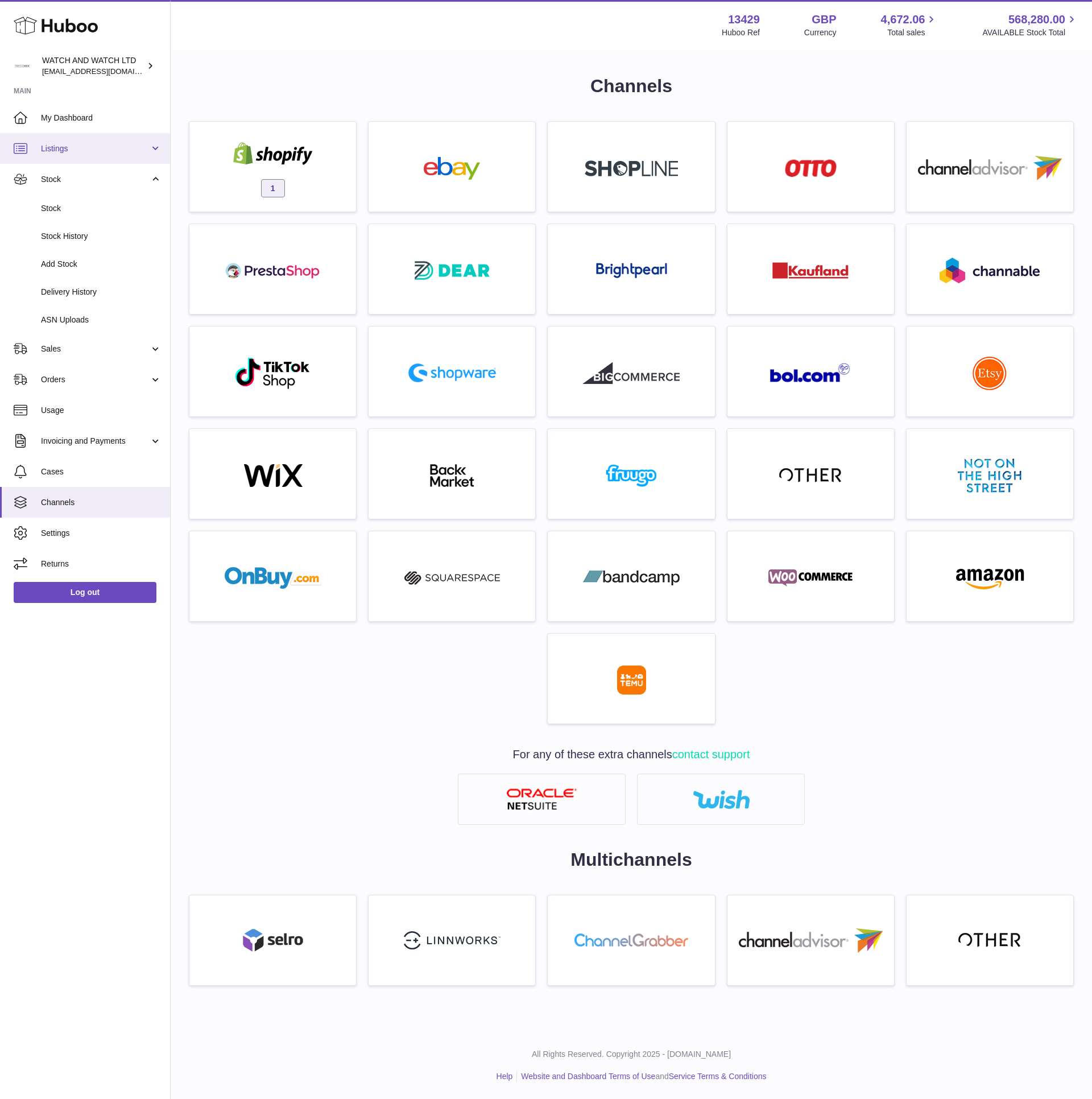
click at [129, 140] on link "Listings" at bounding box center [84, 148] width 170 height 31
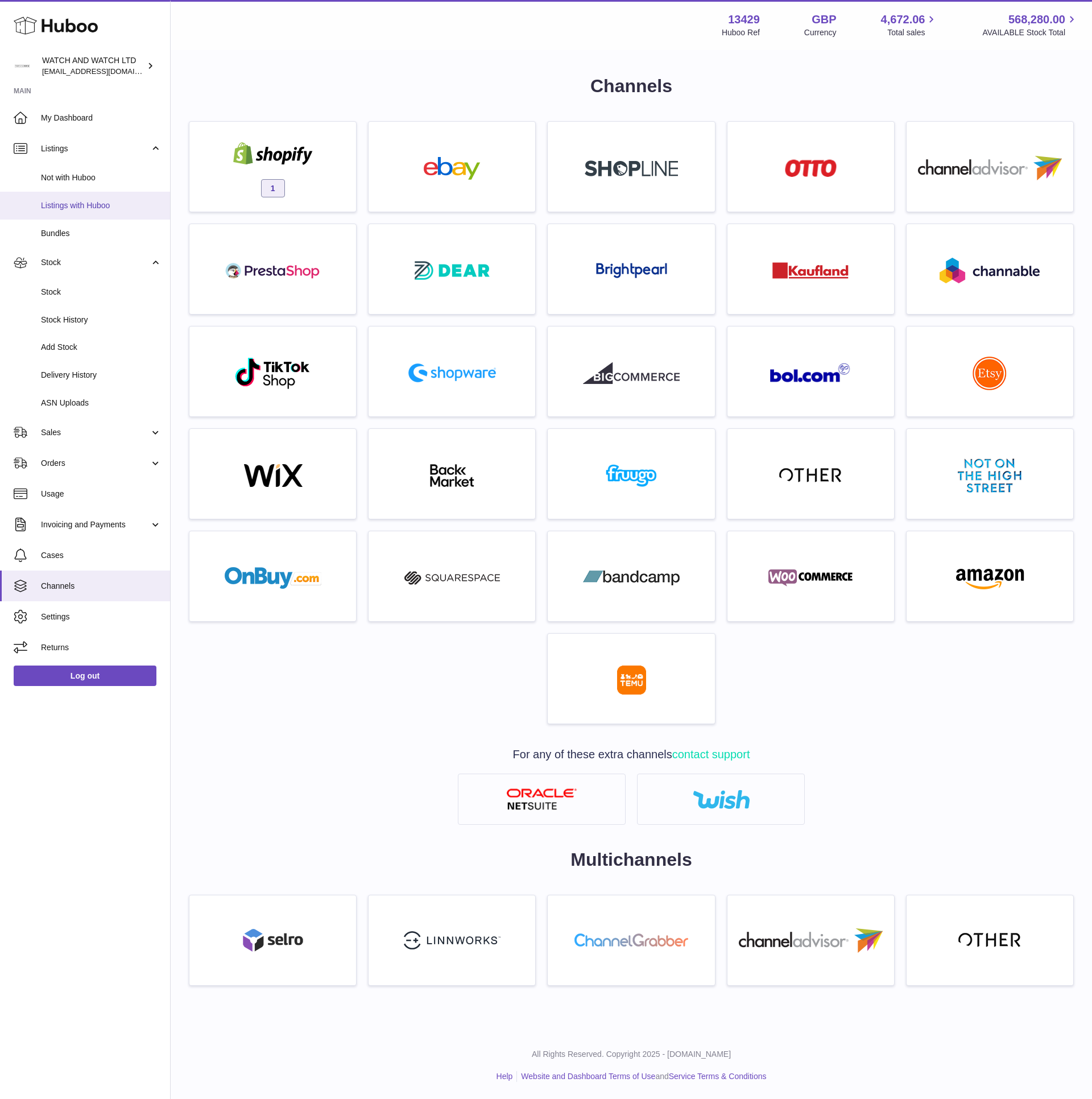
click at [83, 197] on link "Listings with Huboo" at bounding box center [84, 206] width 170 height 28
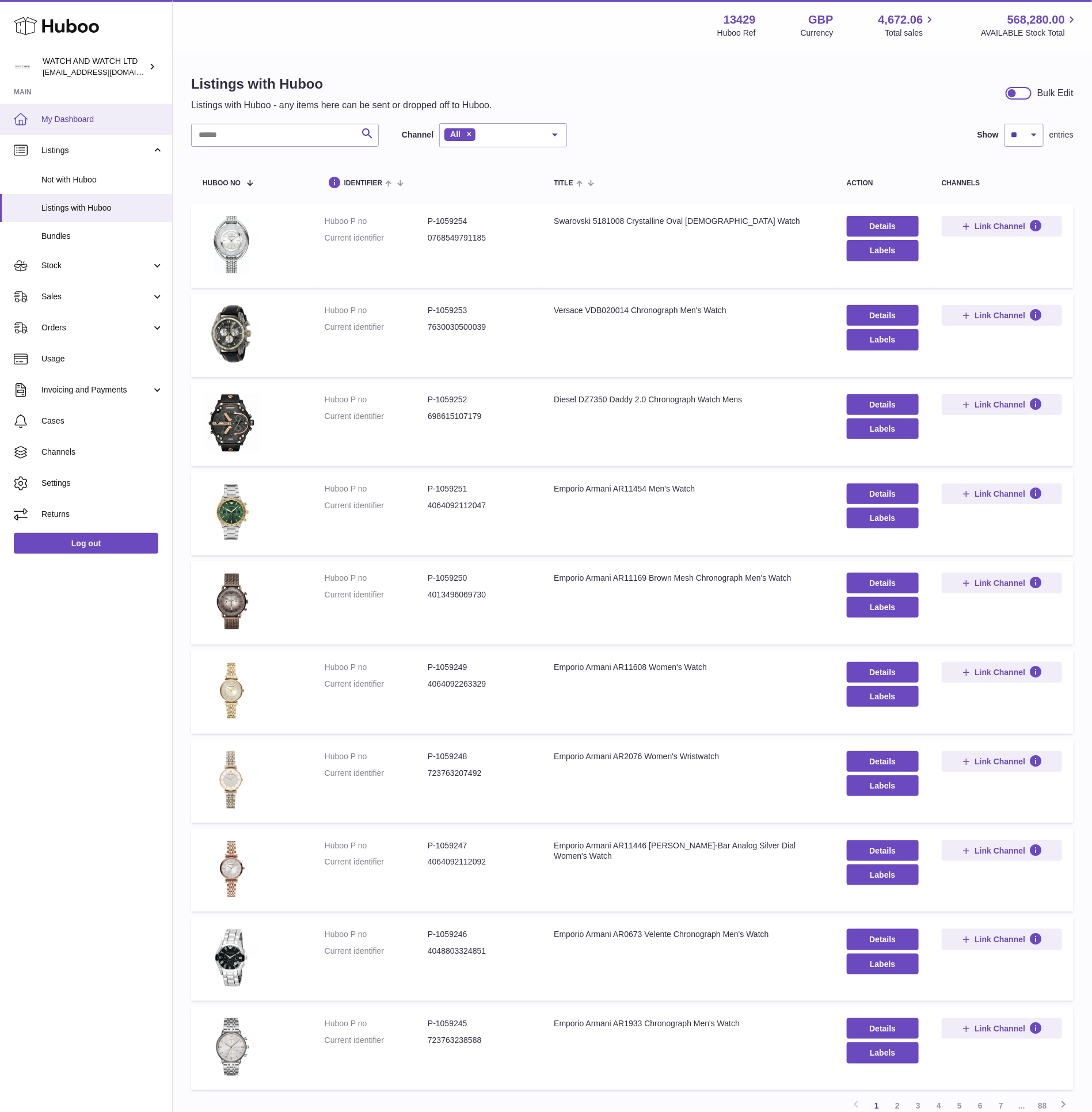
click at [102, 114] on span "My Dashboard" at bounding box center [102, 119] width 122 height 11
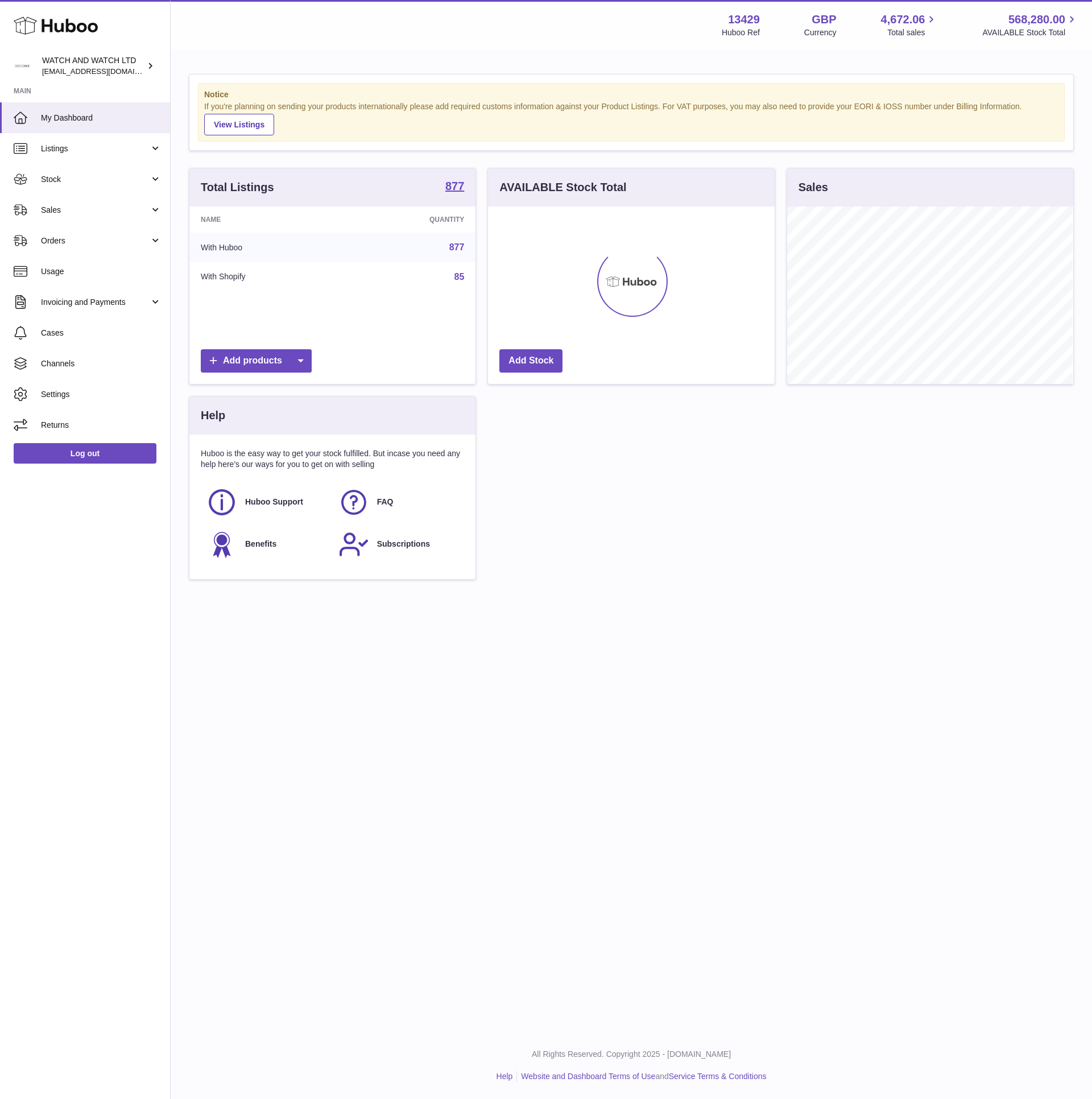
scroll to position [178, 286]
